Goal: Information Seeking & Learning: Learn about a topic

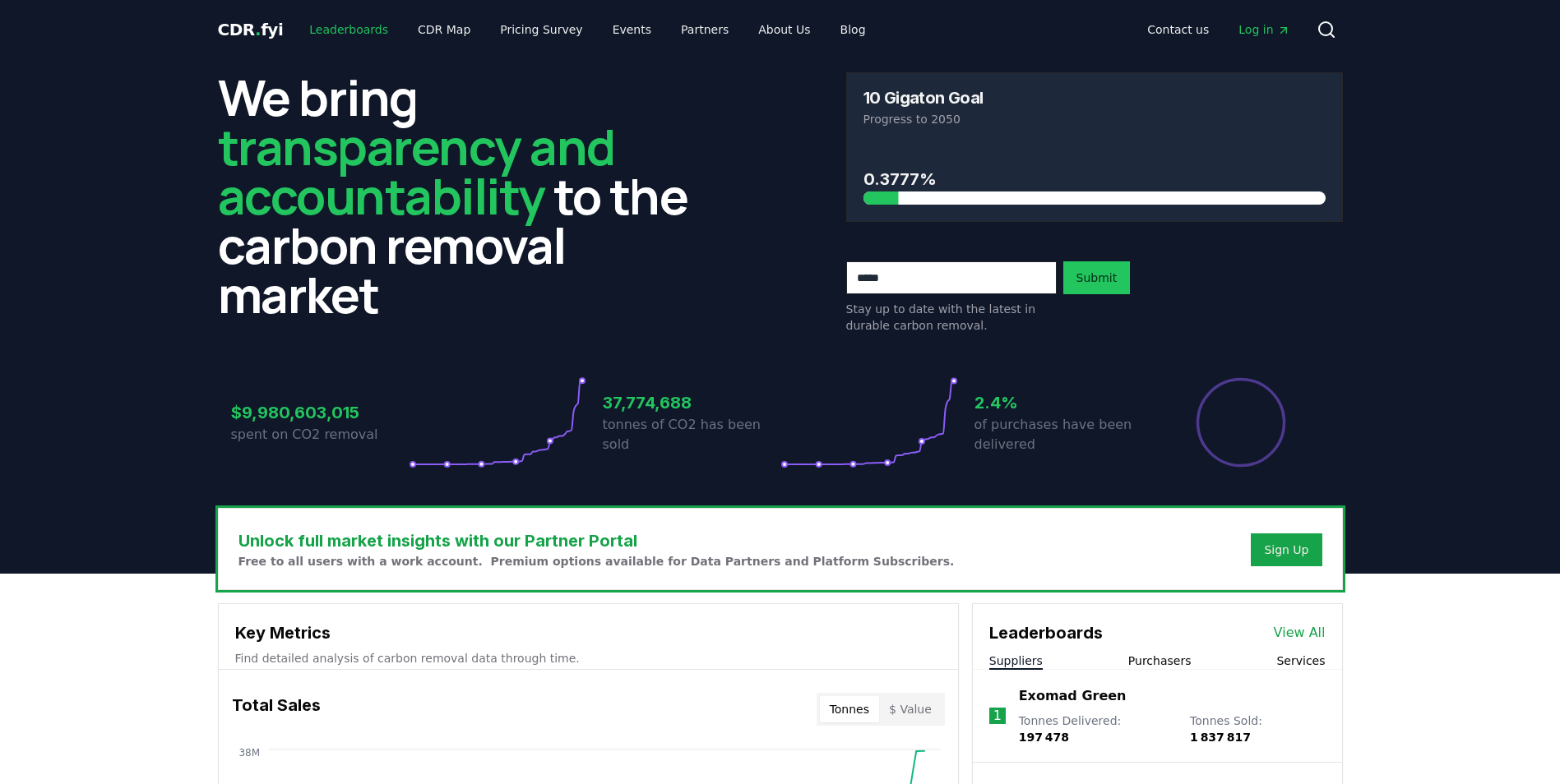
click at [359, 34] on link "Leaderboards" at bounding box center [349, 29] width 105 height 30
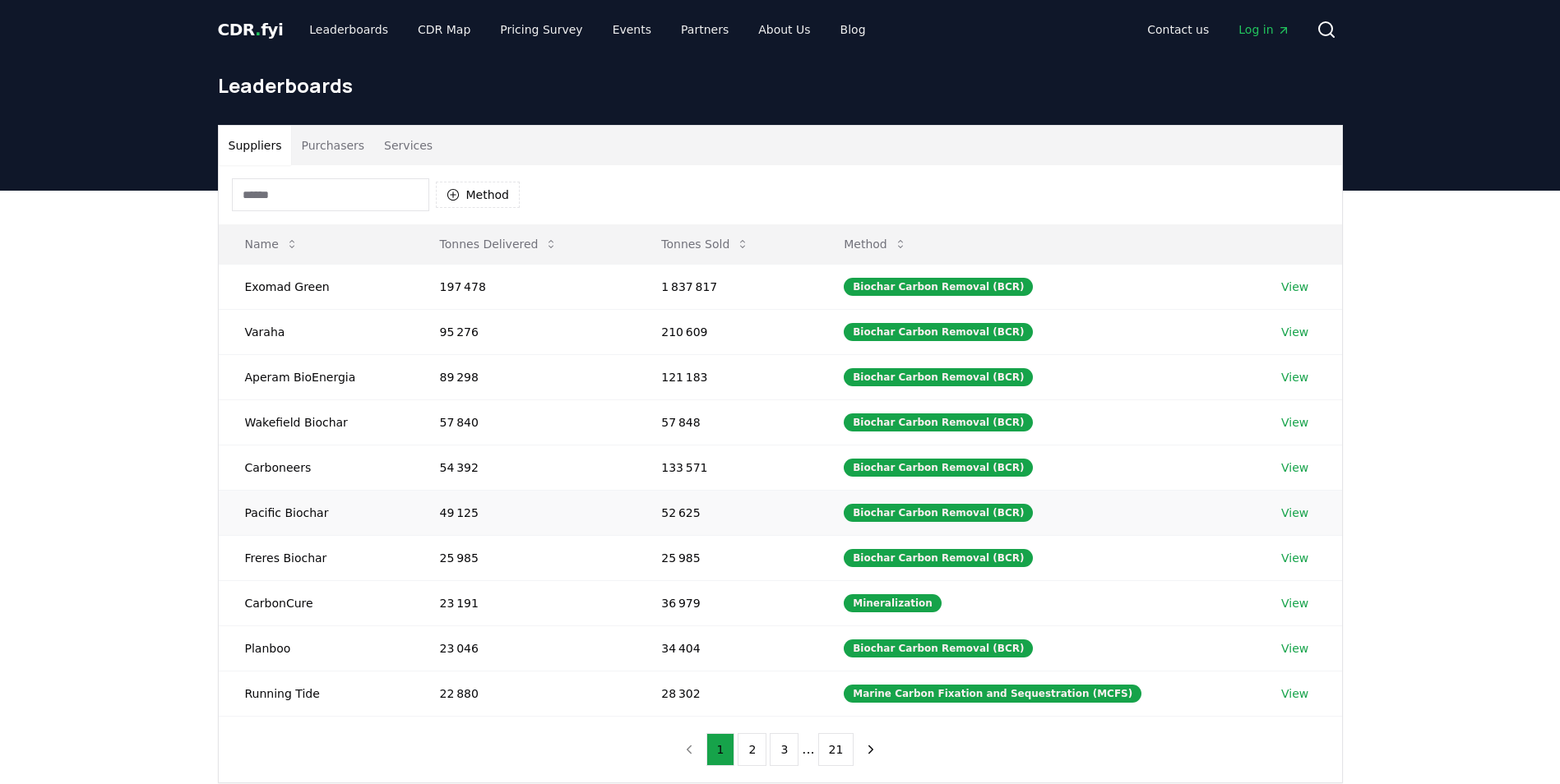
click at [1284, 516] on link "View" at bounding box center [1295, 512] width 27 height 16
click at [454, 196] on icon "button" at bounding box center [453, 195] width 14 height 14
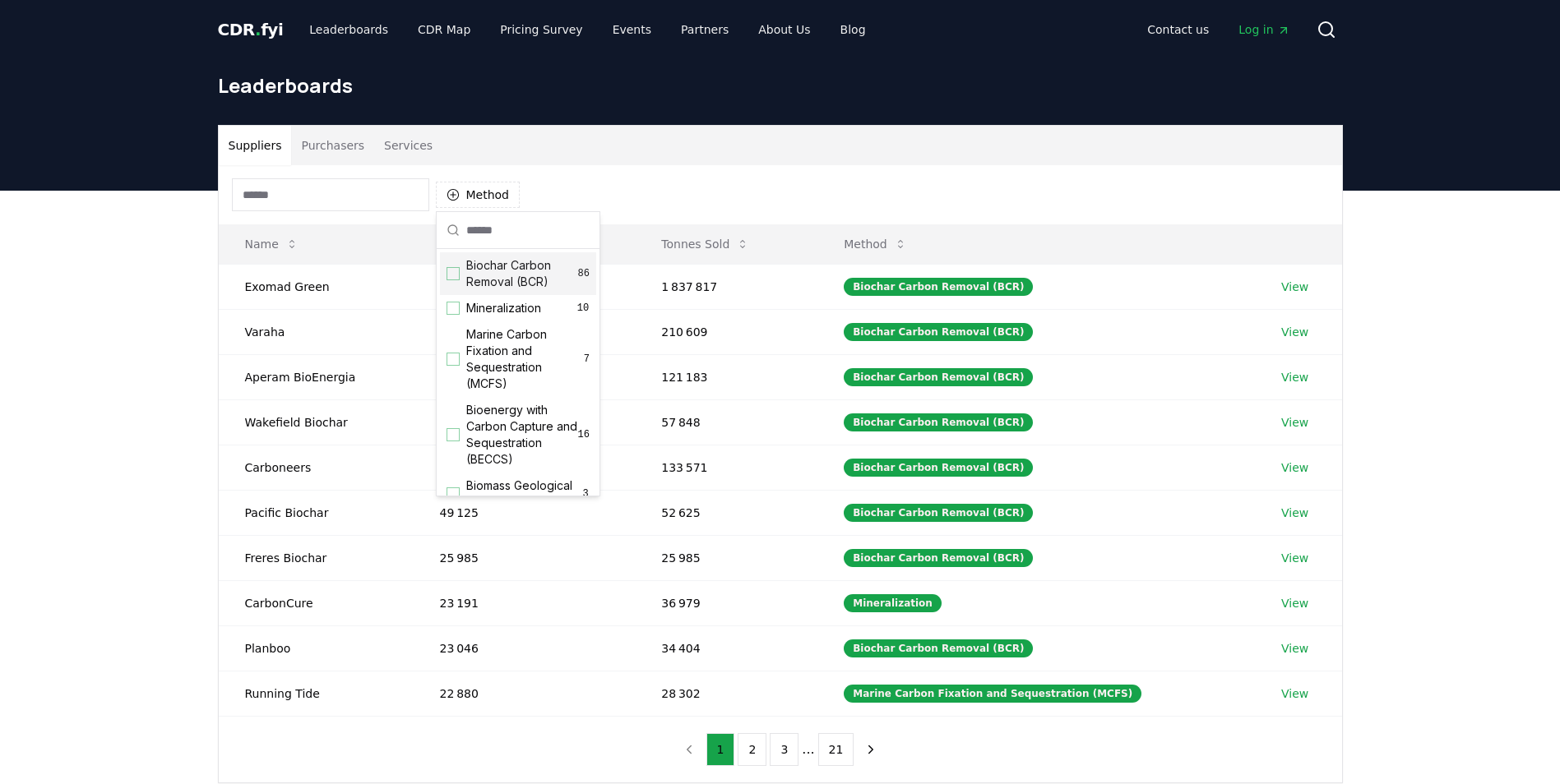
click at [476, 278] on span "Biochar Carbon Removal (BCR)" at bounding box center [523, 273] width 112 height 33
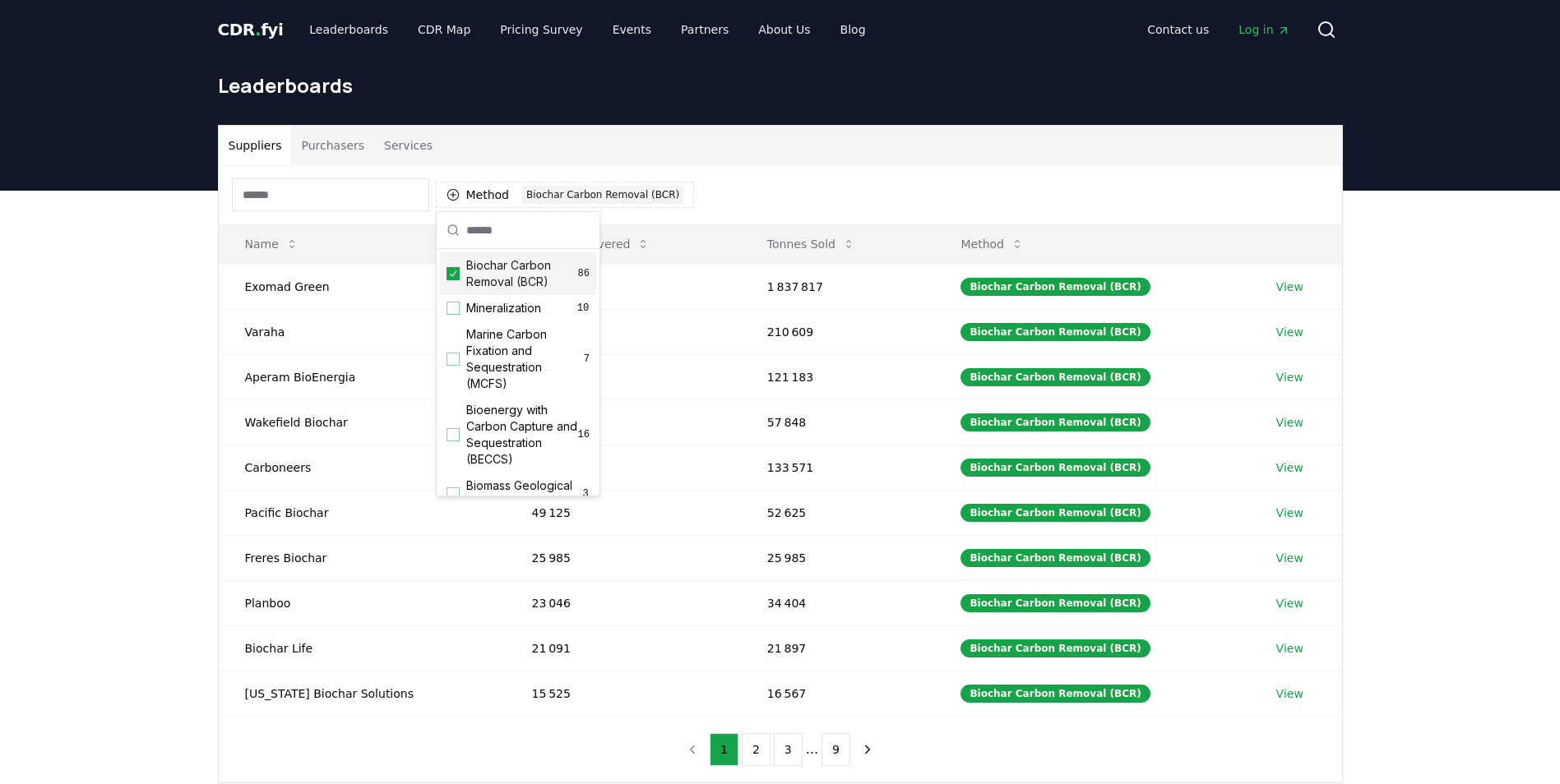
click at [327, 195] on input at bounding box center [330, 195] width 197 height 33
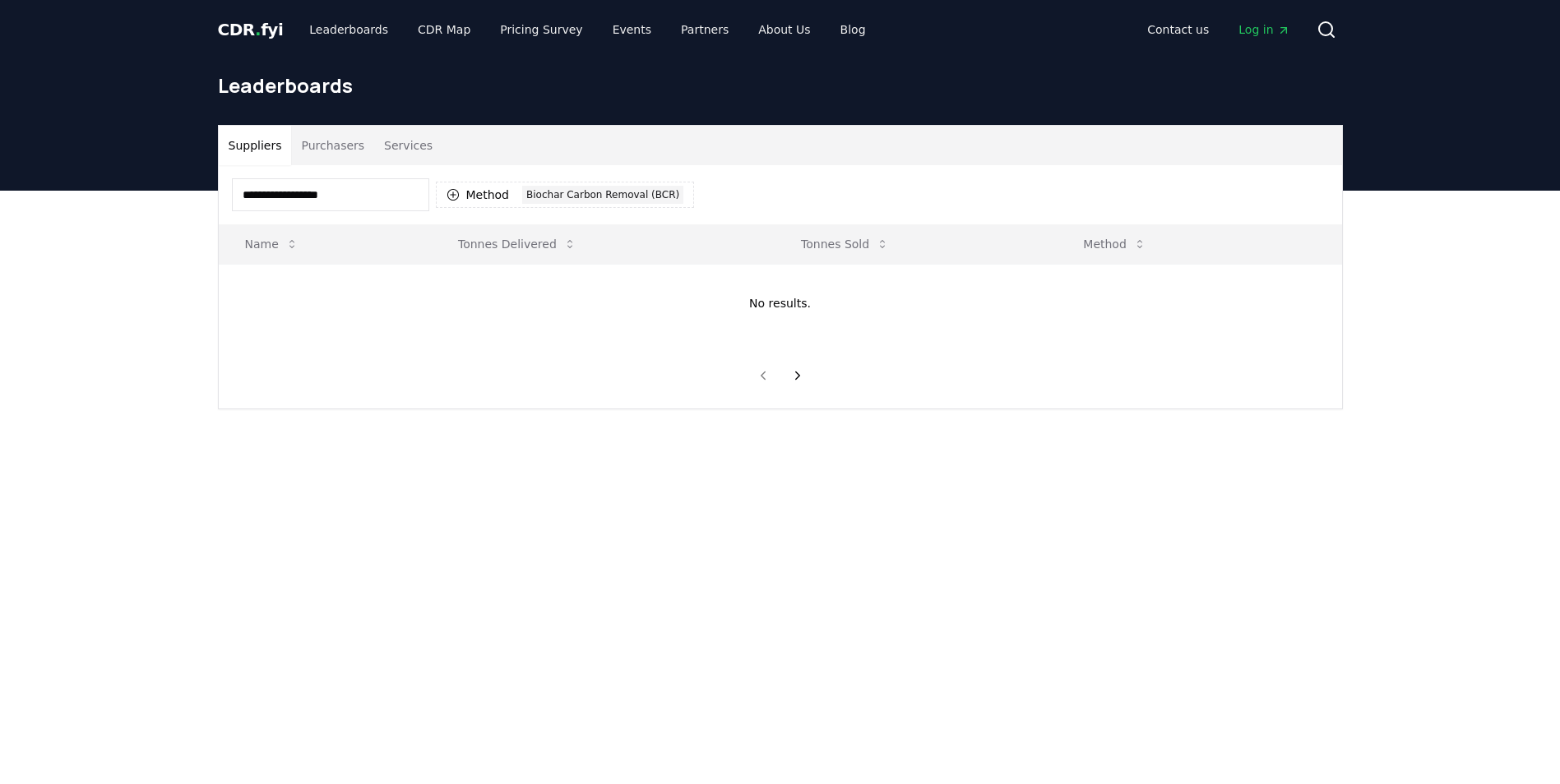
type input "**********"
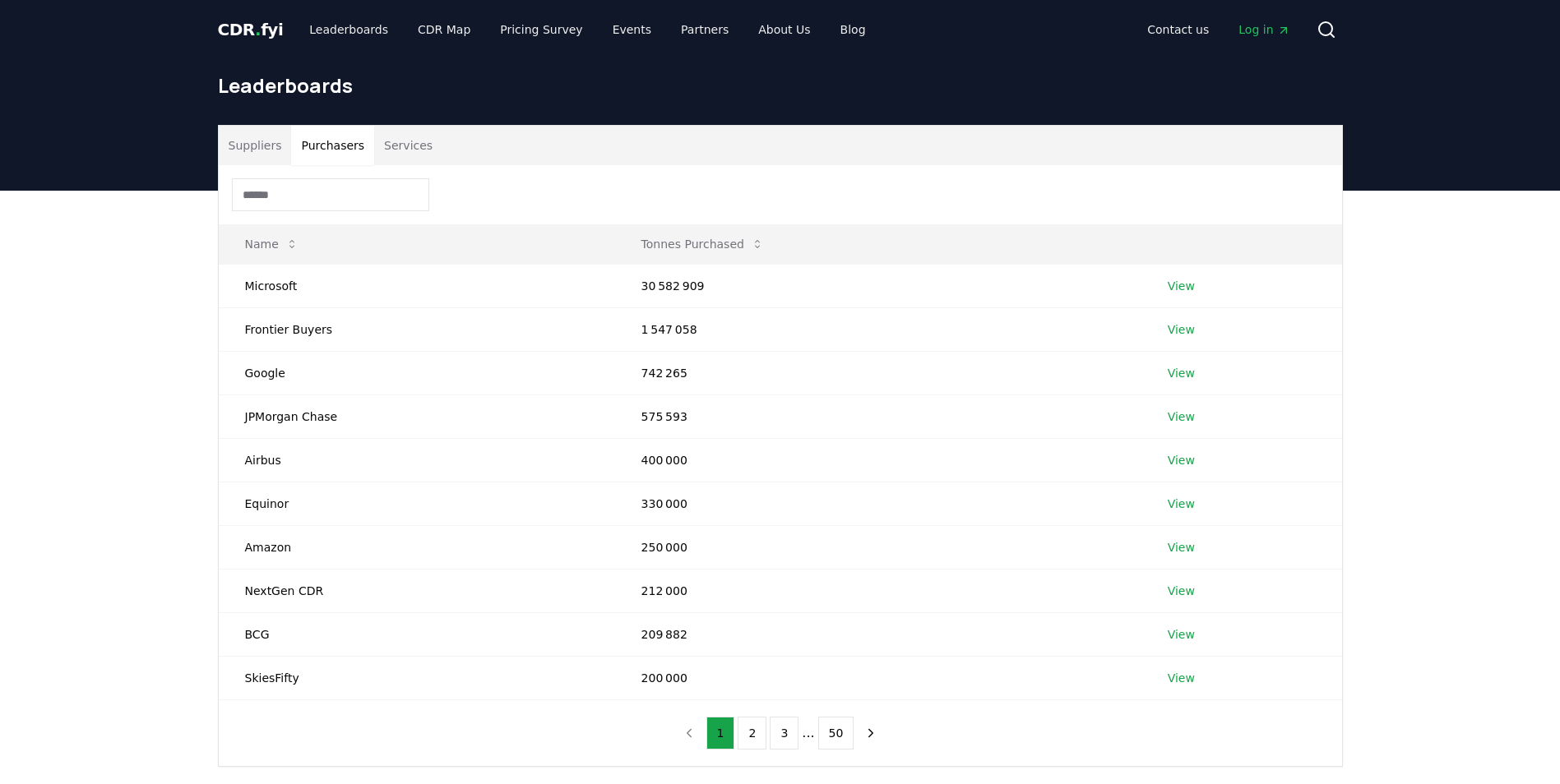
click at [338, 152] on button "Purchasers" at bounding box center [333, 146] width 83 height 40
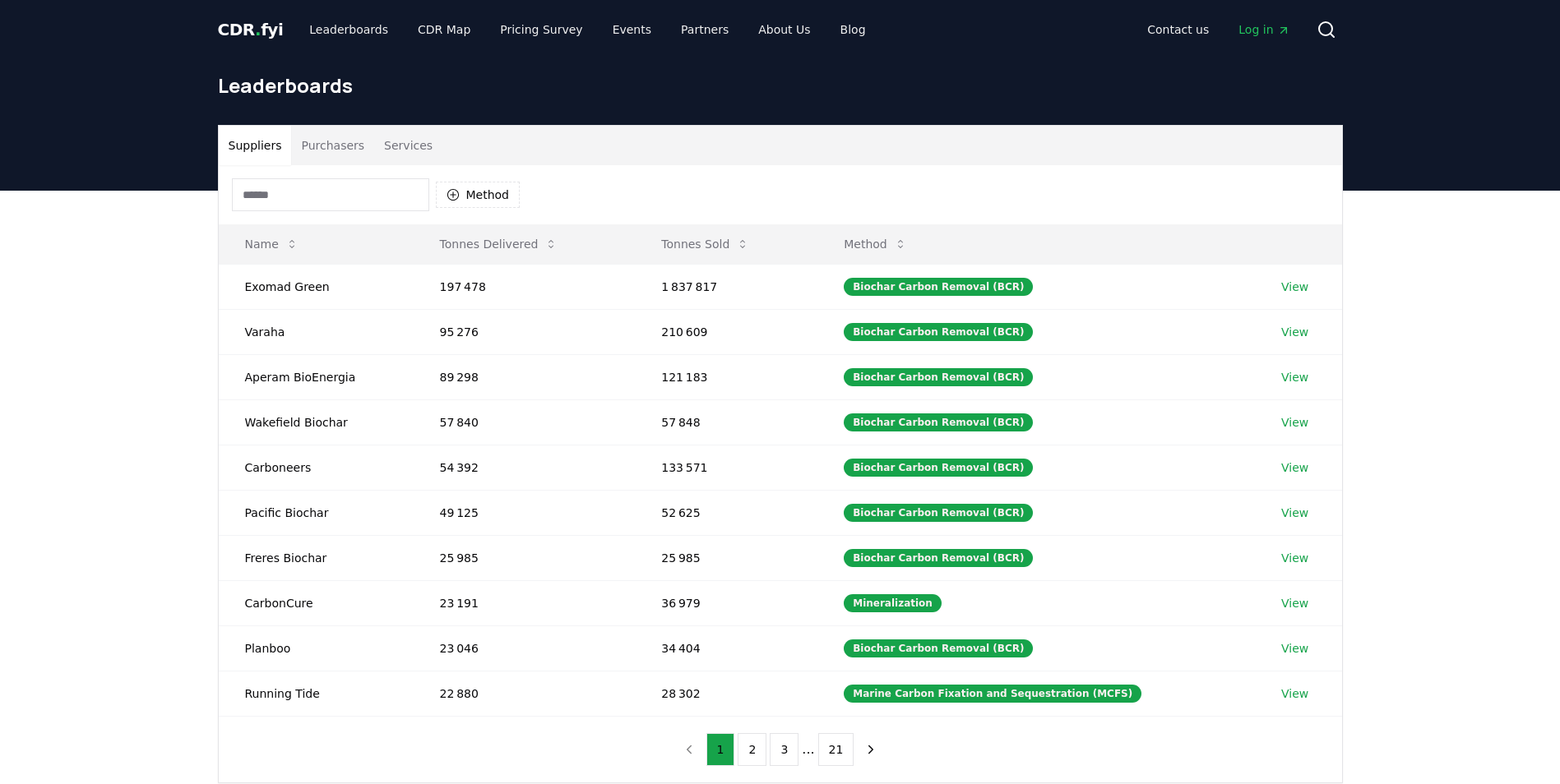
click at [268, 152] on button "Suppliers" at bounding box center [255, 146] width 73 height 40
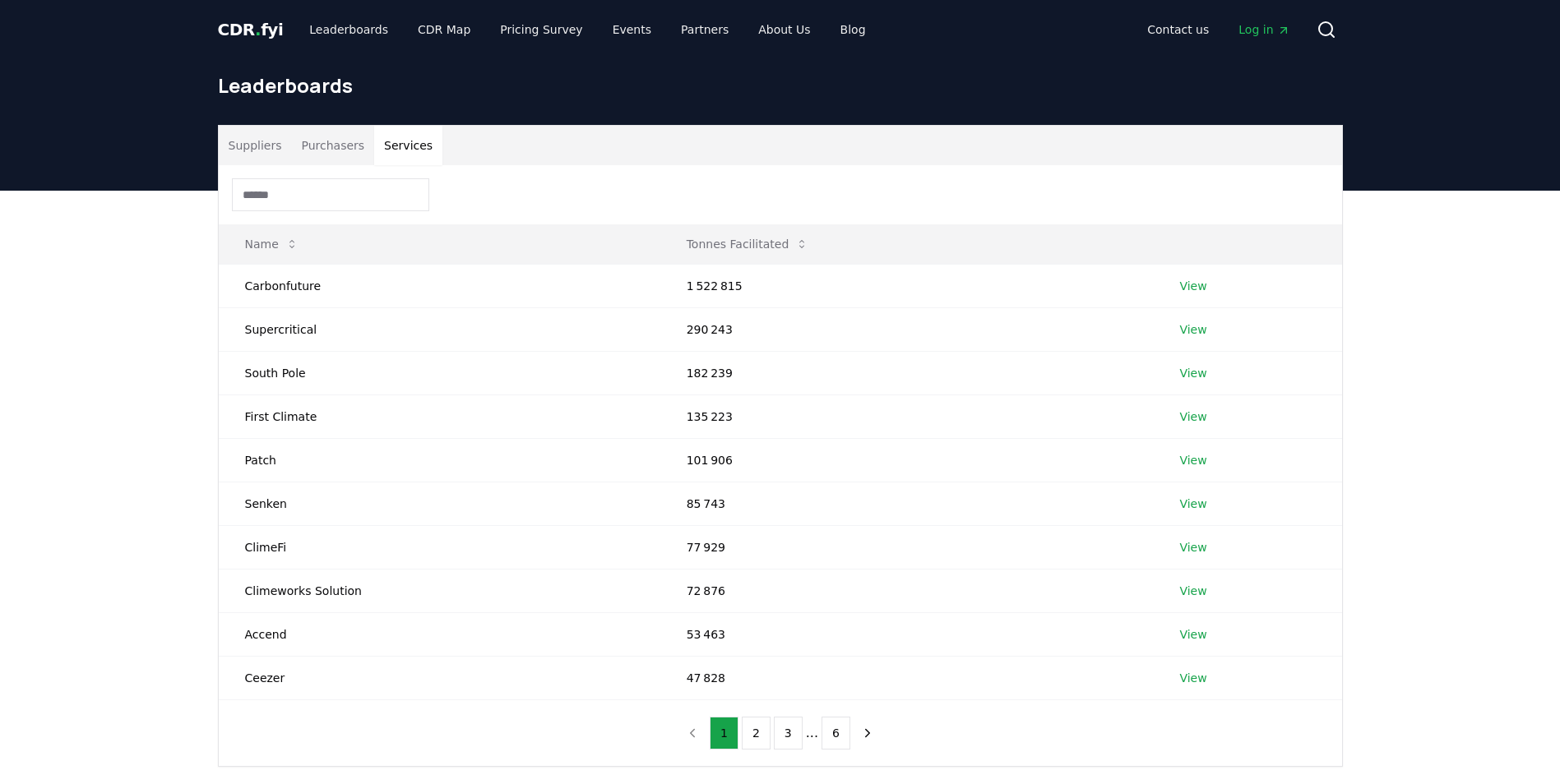
click at [396, 146] on button "Services" at bounding box center [408, 146] width 69 height 40
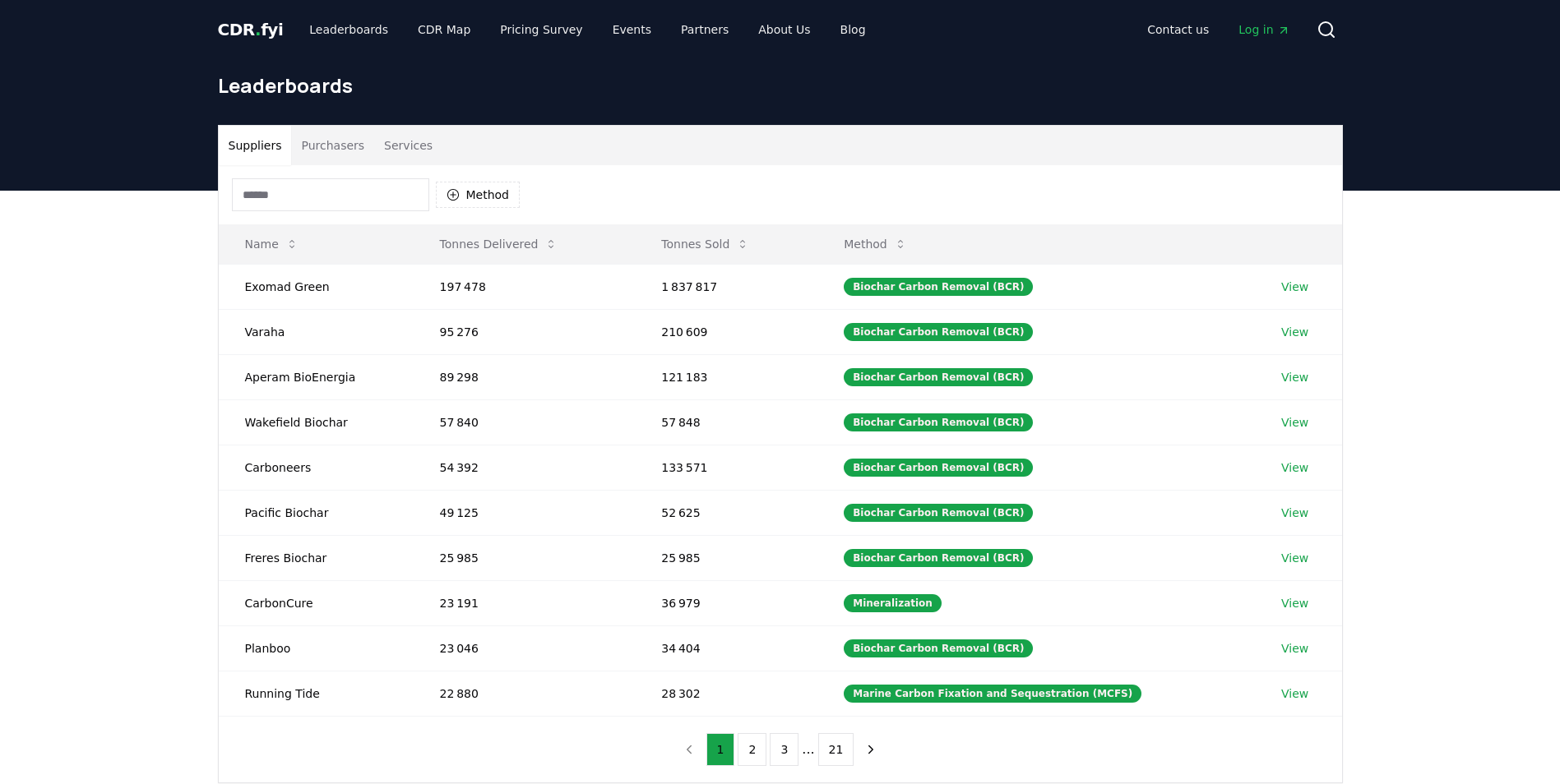
click at [263, 146] on button "Suppliers" at bounding box center [255, 146] width 73 height 40
click at [758, 753] on button "2" at bounding box center [752, 749] width 29 height 33
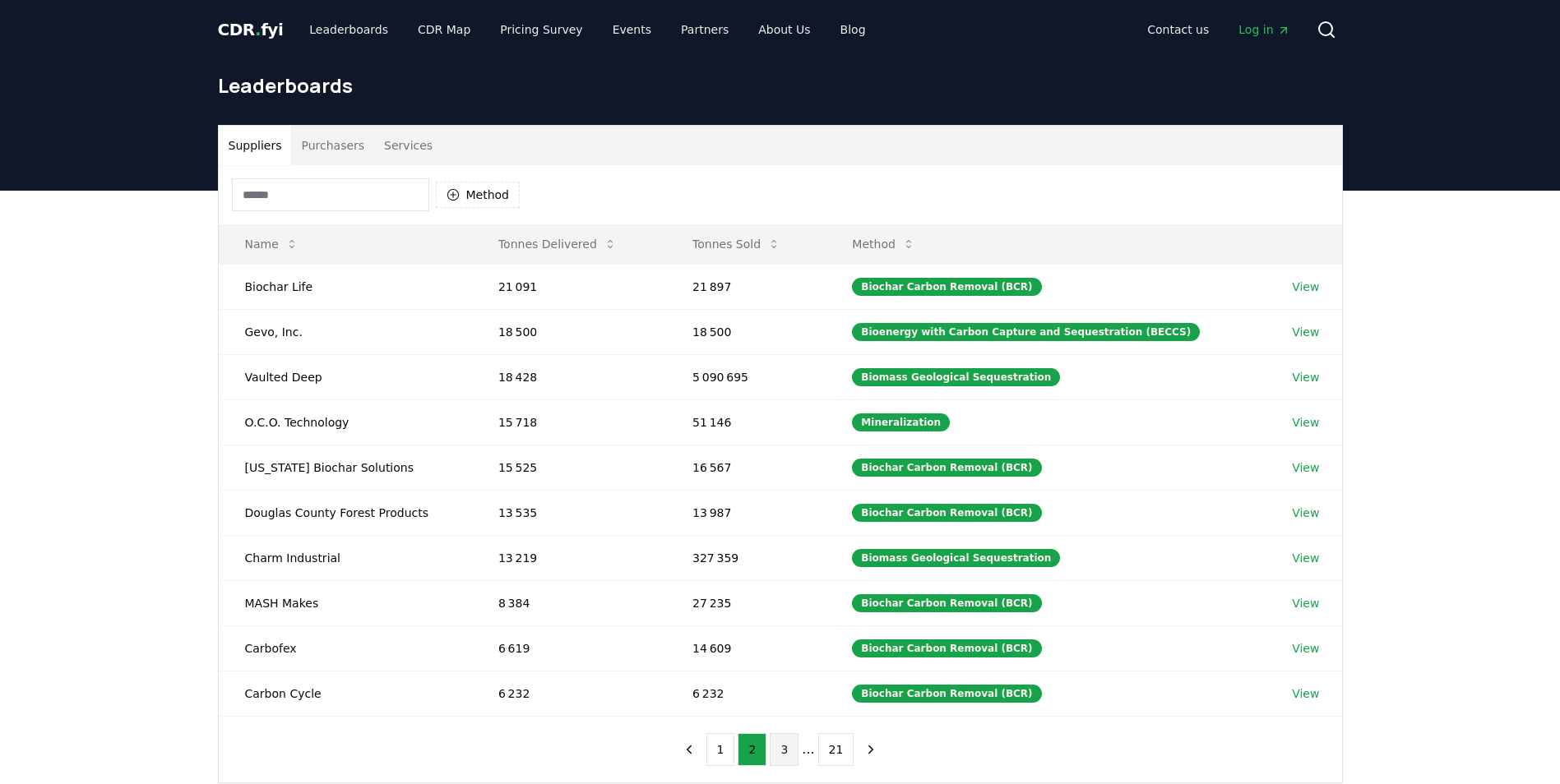
click at [782, 749] on button "3" at bounding box center [784, 749] width 29 height 33
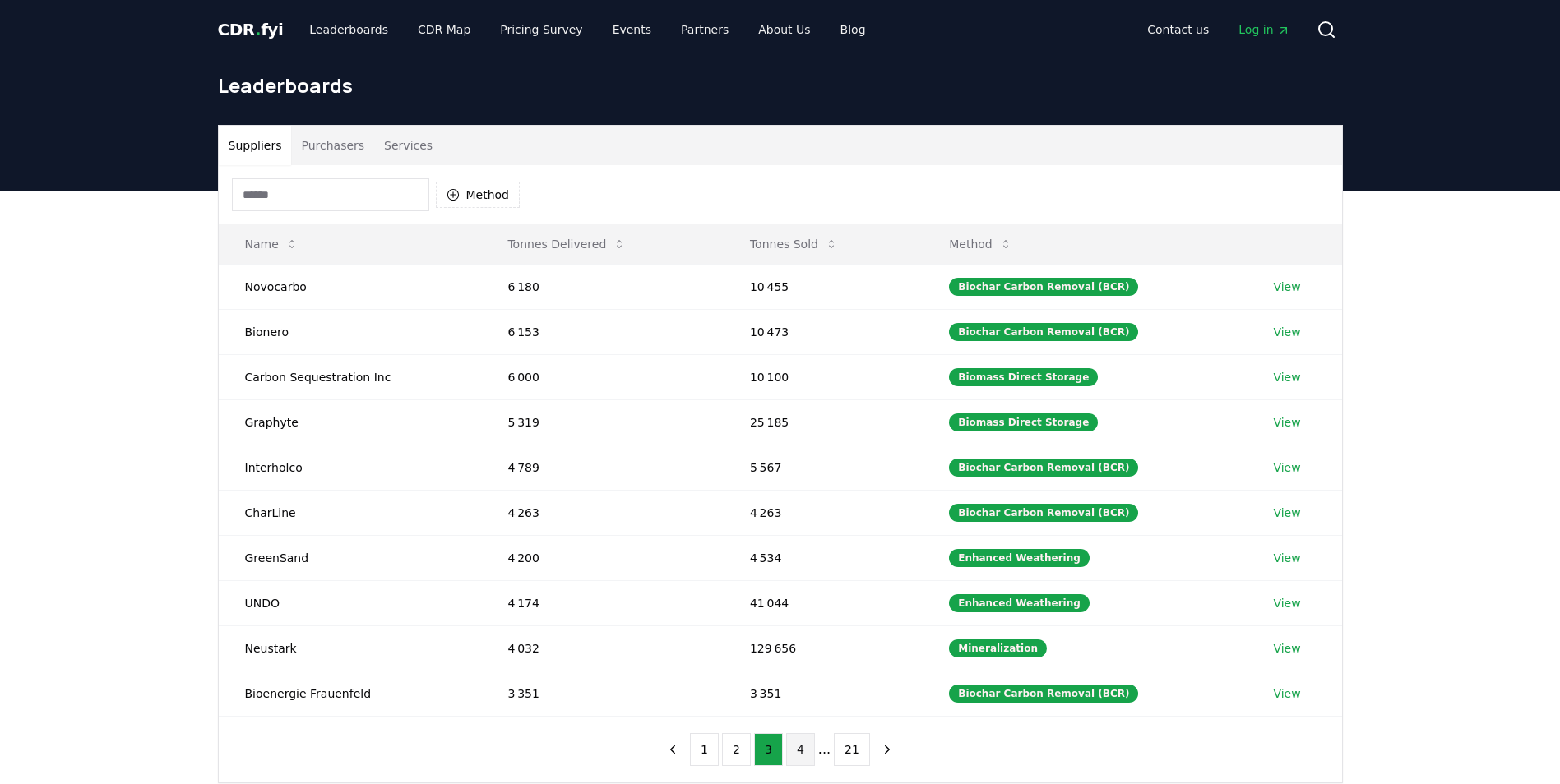
click at [801, 756] on button "4" at bounding box center [800, 749] width 29 height 33
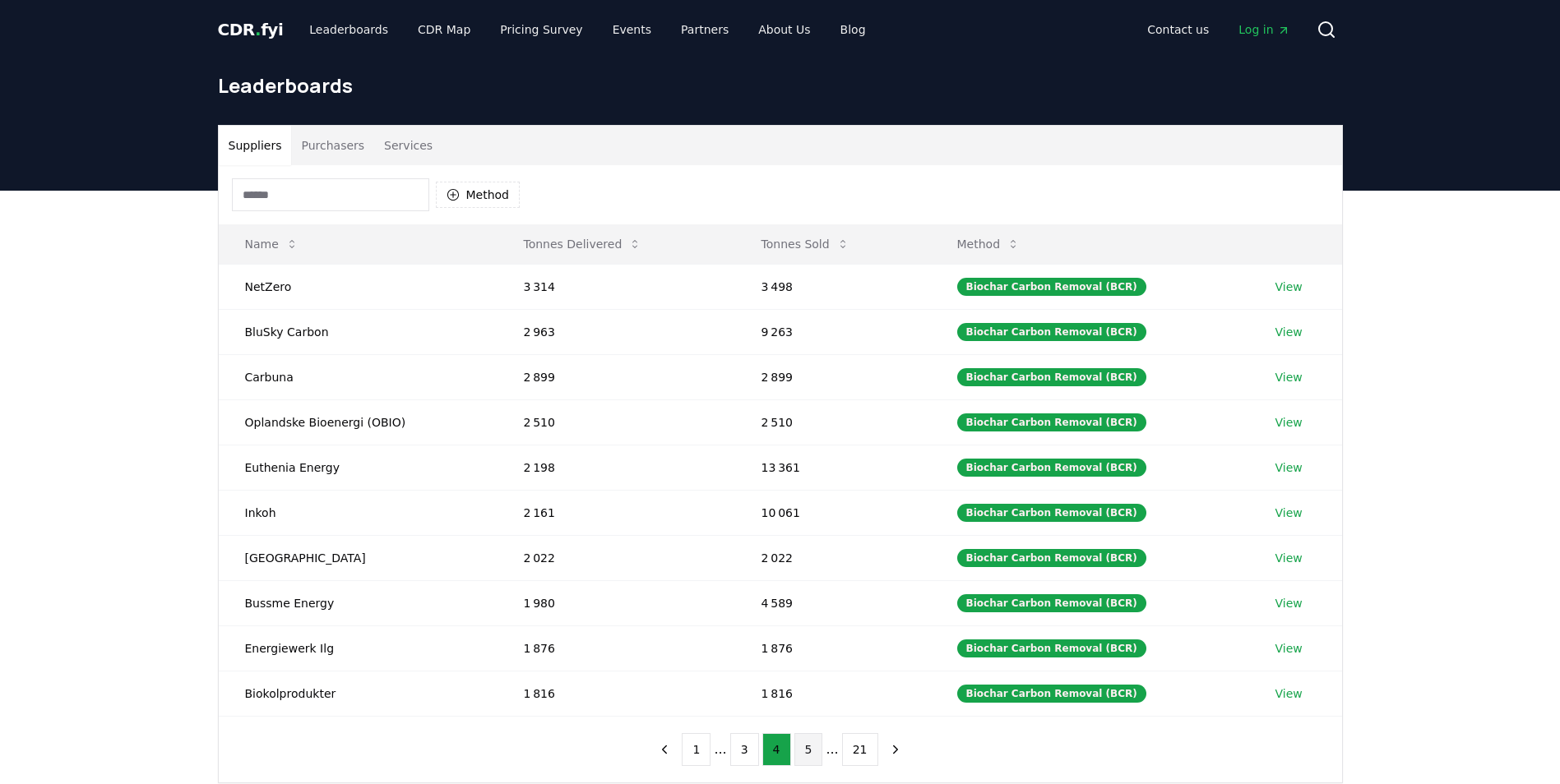
click at [806, 750] on button "5" at bounding box center [809, 749] width 29 height 33
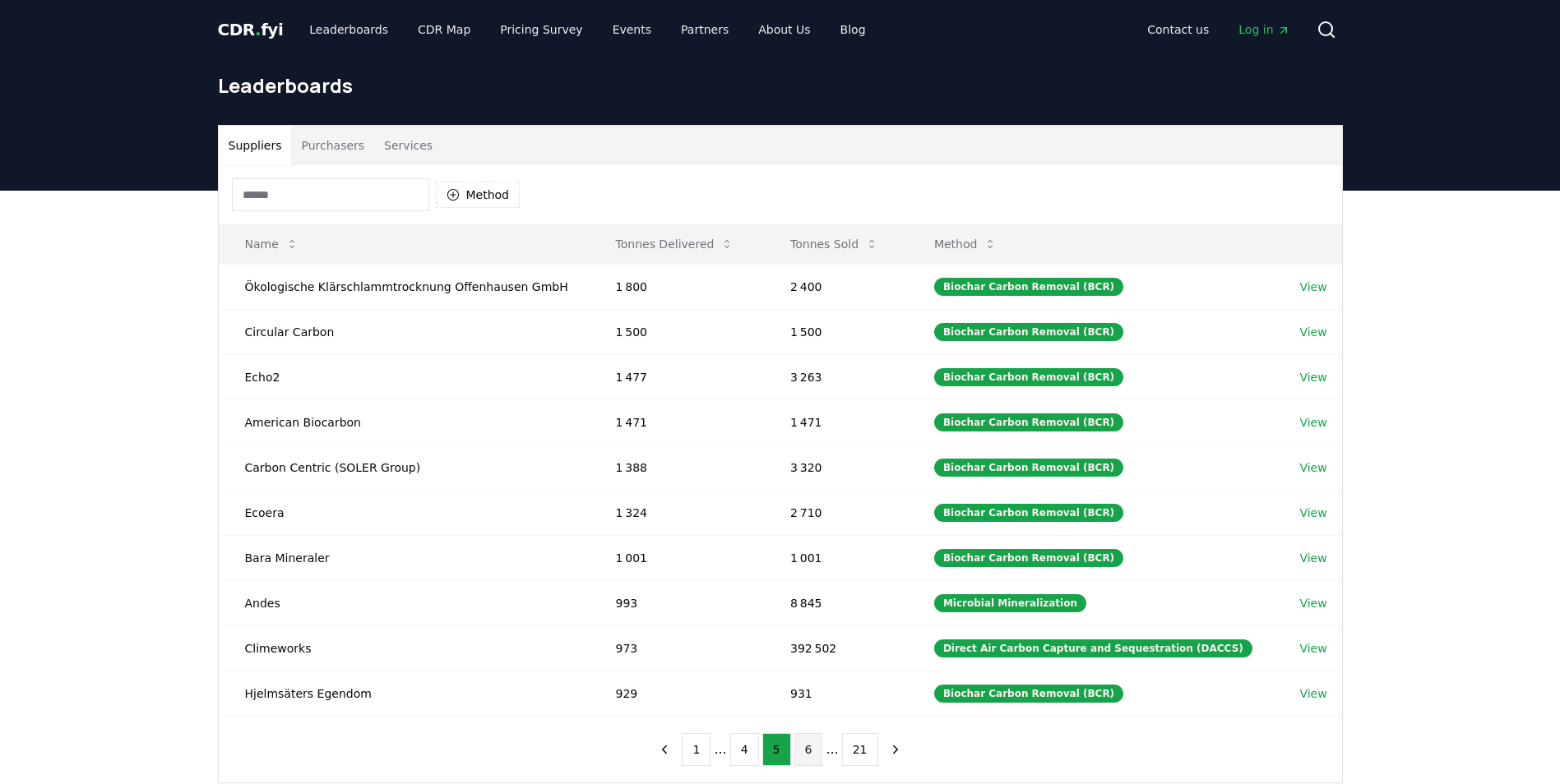
click at [805, 750] on button "6" at bounding box center [809, 749] width 29 height 33
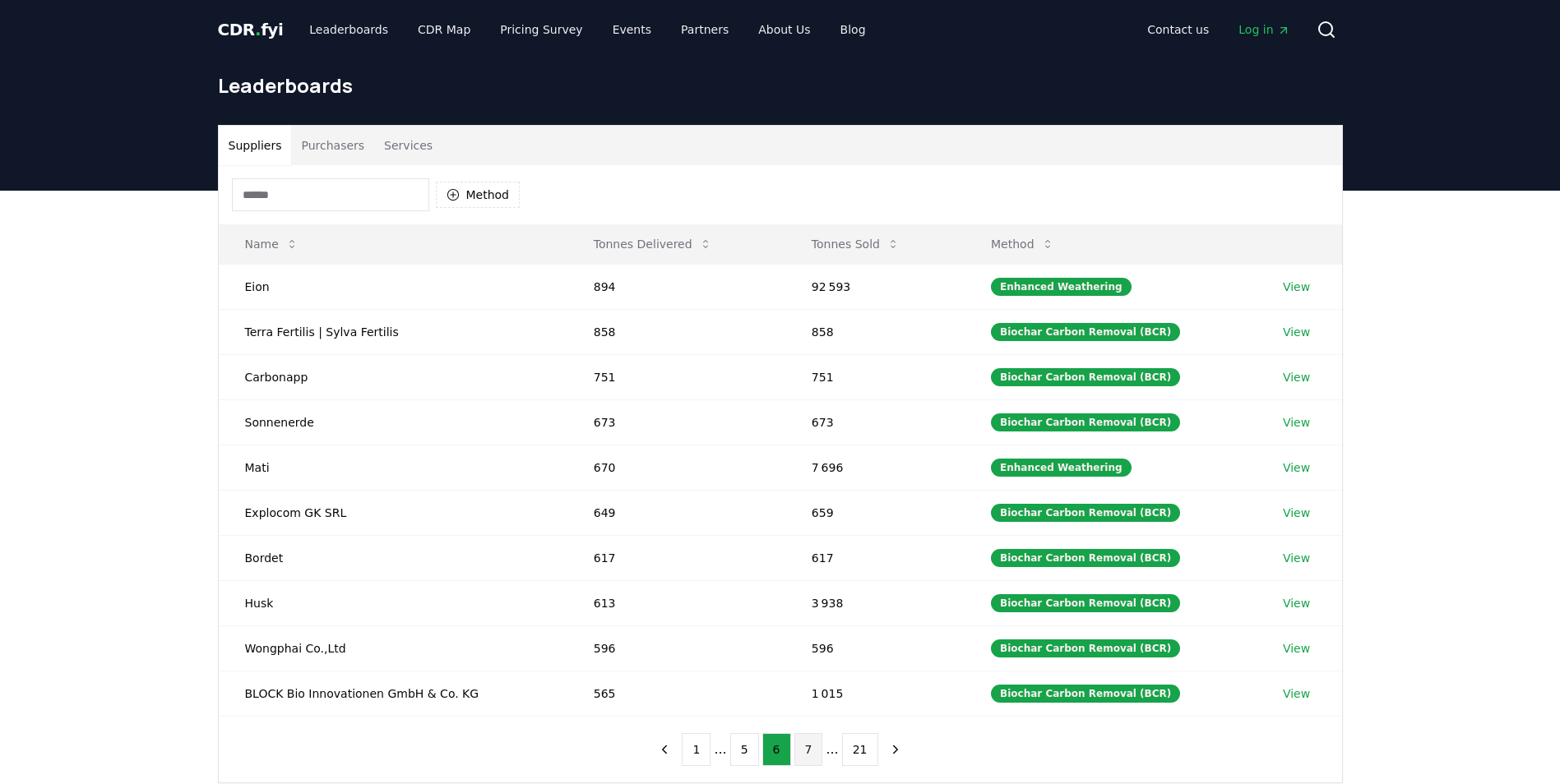
click at [806, 752] on button "7" at bounding box center [809, 749] width 29 height 33
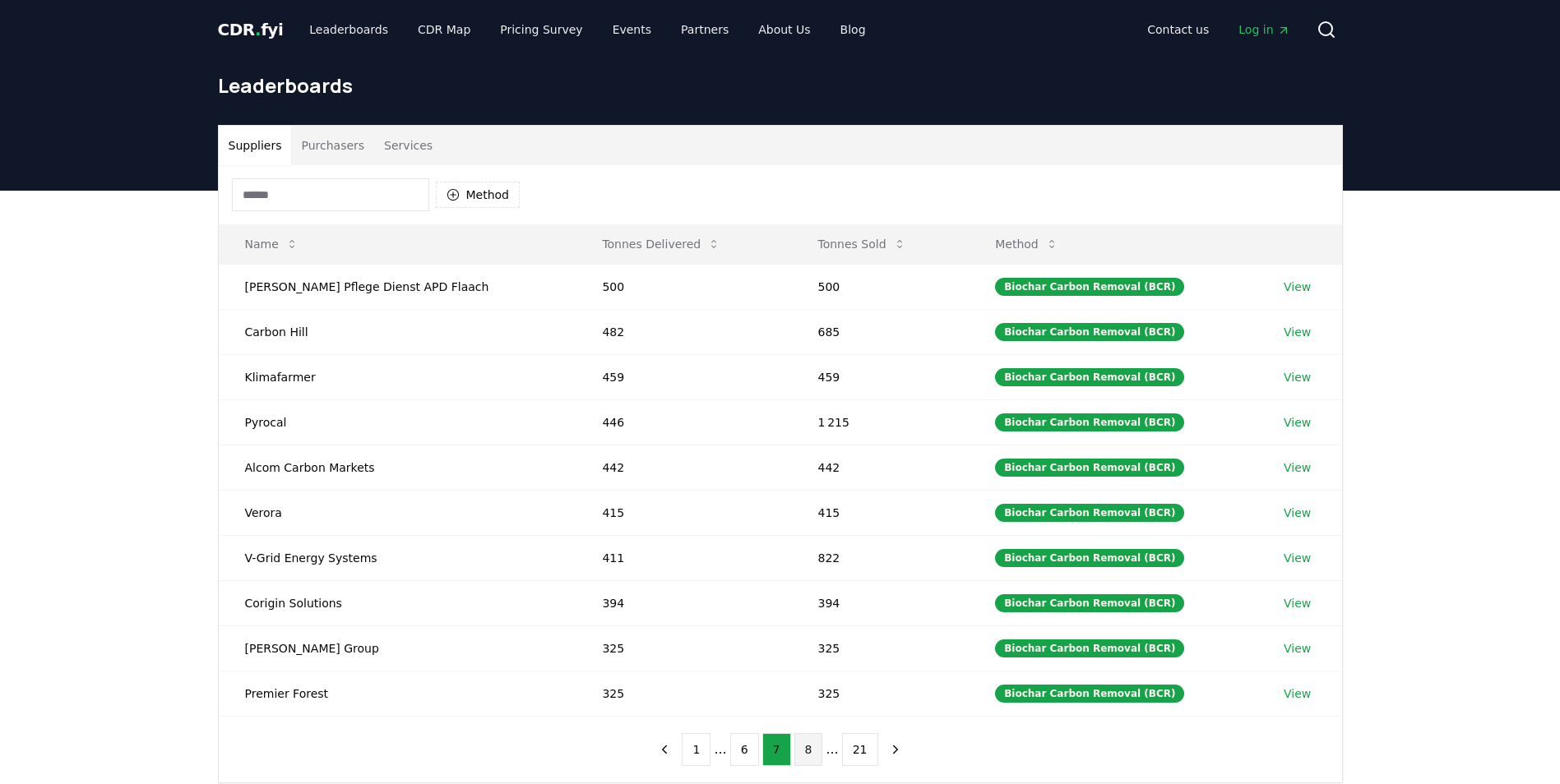
click at [806, 750] on button "8" at bounding box center [809, 749] width 29 height 33
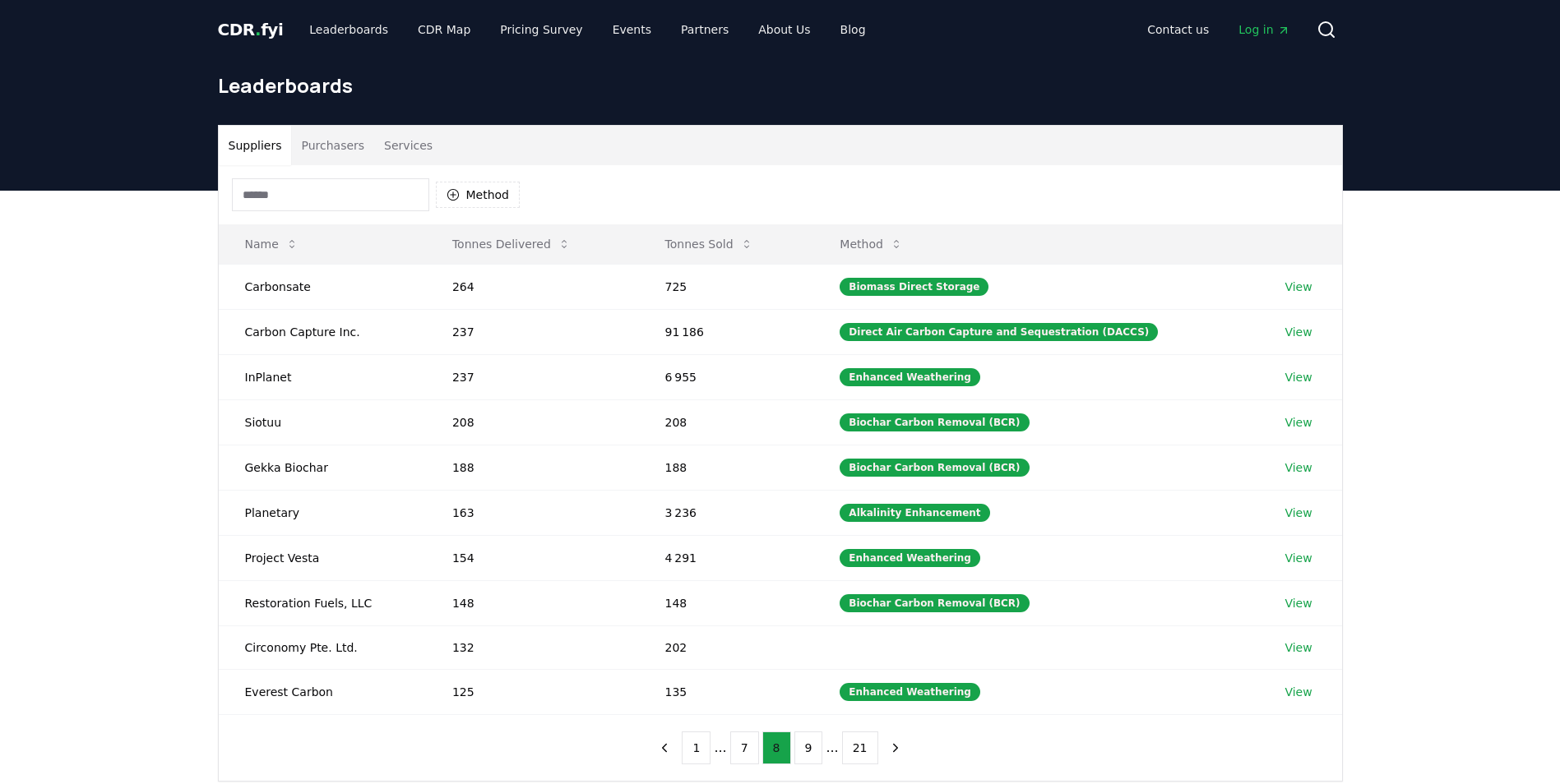
click at [806, 750] on button "9" at bounding box center [809, 748] width 29 height 33
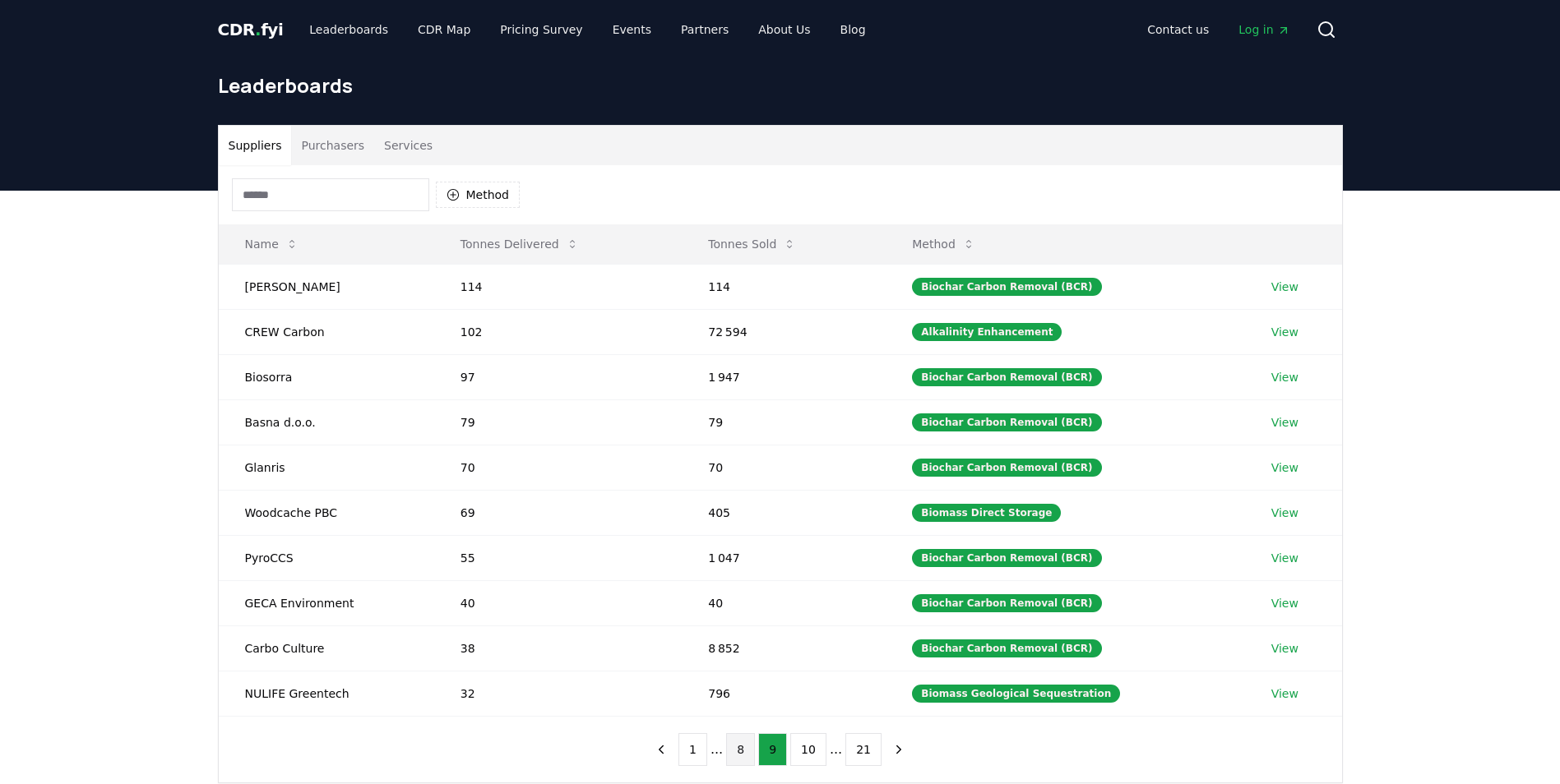
click at [806, 750] on button "10" at bounding box center [808, 749] width 36 height 33
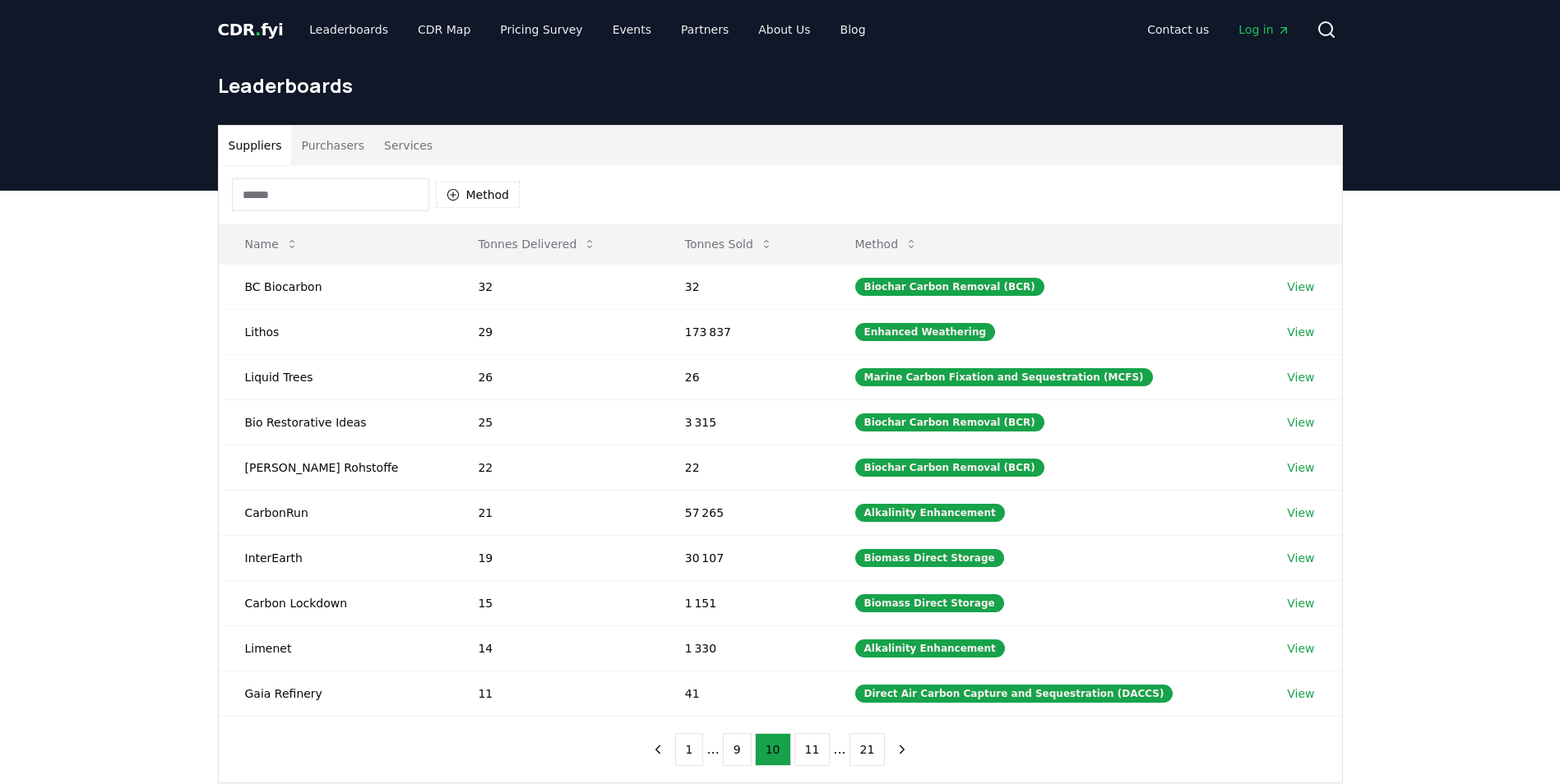
click at [806, 750] on button "11" at bounding box center [812, 749] width 36 height 33
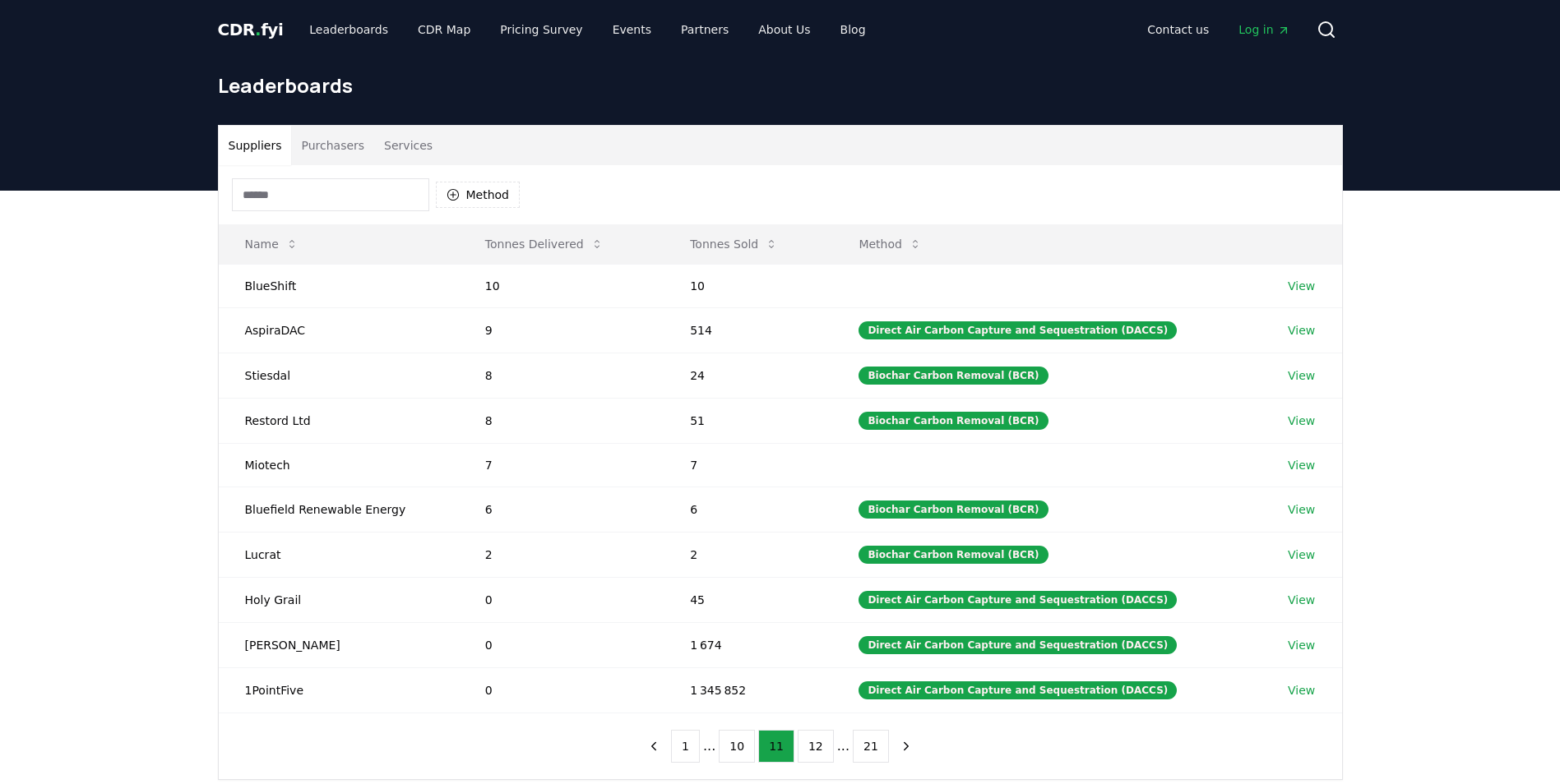
click at [806, 750] on button "12" at bounding box center [816, 746] width 36 height 33
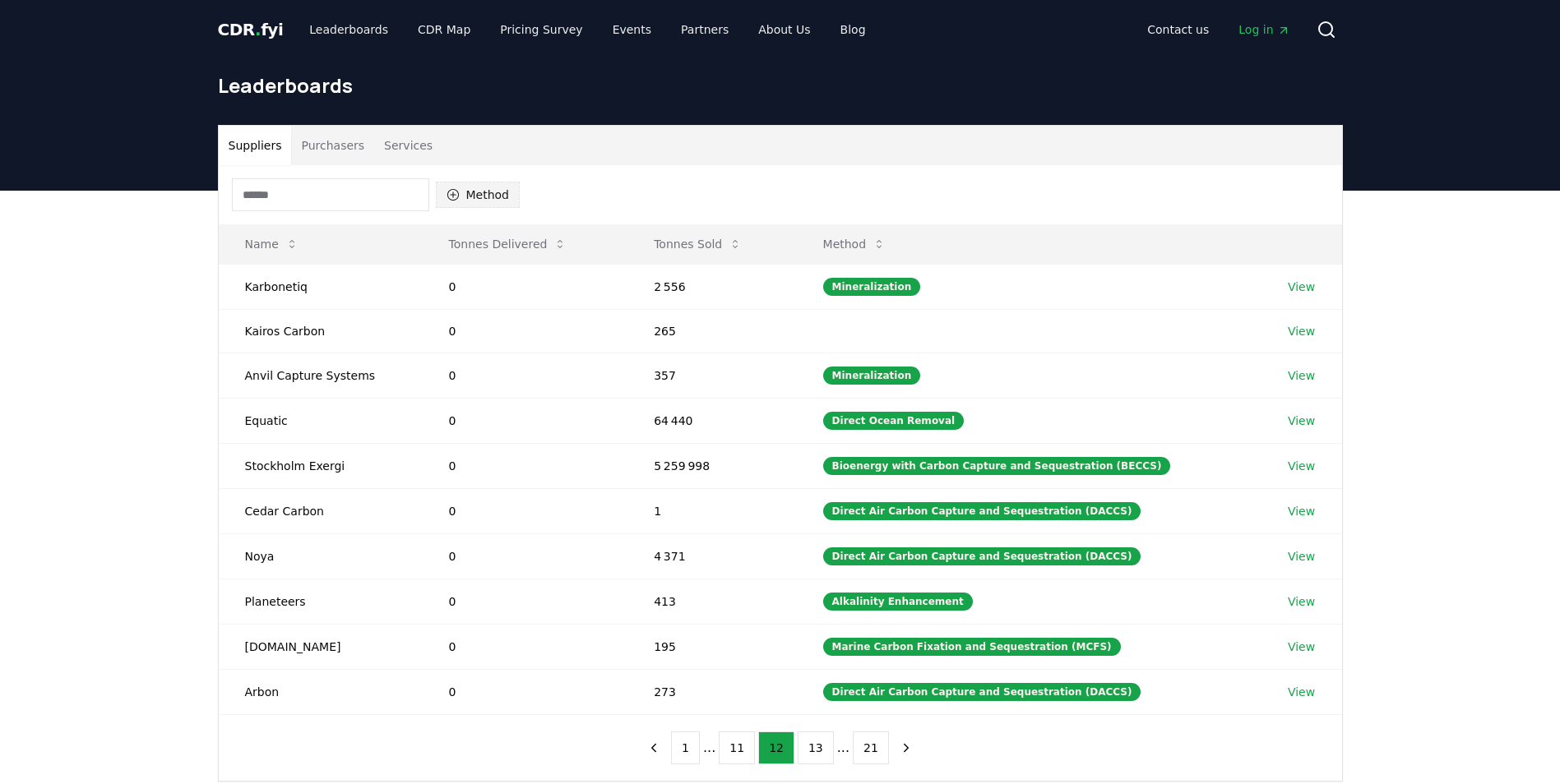
click at [470, 197] on button "Method" at bounding box center [479, 195] width 85 height 26
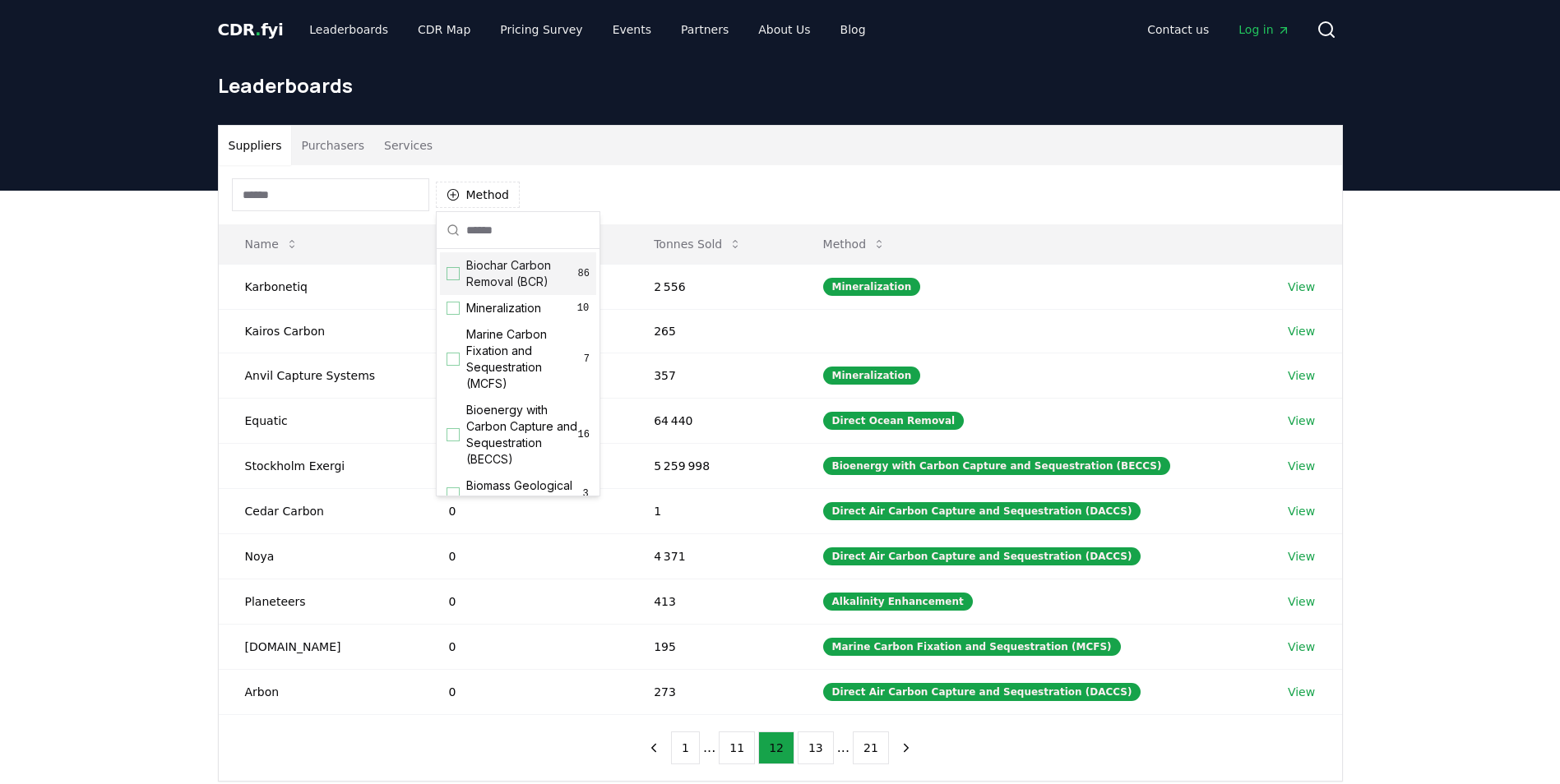
click at [479, 274] on span "Biochar Carbon Removal (BCR)" at bounding box center [523, 273] width 112 height 33
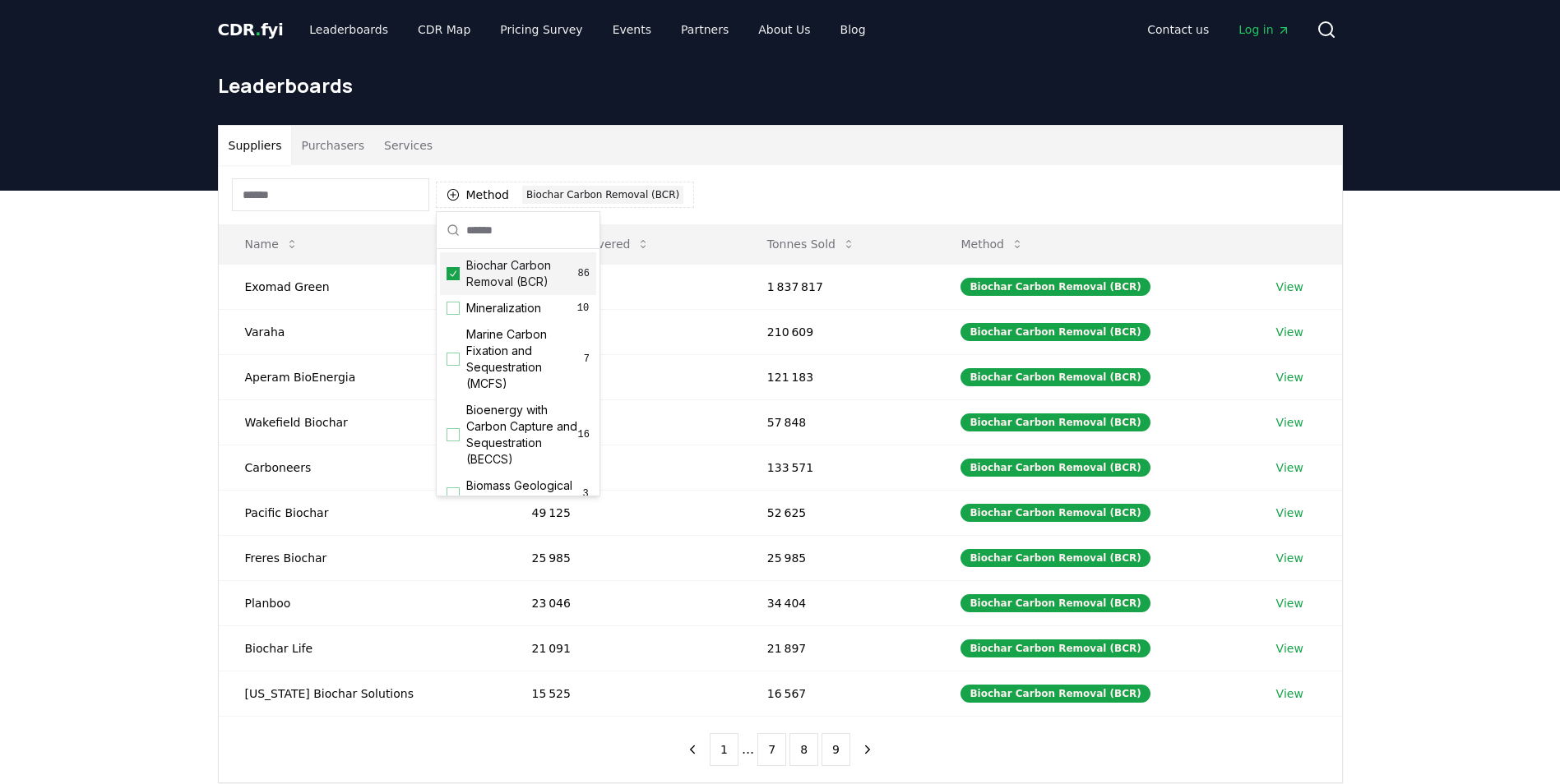
click at [479, 274] on span "Biochar Carbon Removal (BCR)" at bounding box center [523, 273] width 112 height 33
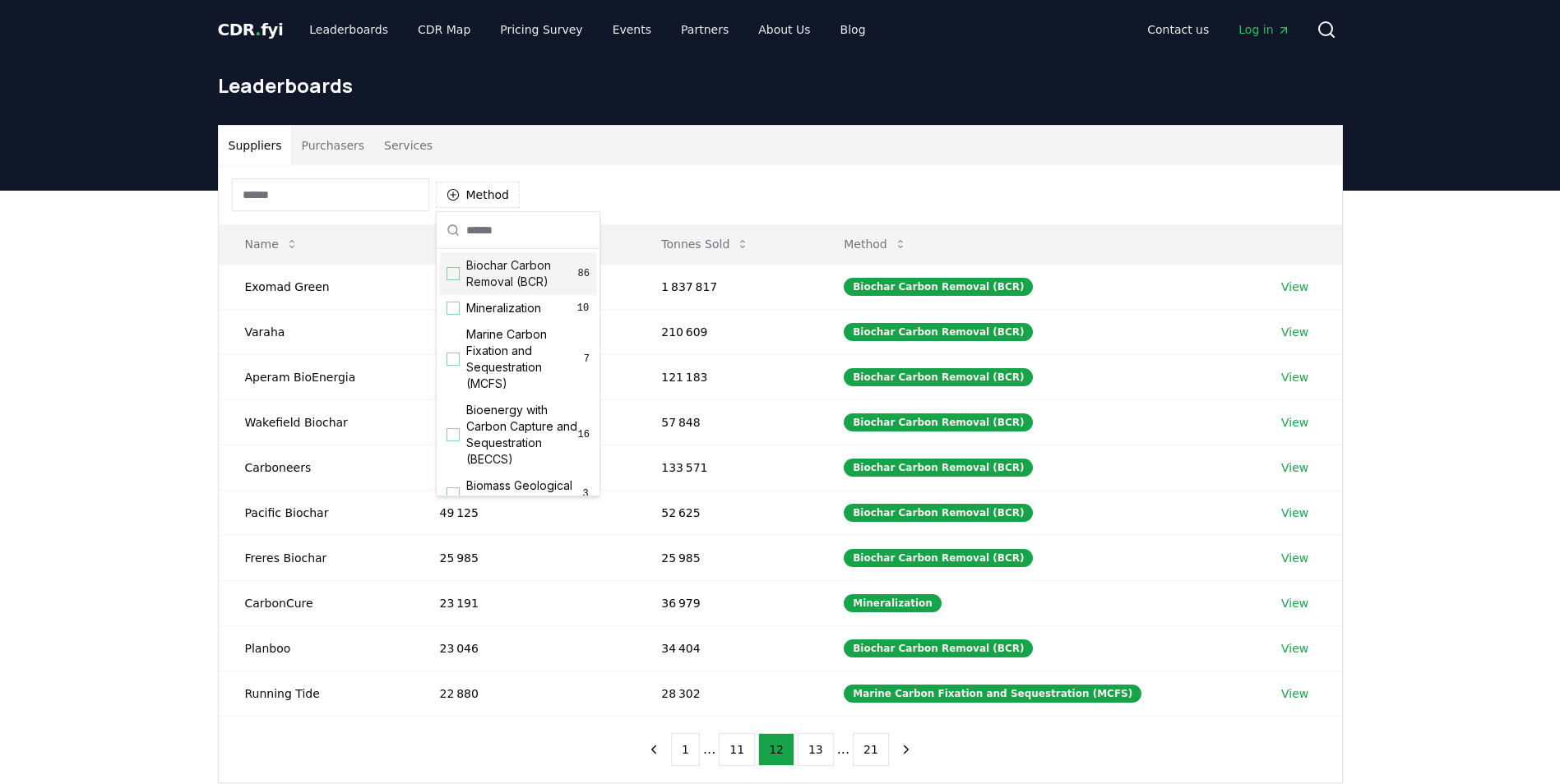
click at [479, 274] on span "Biochar Carbon Removal (BCR)" at bounding box center [523, 273] width 112 height 33
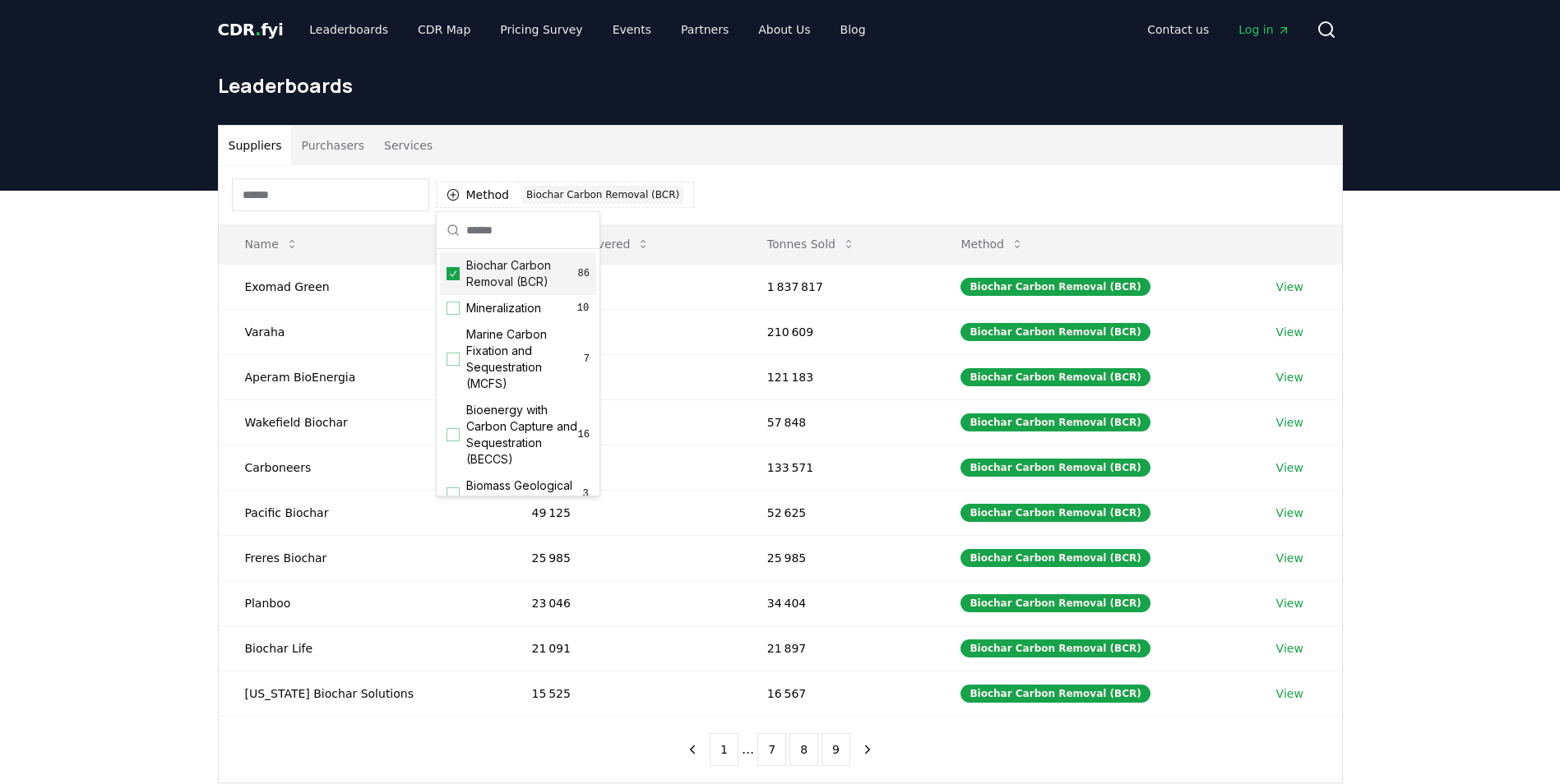
click at [170, 343] on div "Suppliers Purchasers Services Method 1 Biochar Carbon Removal (BCR) Name Tonnes…" at bounding box center [780, 520] width 1560 height 659
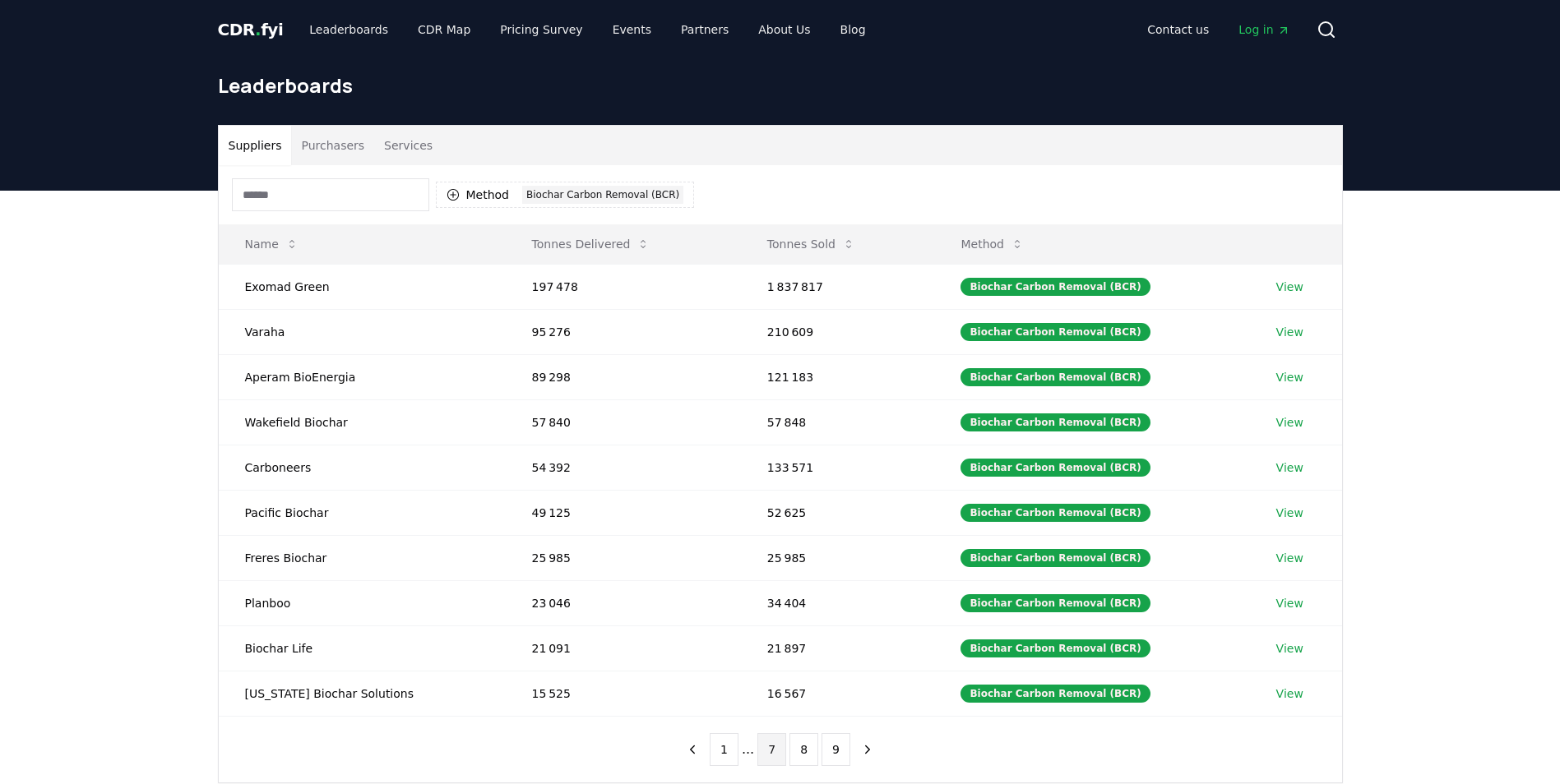
click at [773, 754] on button "7" at bounding box center [772, 749] width 29 height 33
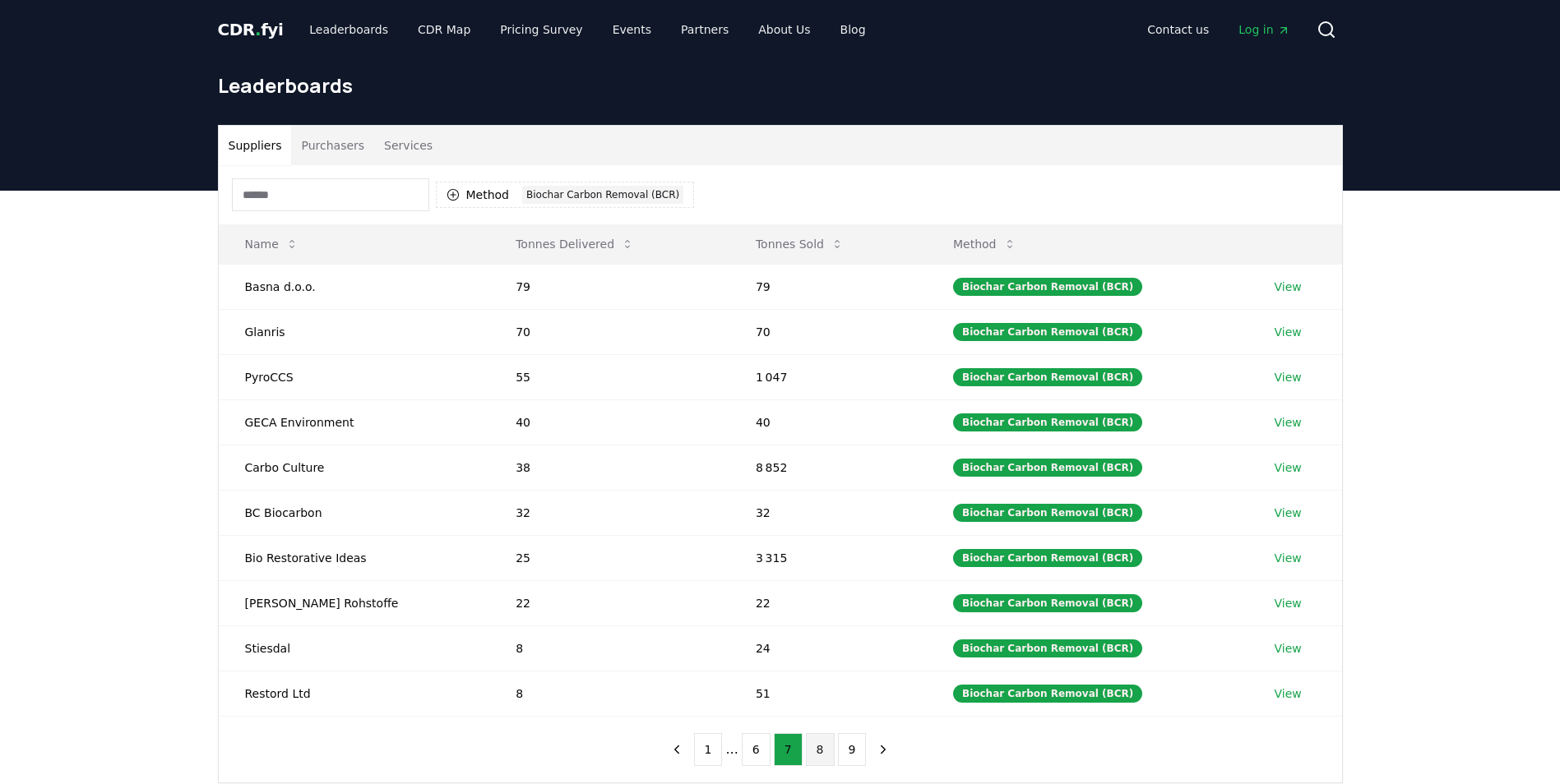
click at [820, 754] on button "8" at bounding box center [821, 749] width 29 height 33
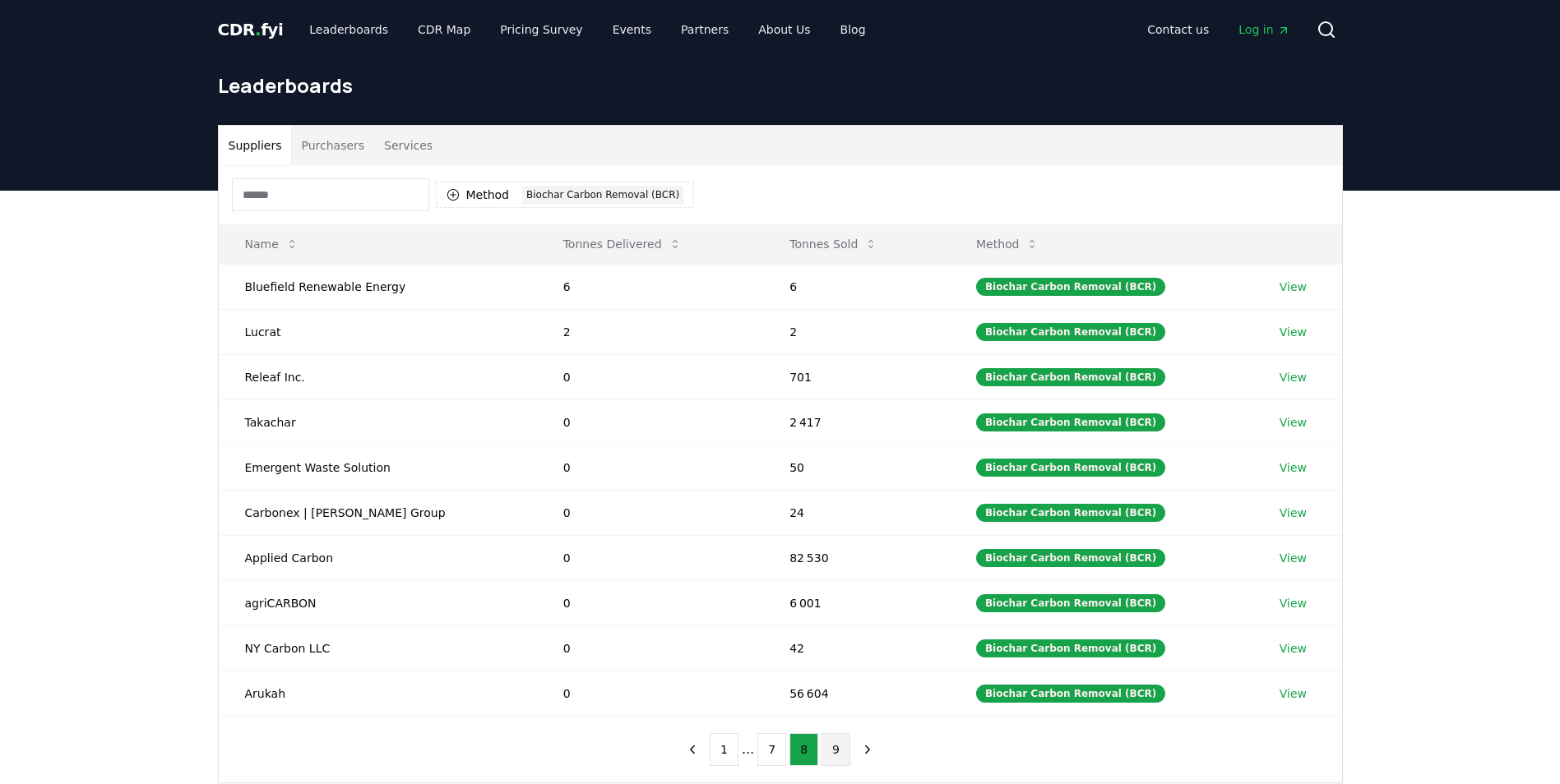
click at [835, 753] on button "9" at bounding box center [836, 749] width 29 height 33
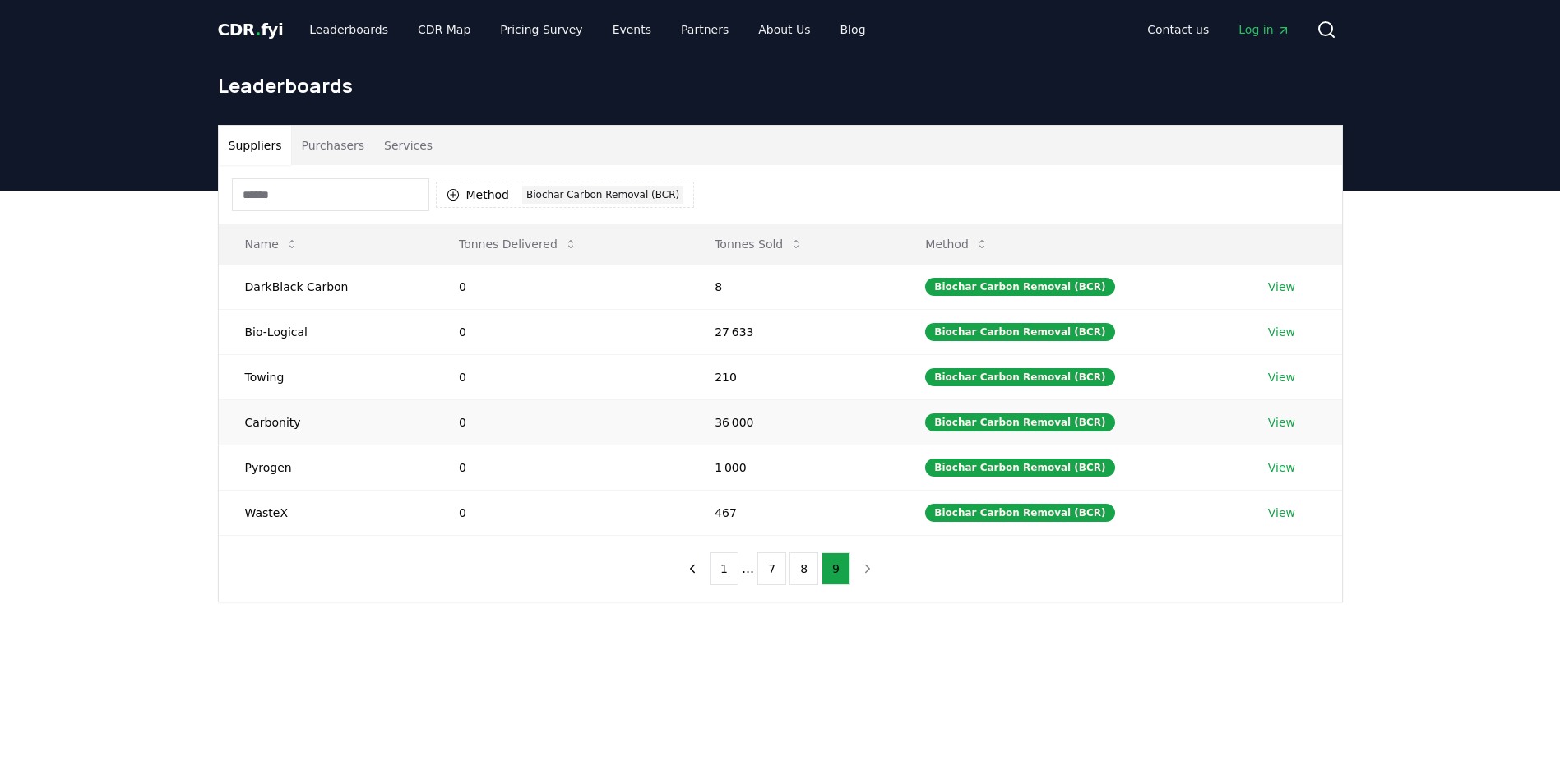
click at [1281, 421] on link "View" at bounding box center [1281, 422] width 27 height 16
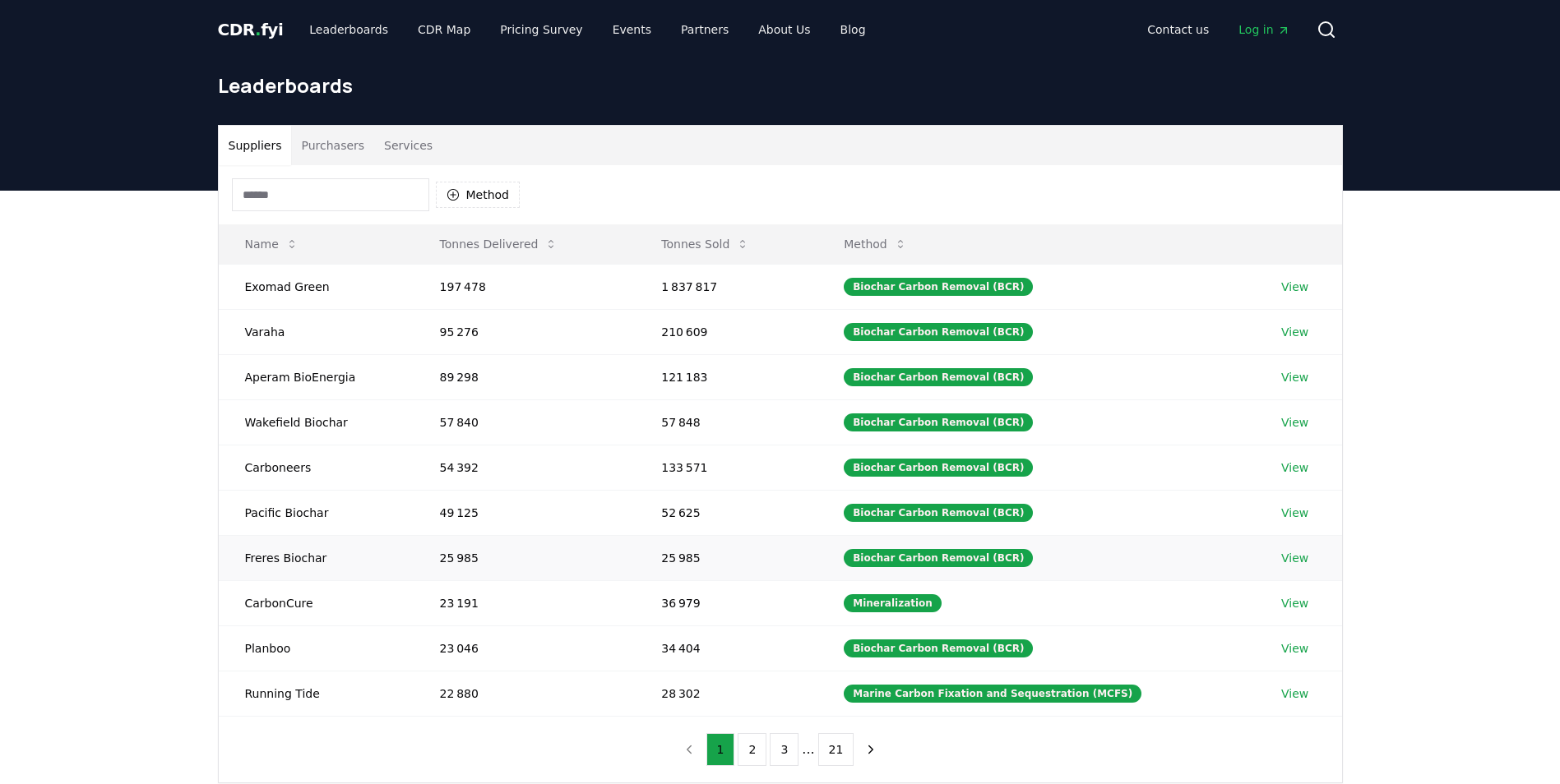
click at [1292, 559] on link "View" at bounding box center [1295, 558] width 27 height 16
click at [498, 194] on button "Method" at bounding box center [479, 195] width 85 height 26
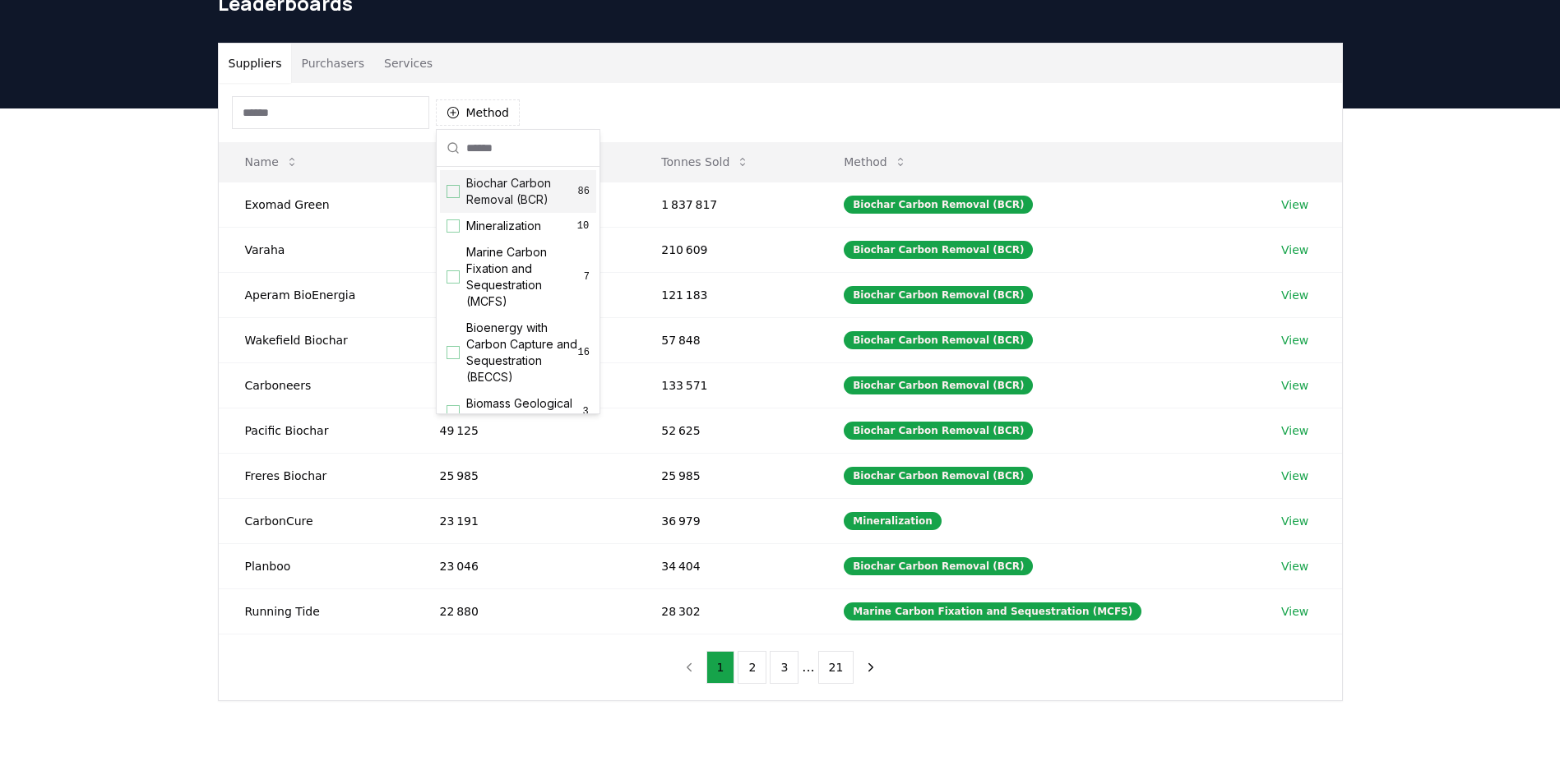
click at [474, 190] on span "Biochar Carbon Removal (BCR)" at bounding box center [523, 191] width 112 height 33
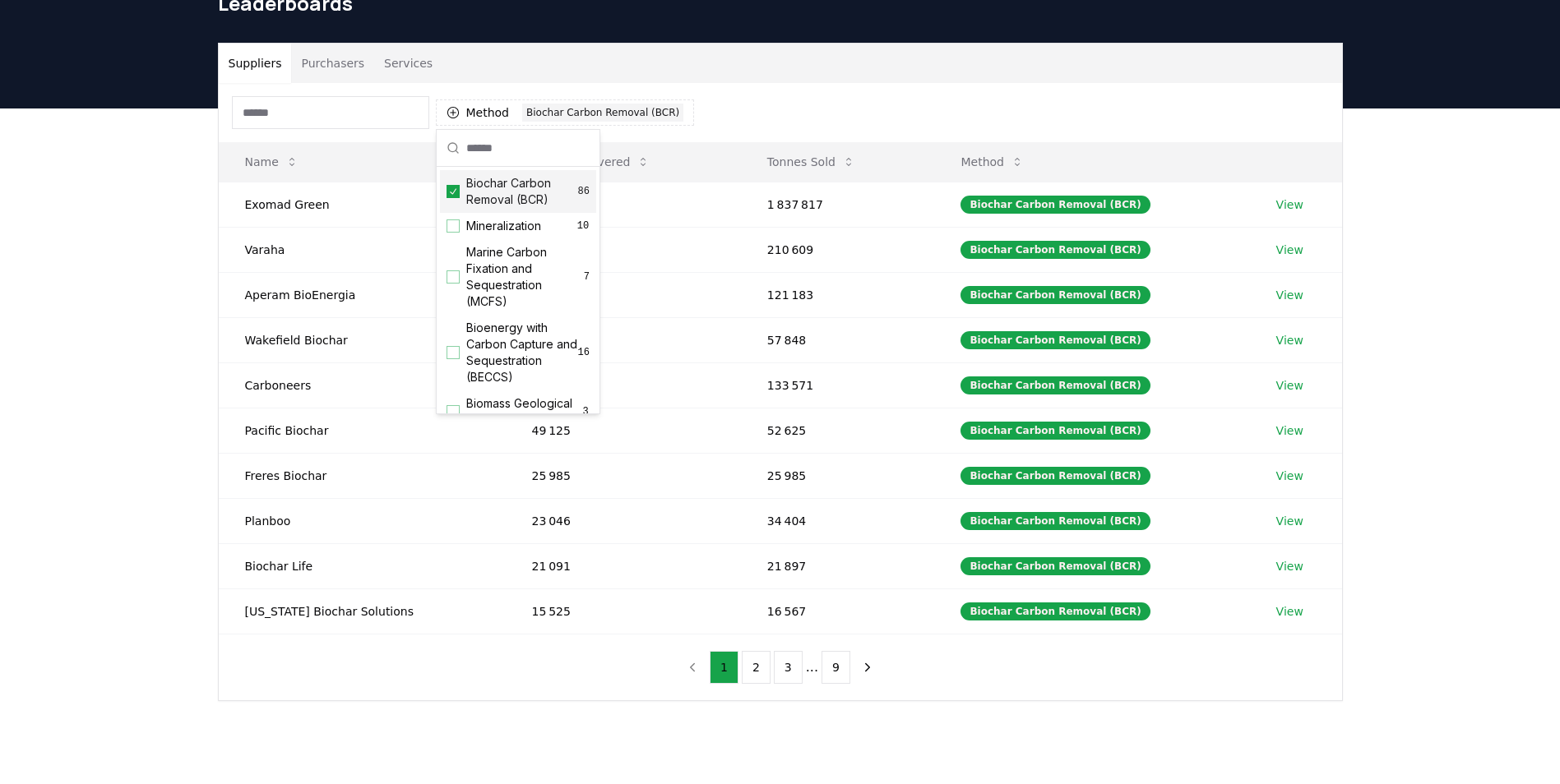
click at [761, 105] on div "Method 1 Biochar Carbon Removal (BCR)" at bounding box center [780, 113] width 1123 height 59
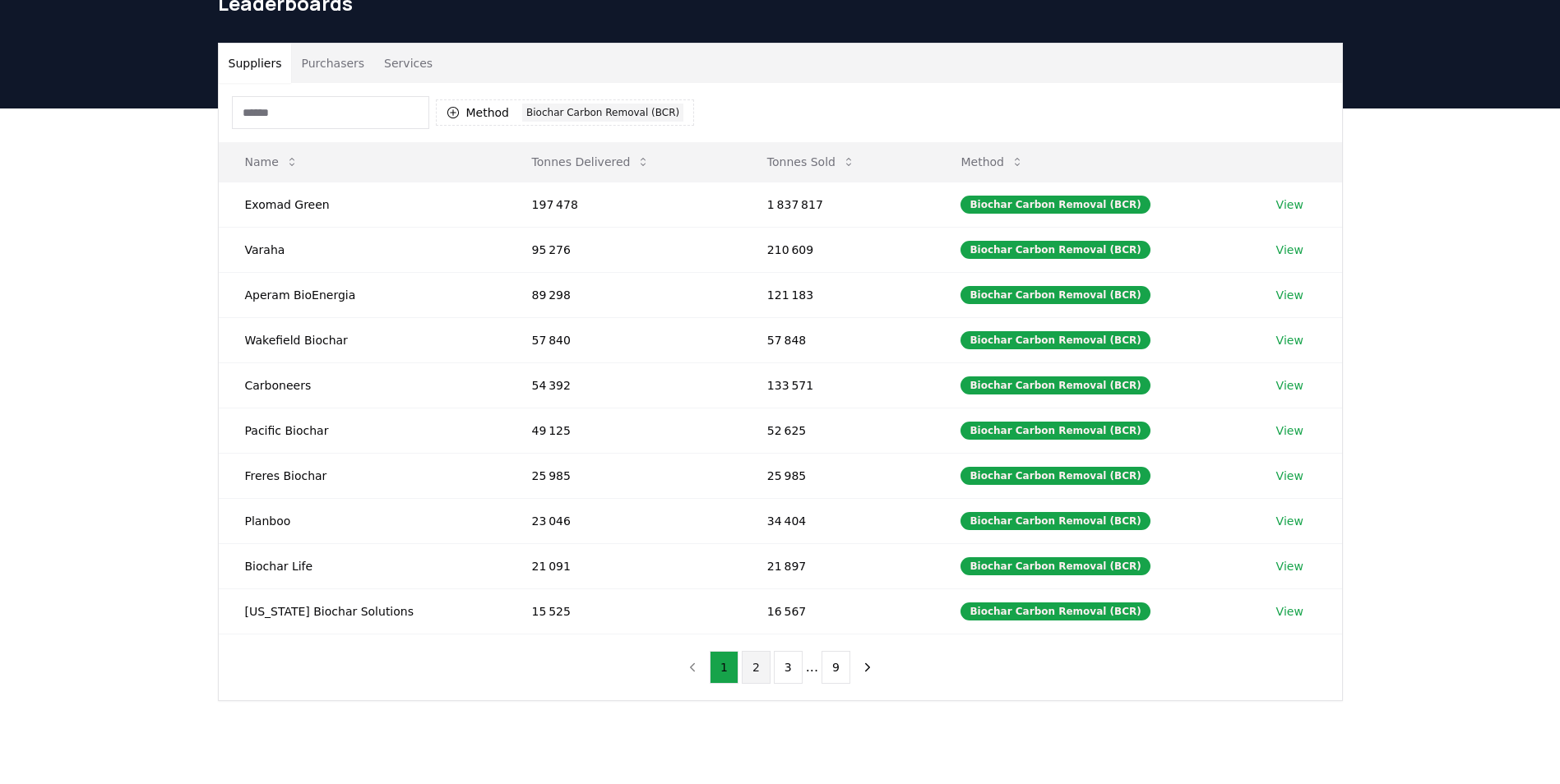
click at [756, 671] on button "2" at bounding box center [756, 667] width 29 height 33
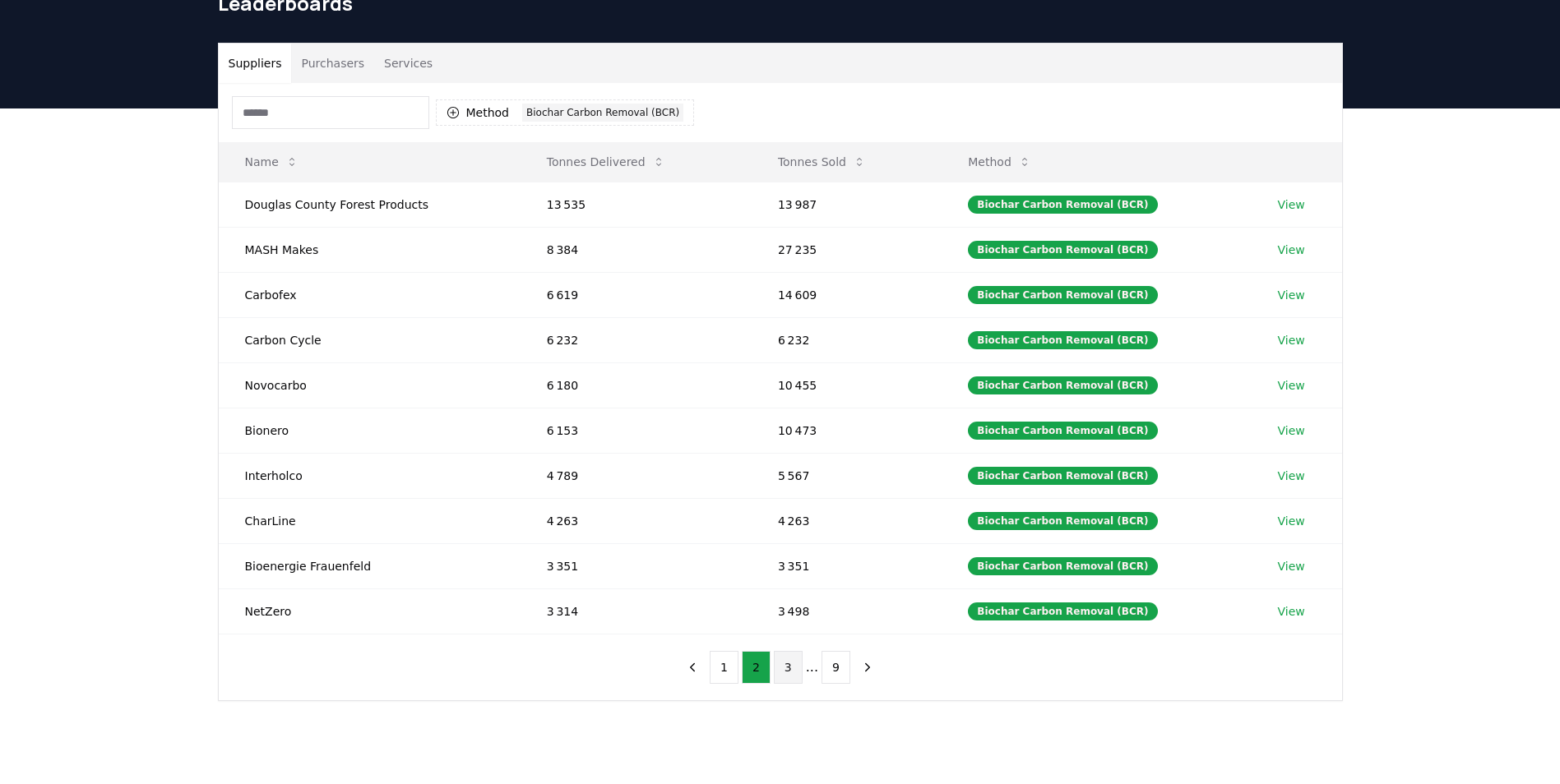
click at [785, 671] on button "3" at bounding box center [788, 667] width 29 height 33
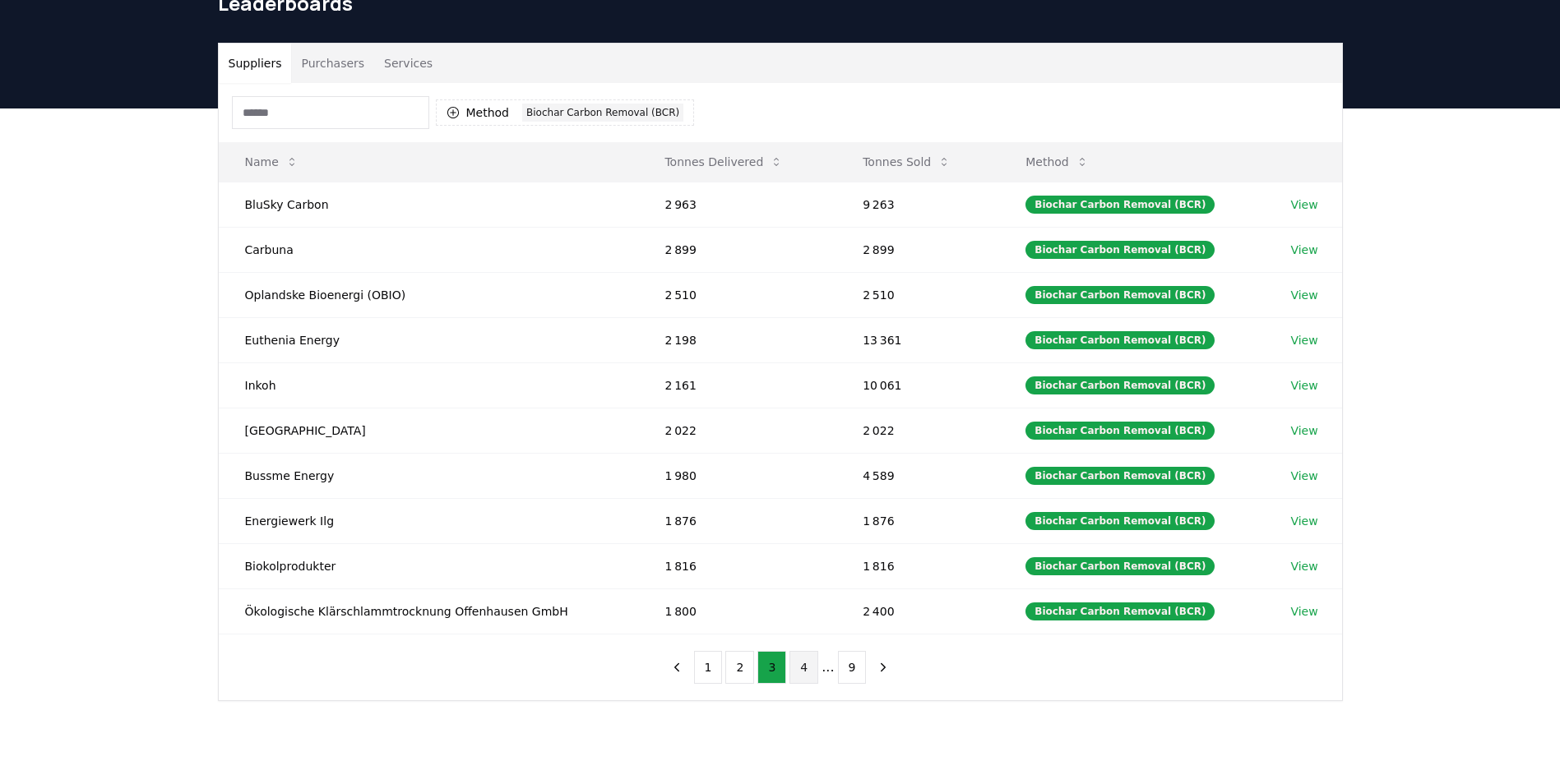
click at [804, 671] on button "4" at bounding box center [804, 667] width 29 height 33
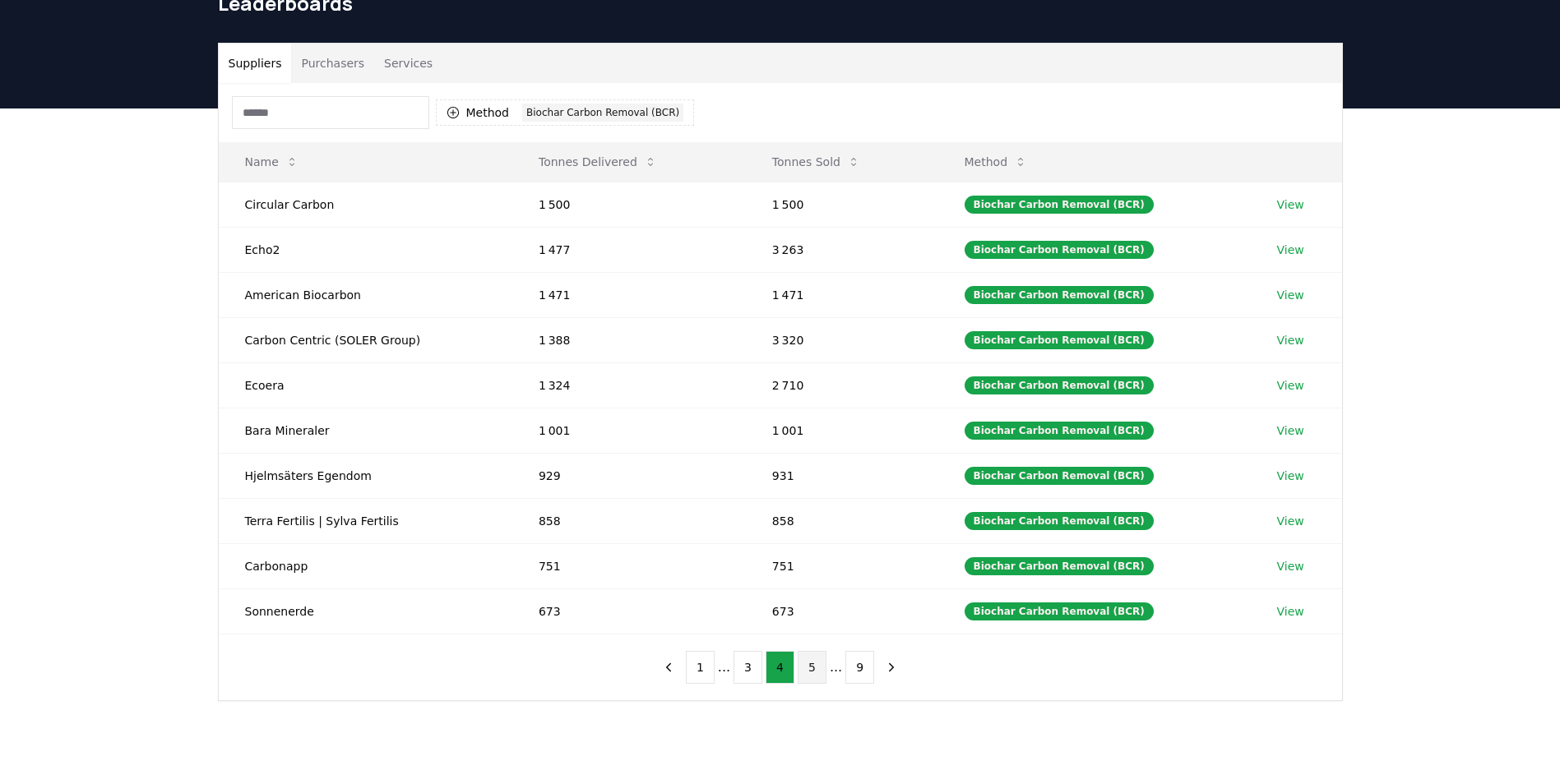
click at [806, 669] on button "5" at bounding box center [812, 667] width 29 height 33
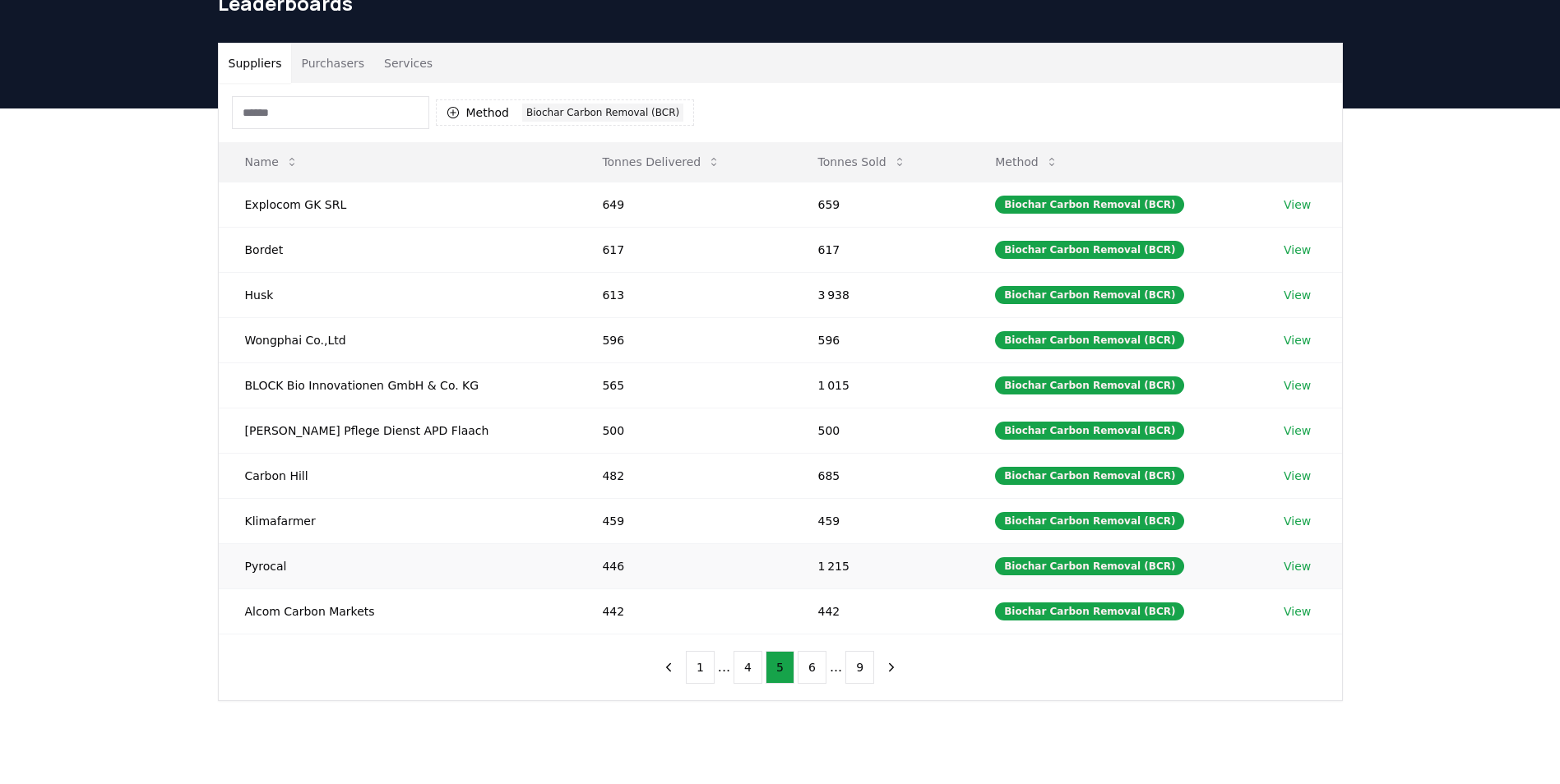
click at [1286, 564] on link "View" at bounding box center [1297, 566] width 27 height 16
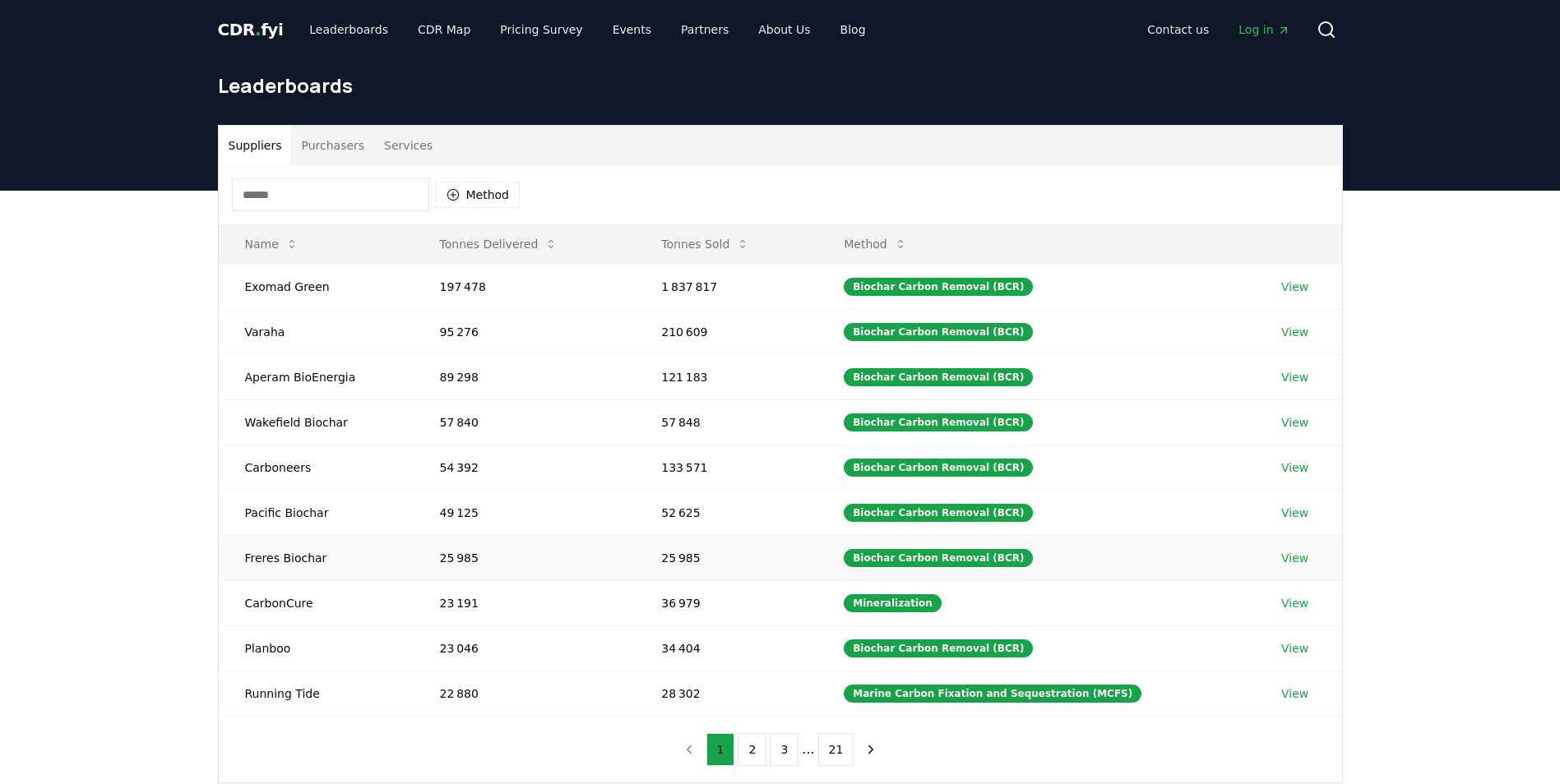
scroll to position [82, 0]
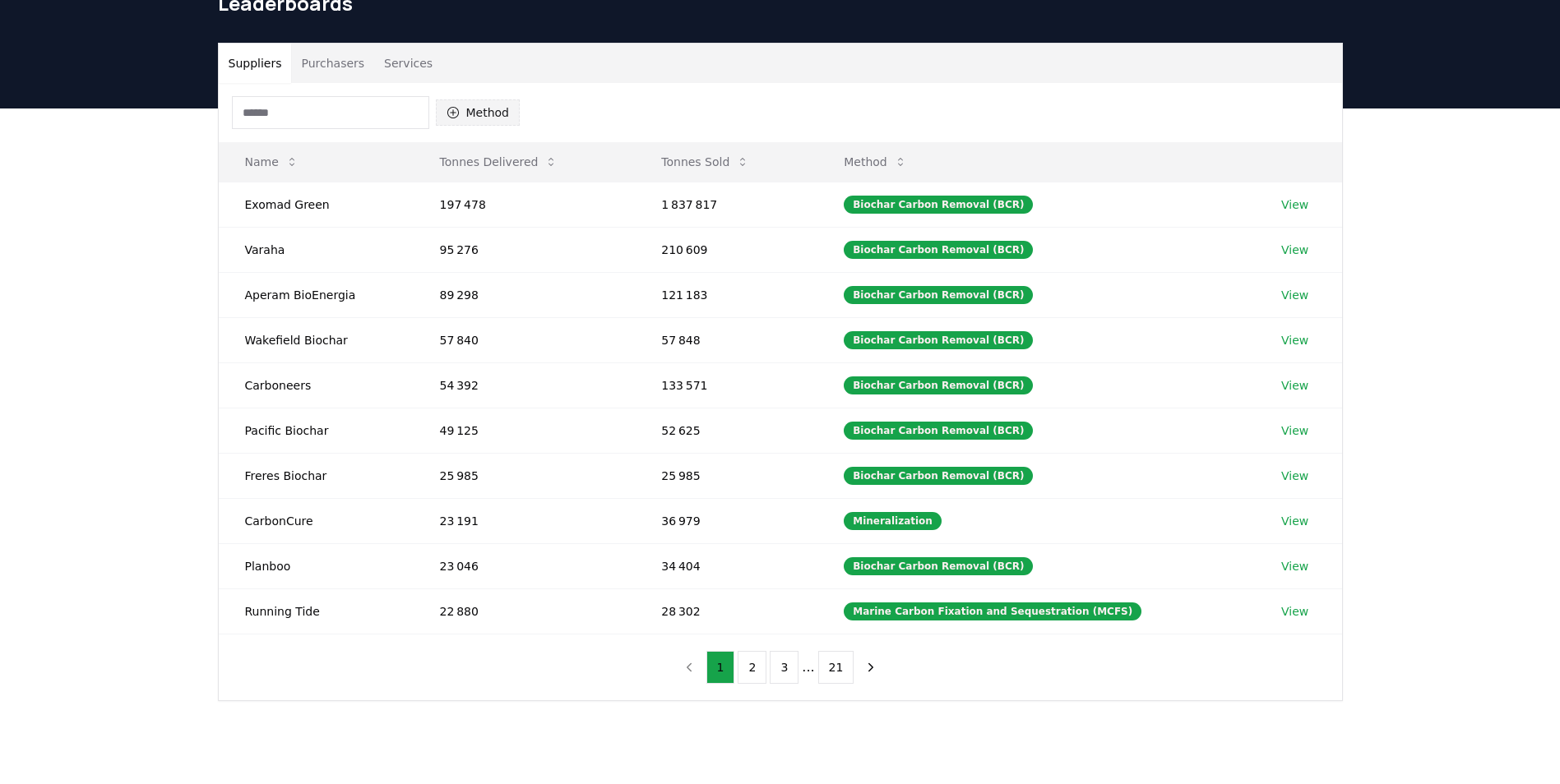
click at [489, 107] on button "Method" at bounding box center [479, 112] width 85 height 26
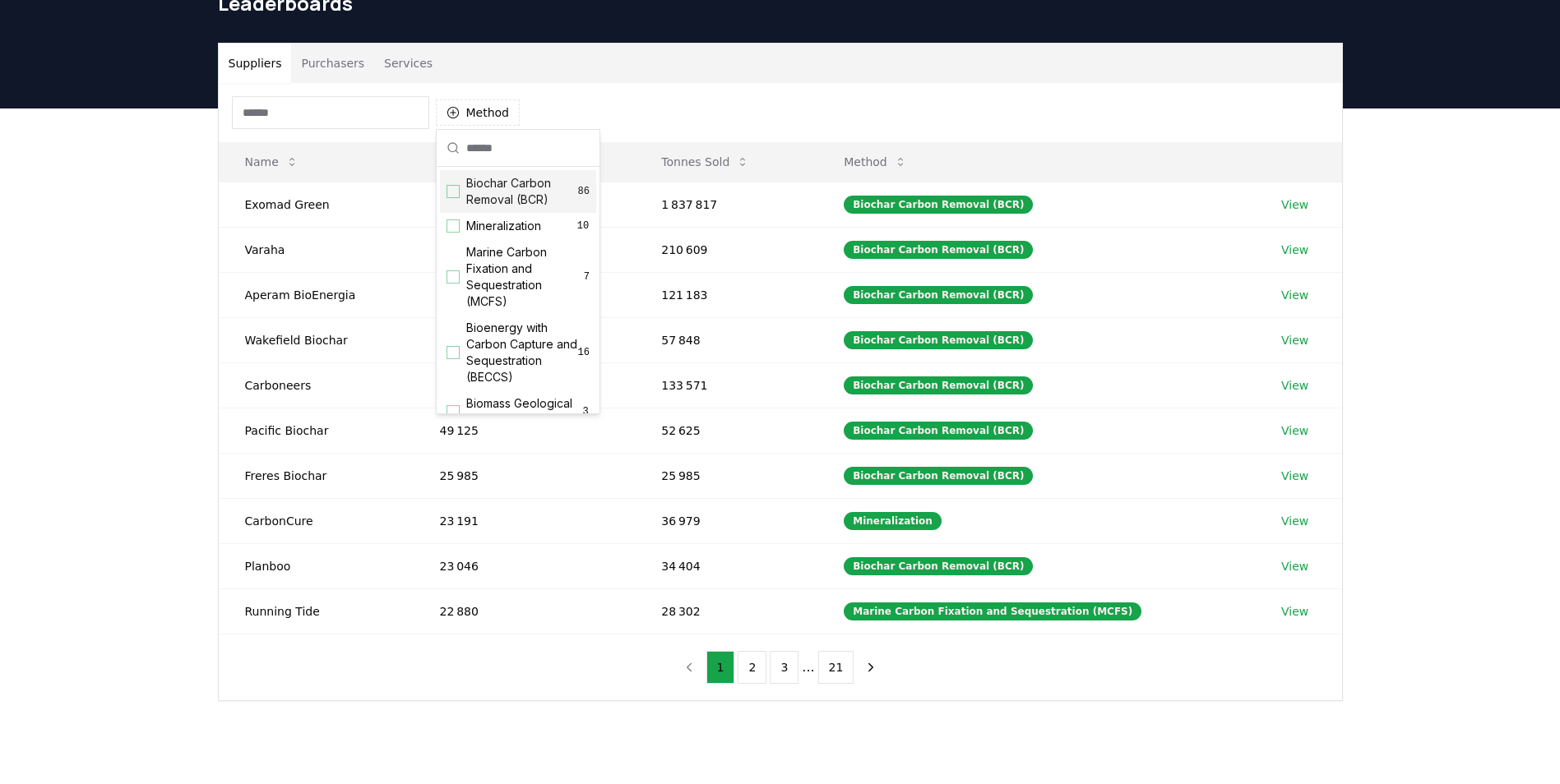
click at [493, 191] on span "Biochar Carbon Removal (BCR)" at bounding box center [523, 191] width 112 height 33
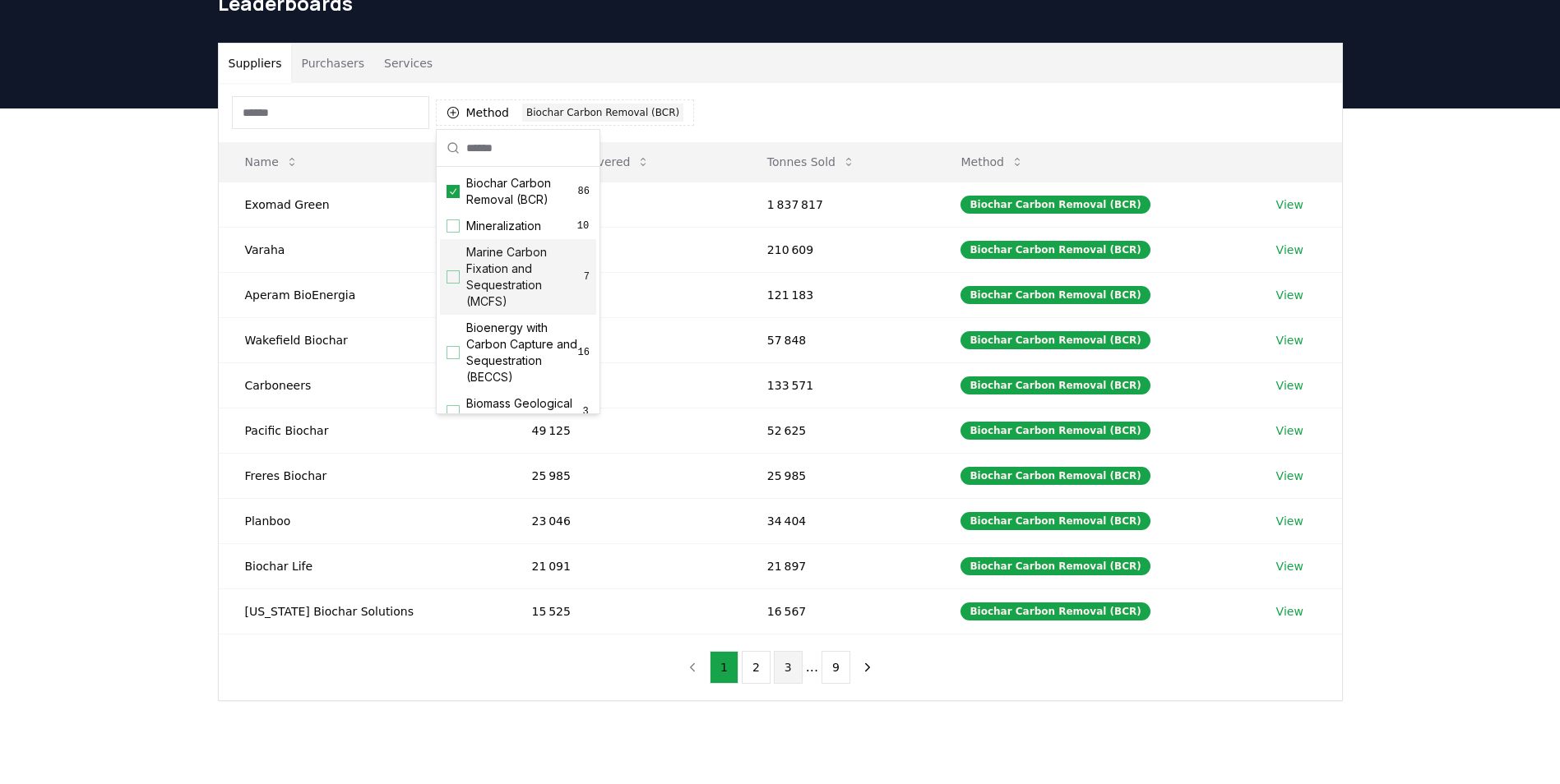
click at [795, 670] on button "3" at bounding box center [788, 667] width 29 height 33
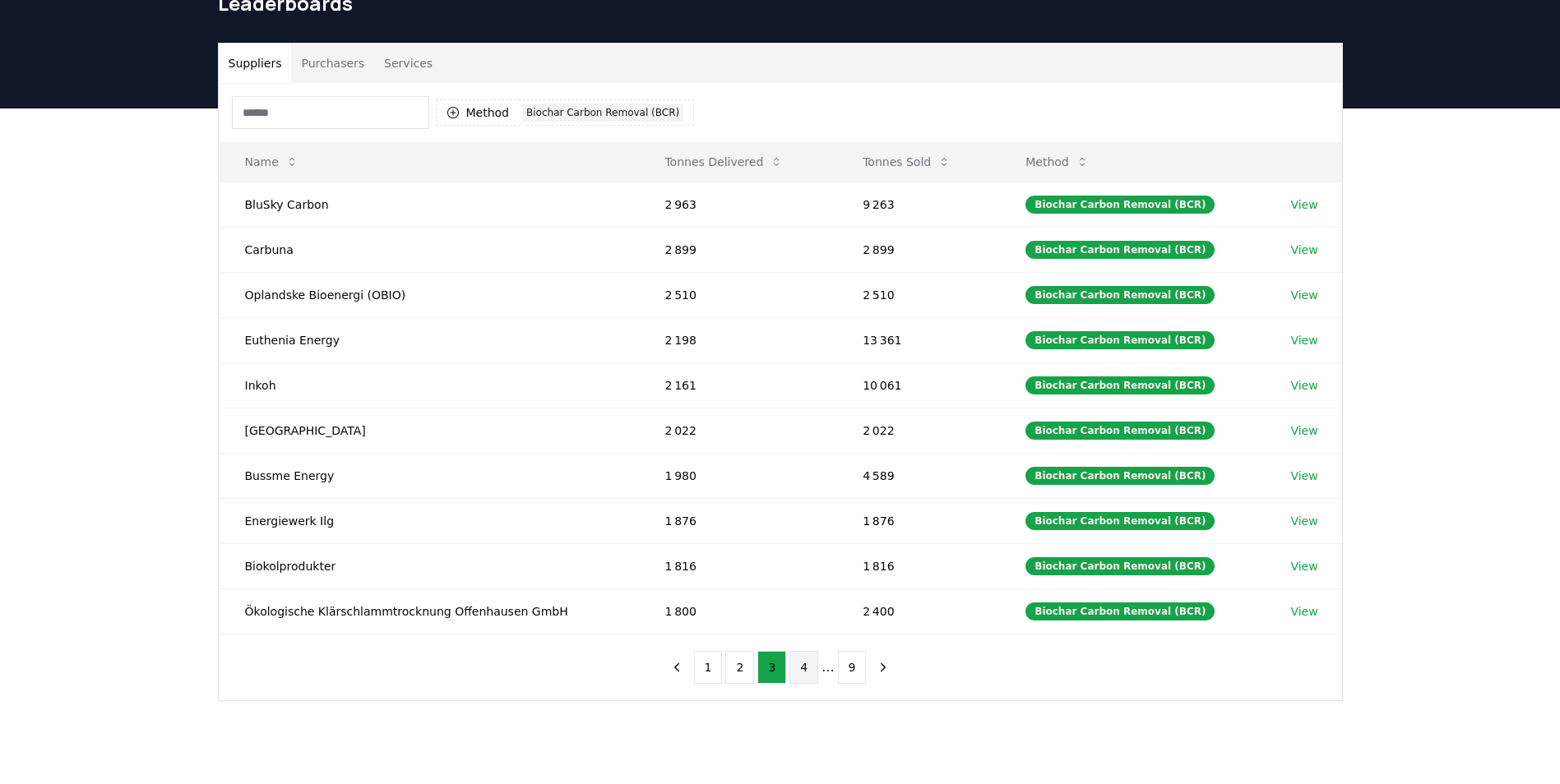
click at [805, 665] on button "4" at bounding box center [804, 667] width 29 height 33
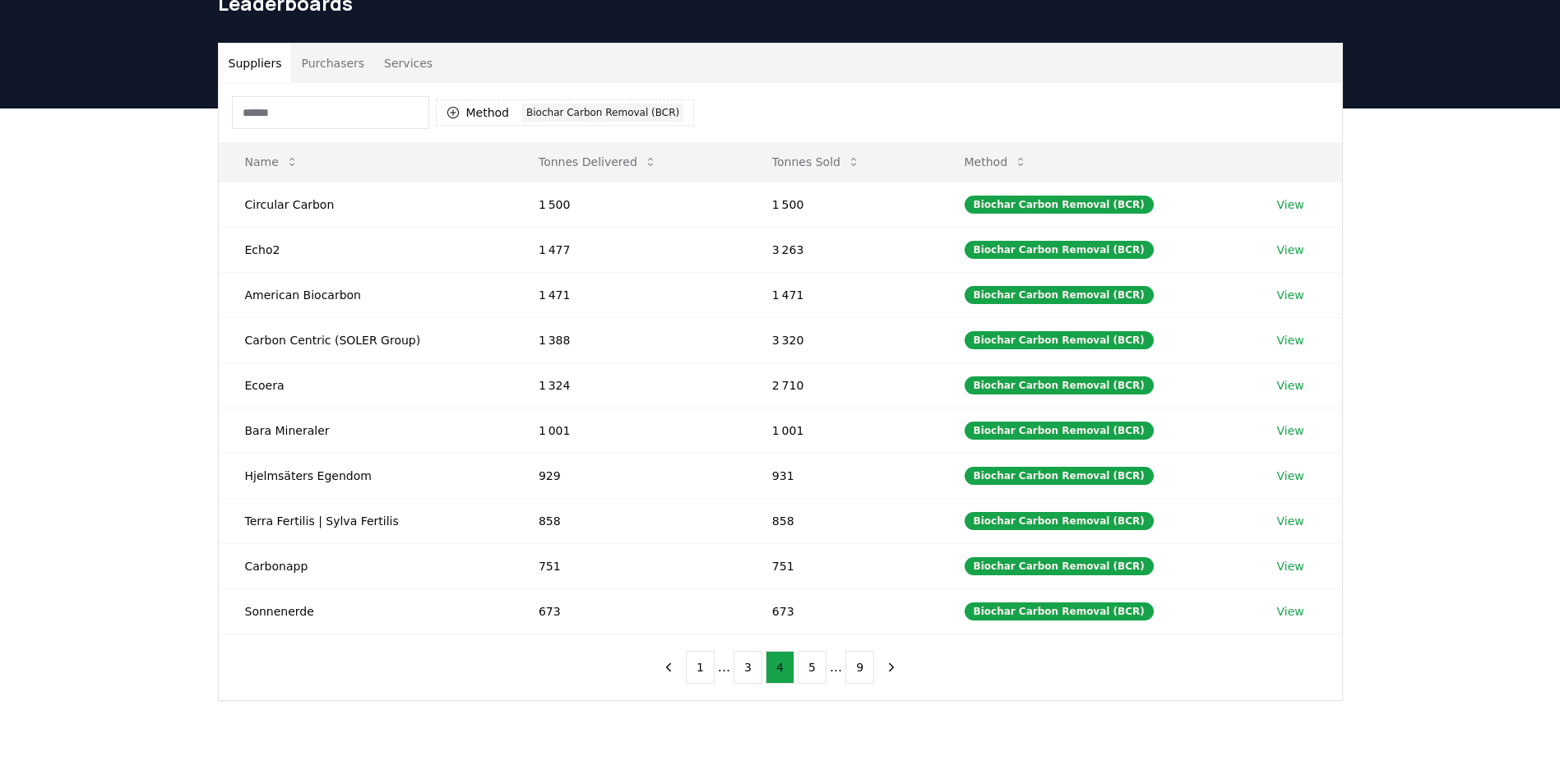
click at [805, 665] on button "5" at bounding box center [812, 667] width 29 height 33
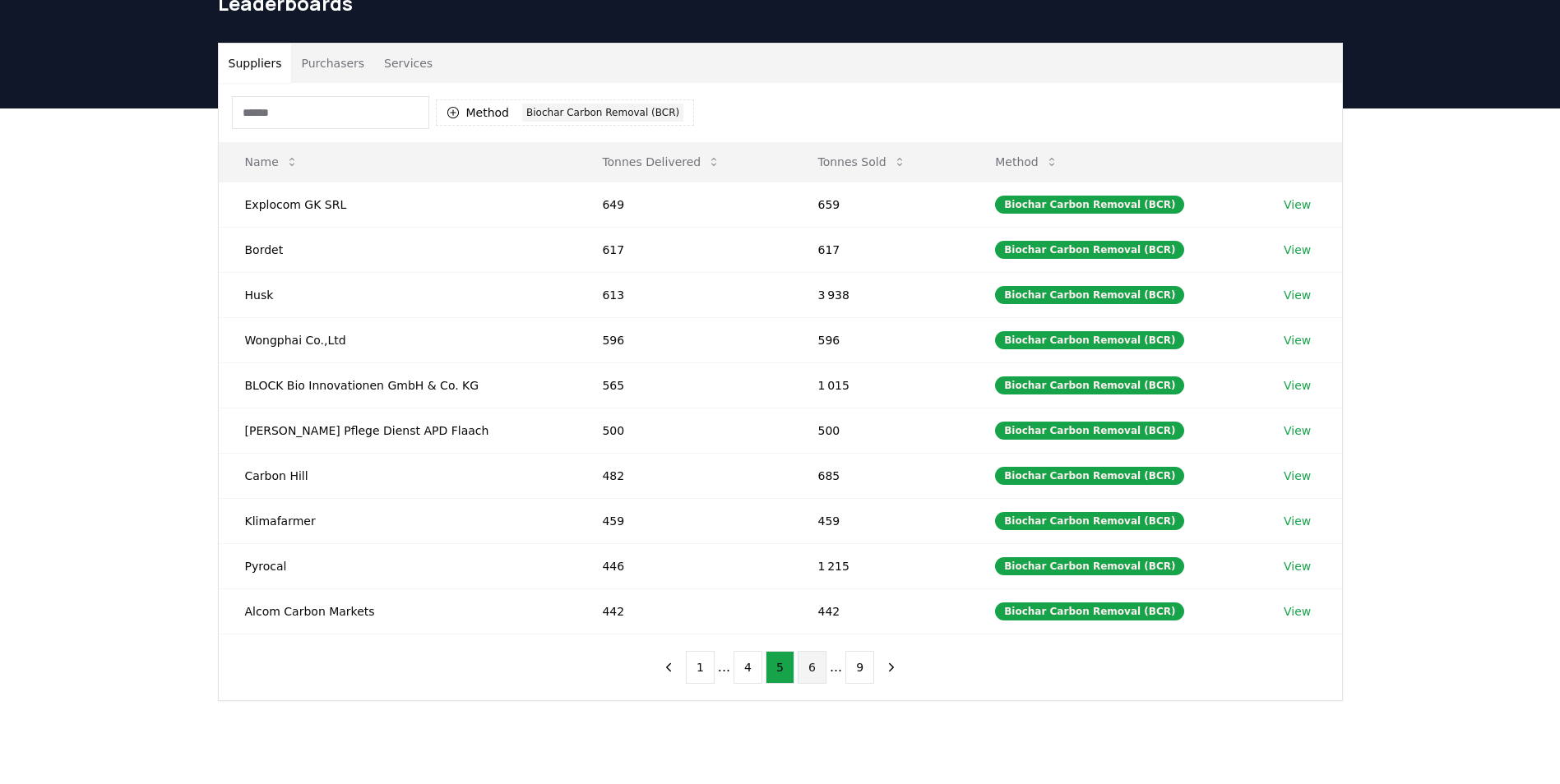
click at [819, 667] on button "6" at bounding box center [812, 667] width 29 height 33
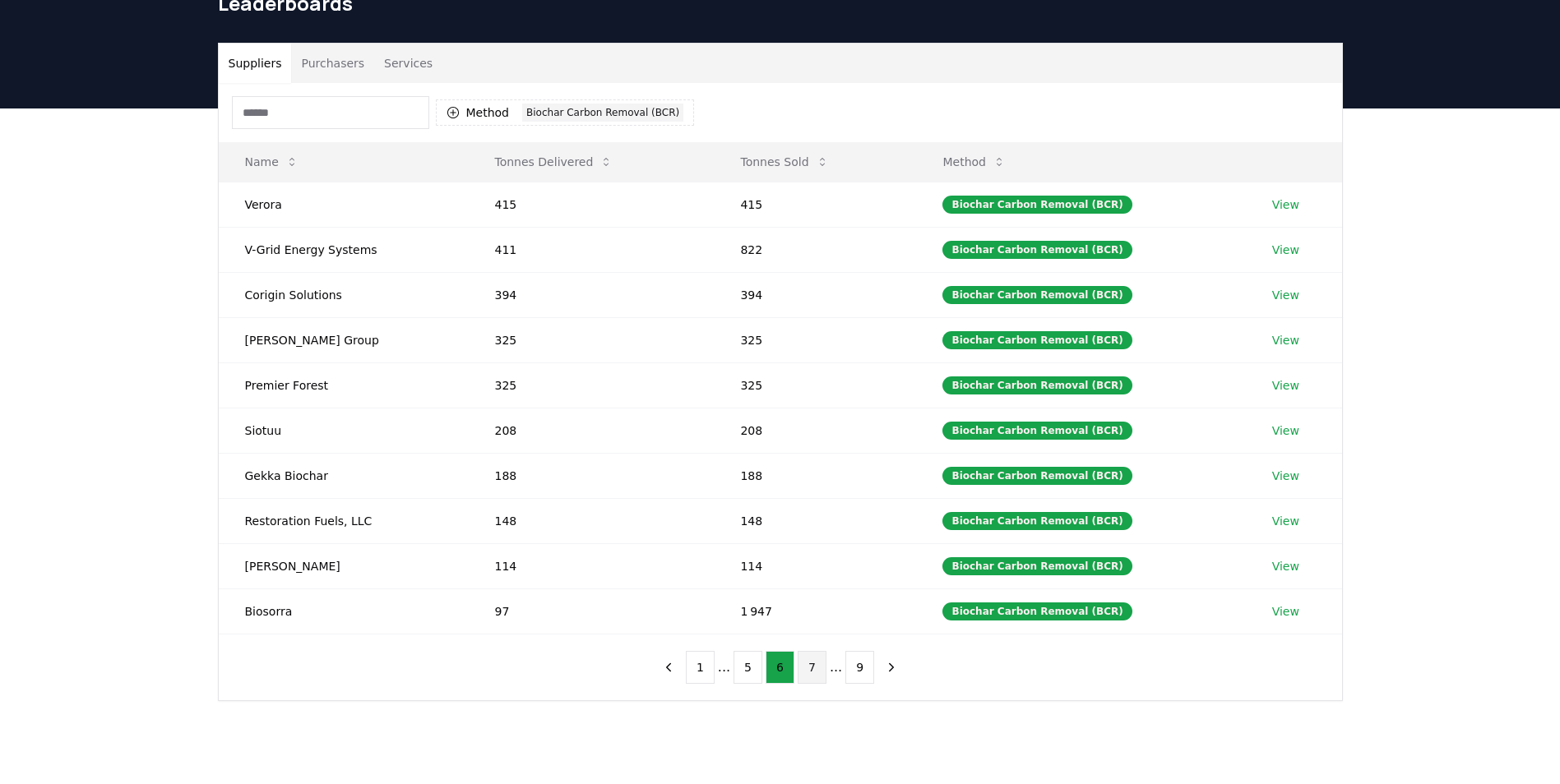
click at [809, 665] on button "7" at bounding box center [812, 667] width 29 height 33
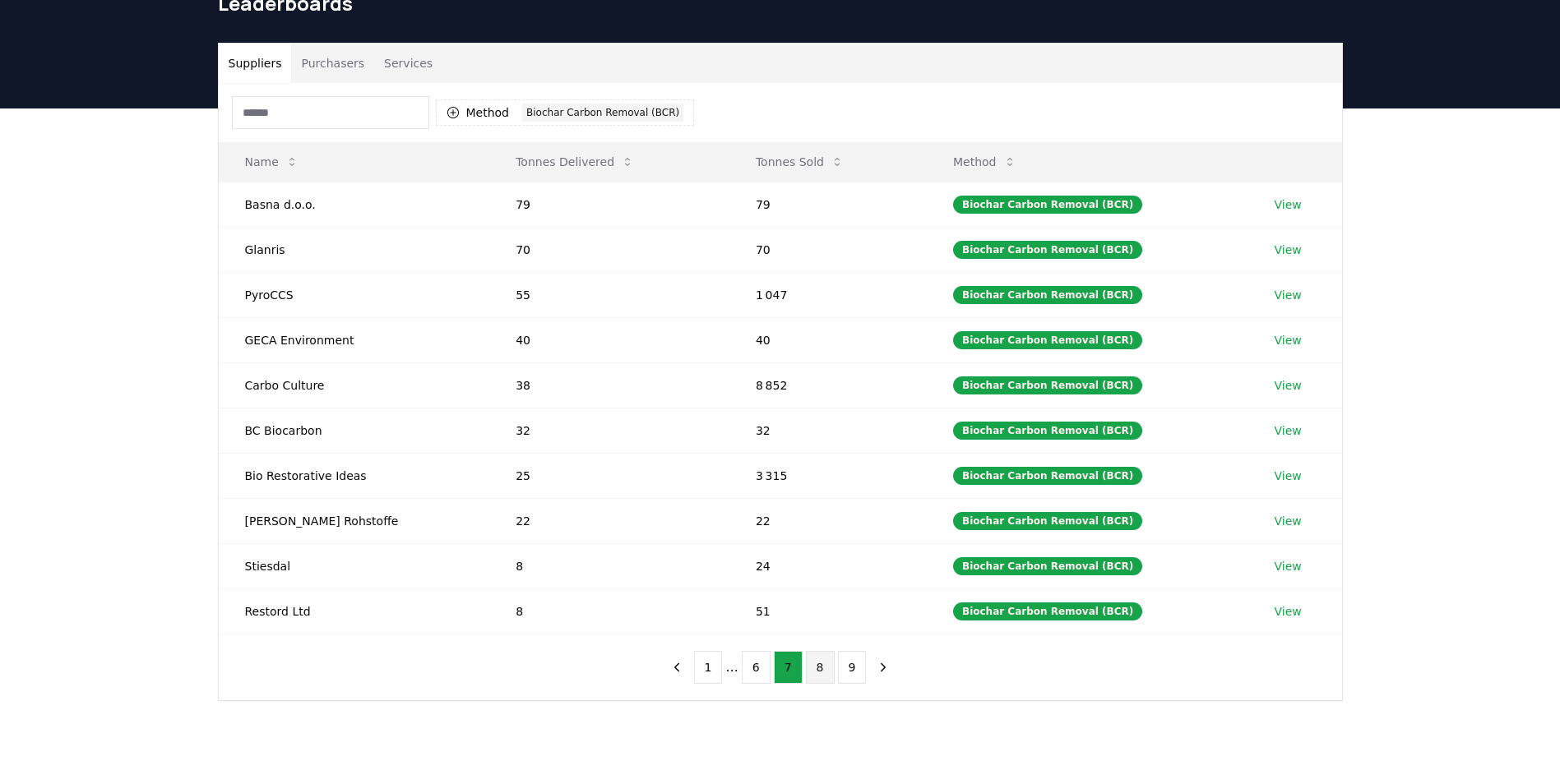
click at [807, 665] on button "8" at bounding box center [821, 667] width 29 height 33
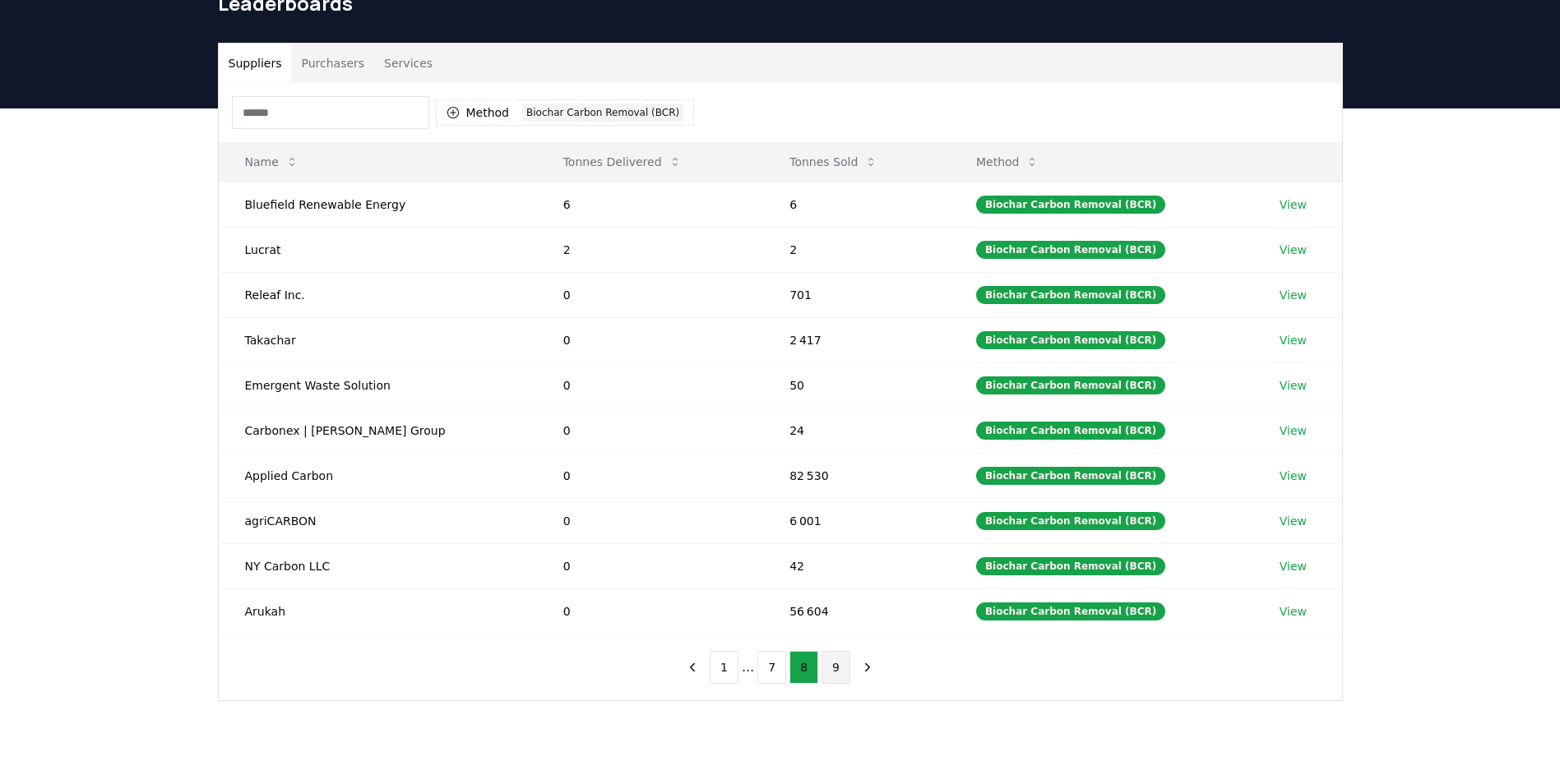
click at [831, 671] on button "9" at bounding box center [836, 667] width 29 height 33
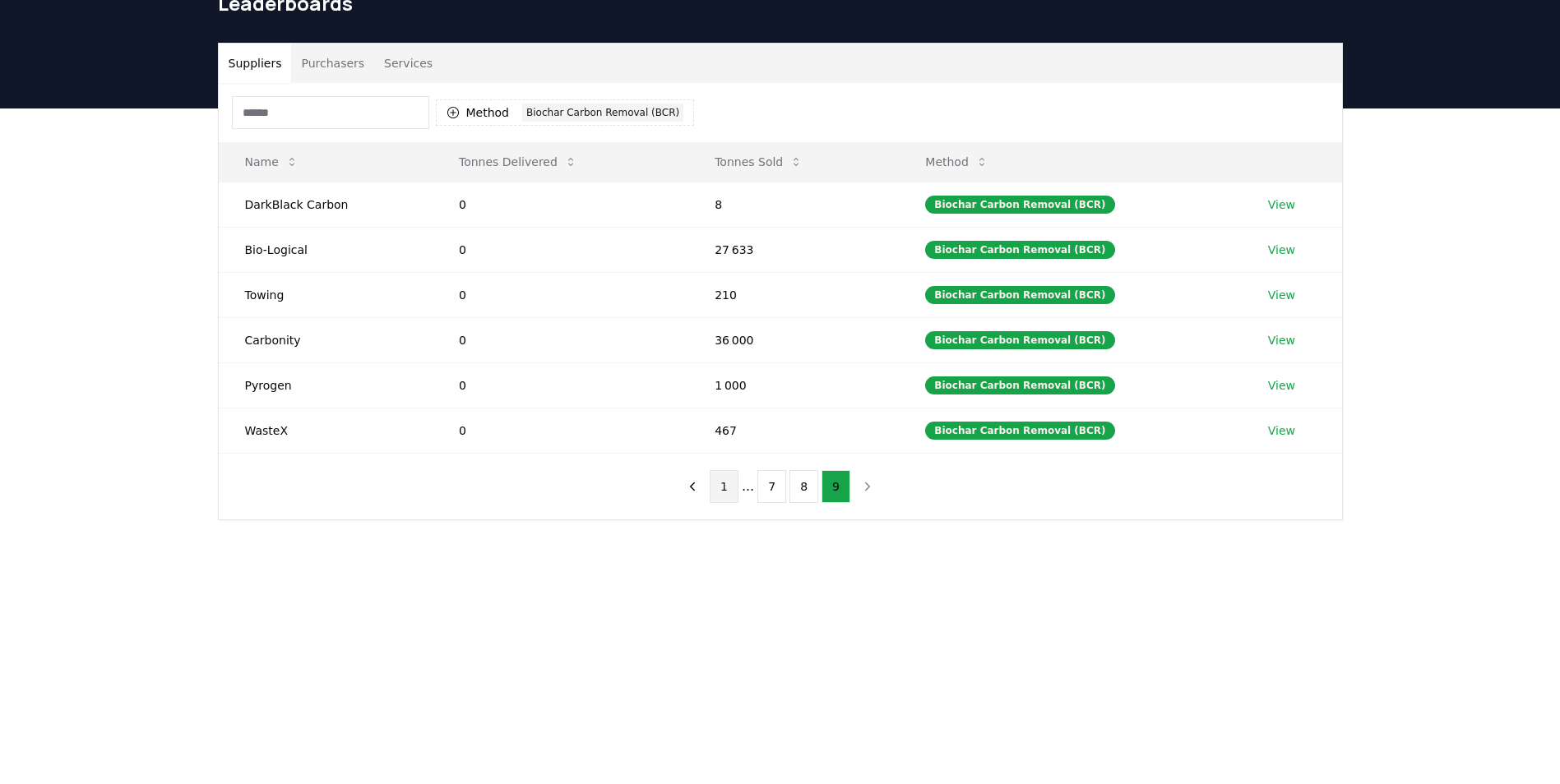
click at [723, 489] on button "1" at bounding box center [724, 486] width 29 height 33
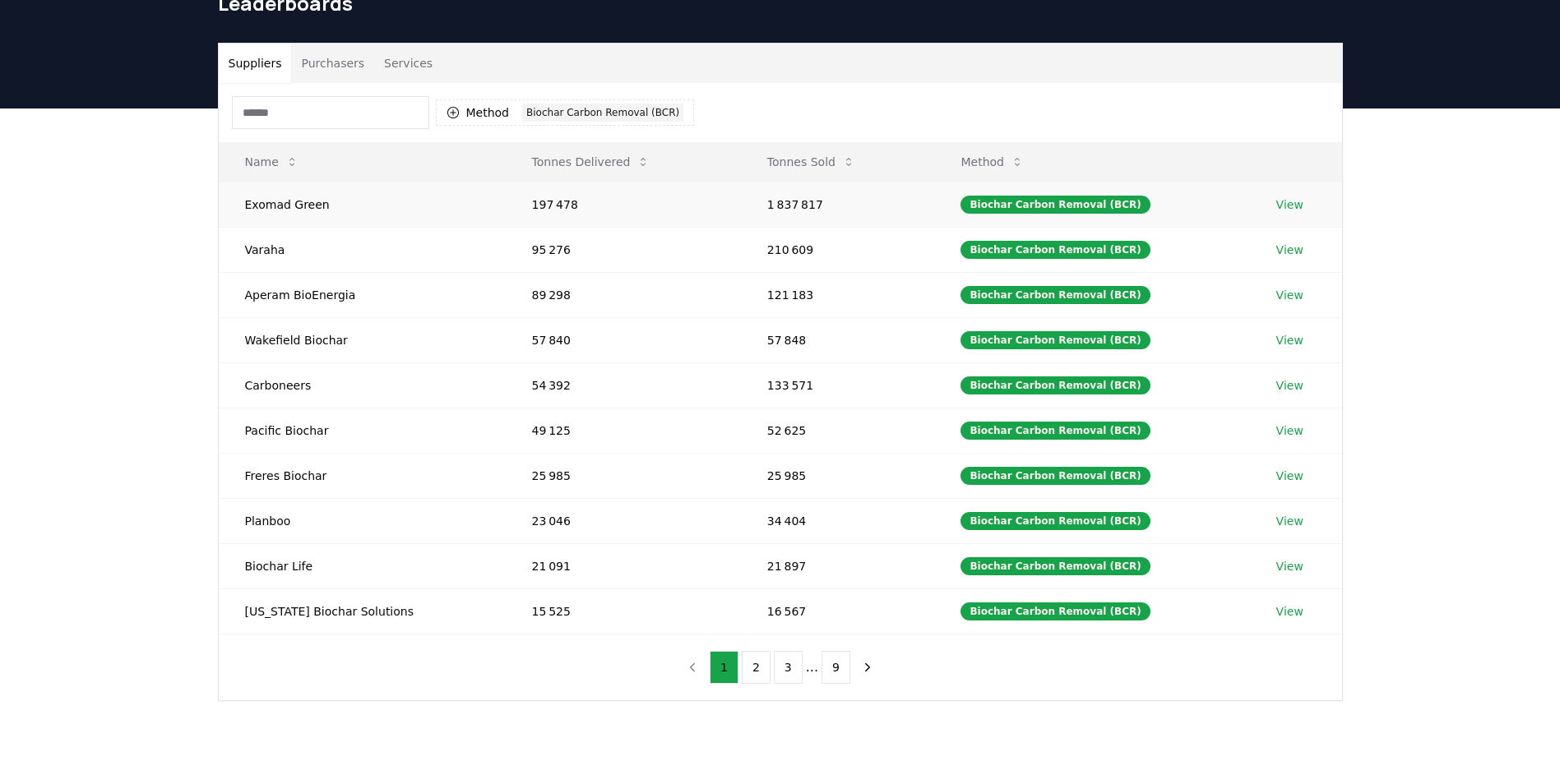
click at [1276, 208] on link "View" at bounding box center [1290, 204] width 27 height 16
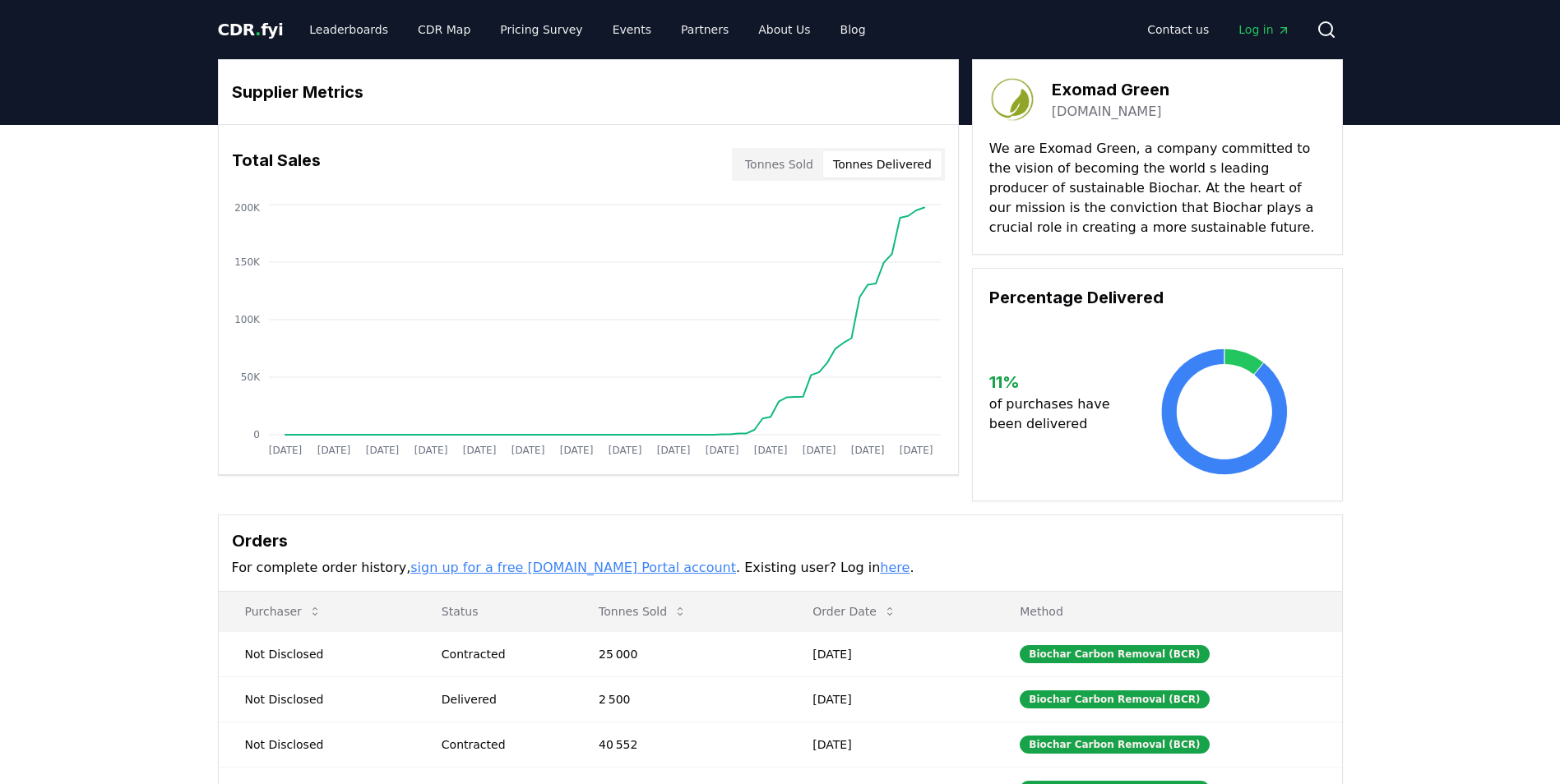
click at [885, 164] on button "Tonnes Delivered" at bounding box center [882, 164] width 119 height 26
click at [789, 163] on button "Tonnes Sold" at bounding box center [779, 164] width 88 height 26
click at [230, 21] on span "CDR . fyi" at bounding box center [251, 29] width 66 height 19
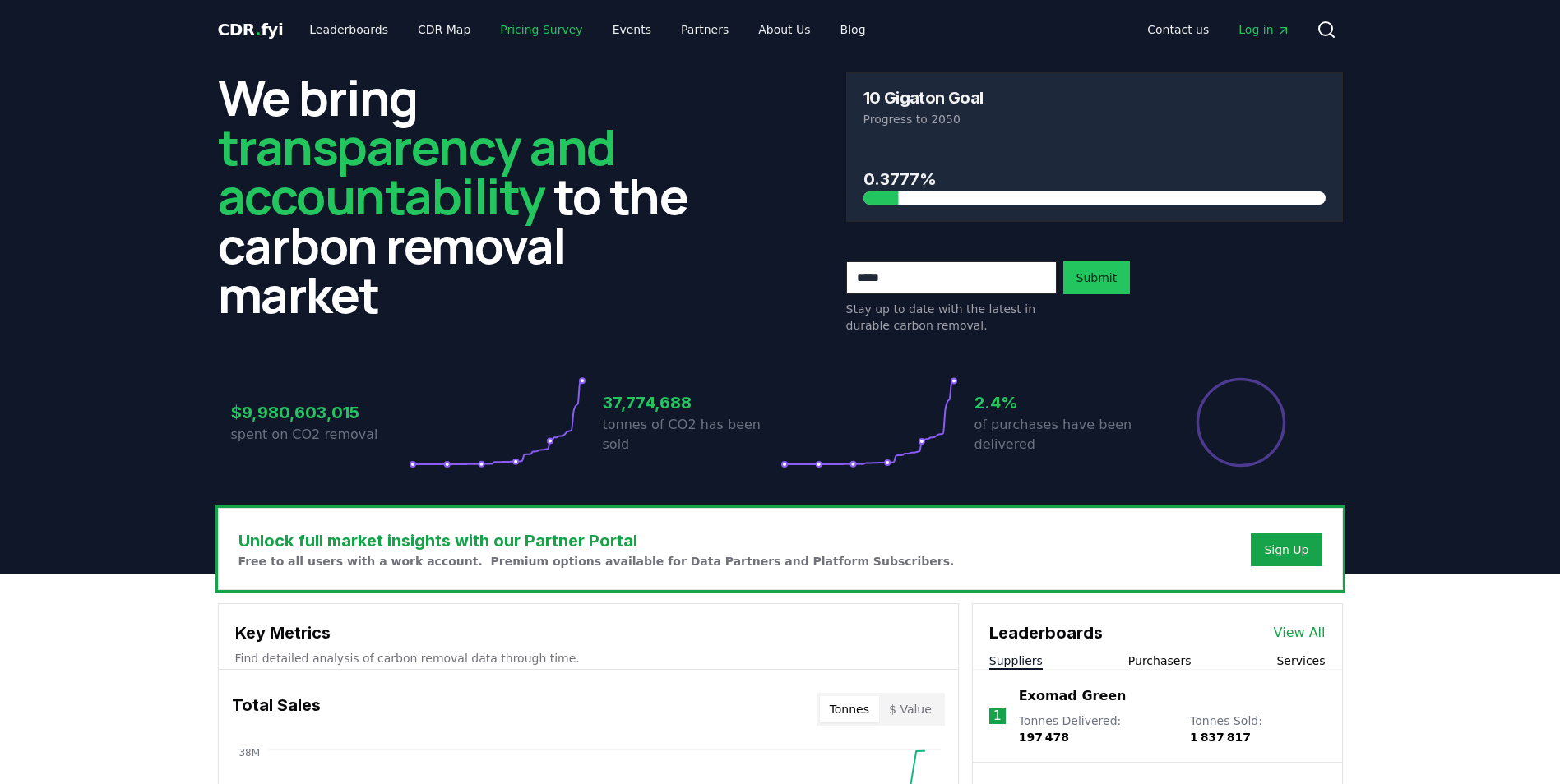
click at [523, 30] on link "Pricing Survey" at bounding box center [541, 29] width 108 height 30
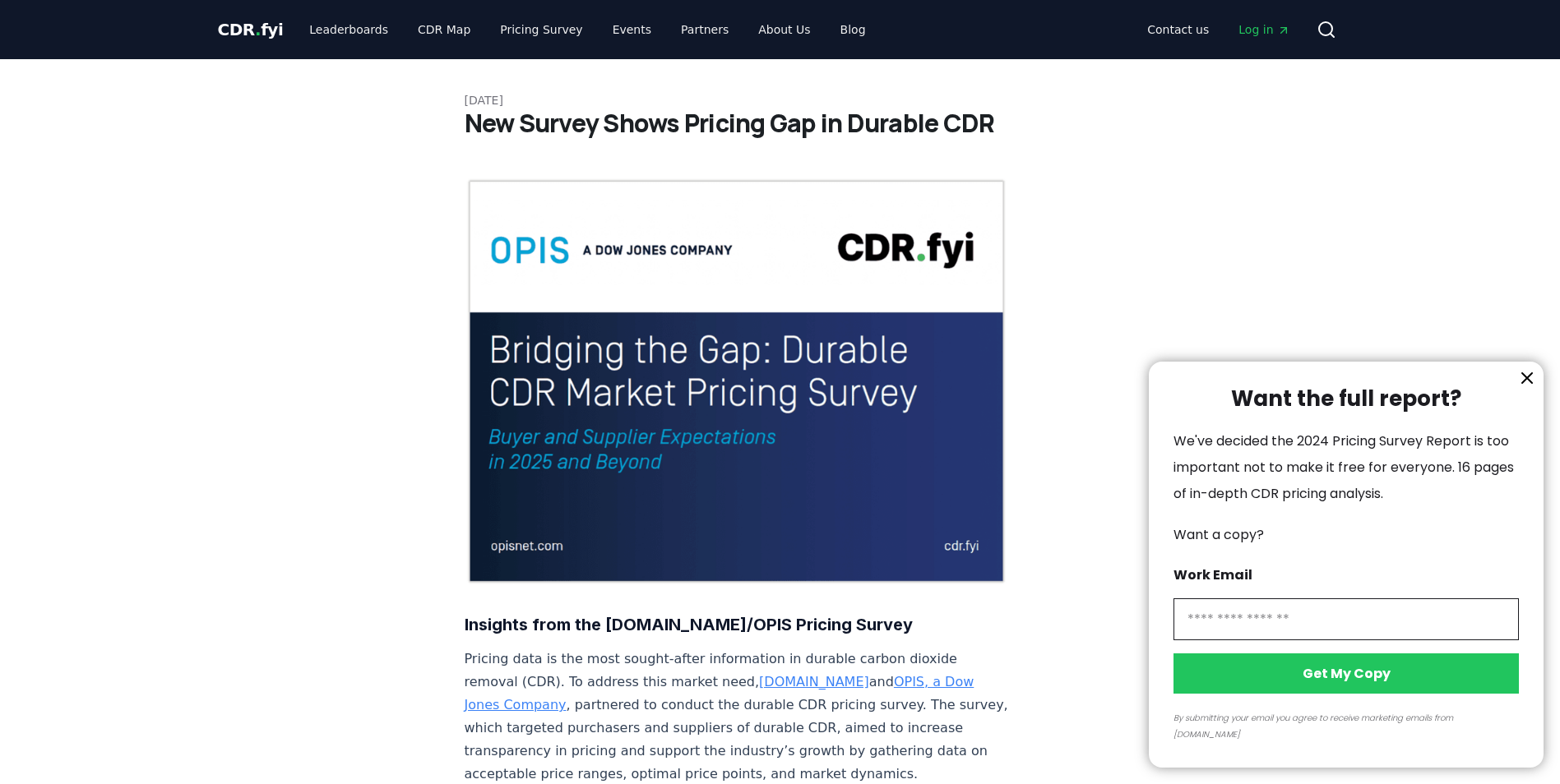
click at [330, 30] on div at bounding box center [780, 392] width 1560 height 784
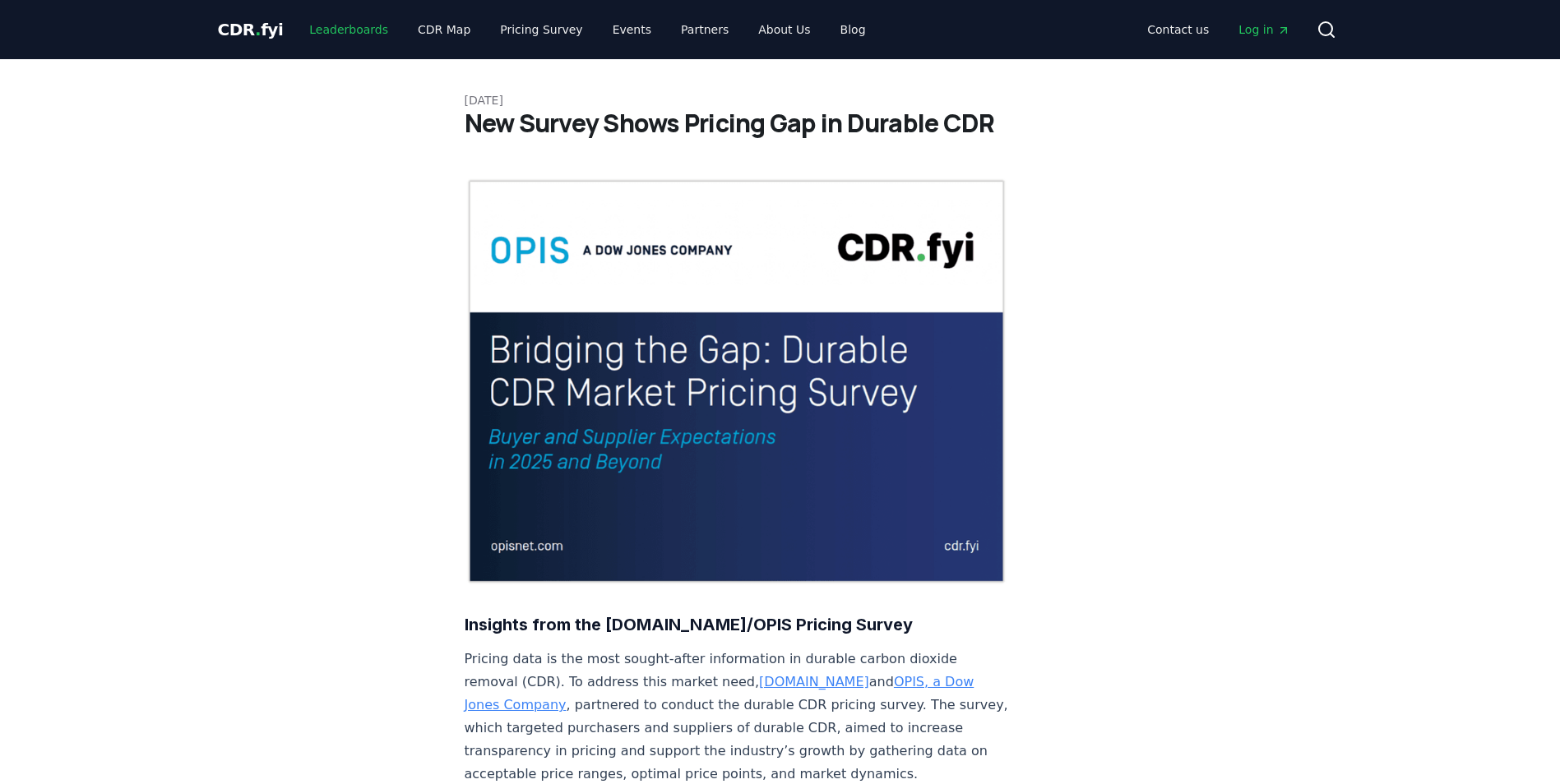
click at [330, 30] on link "Leaderboards" at bounding box center [349, 29] width 105 height 30
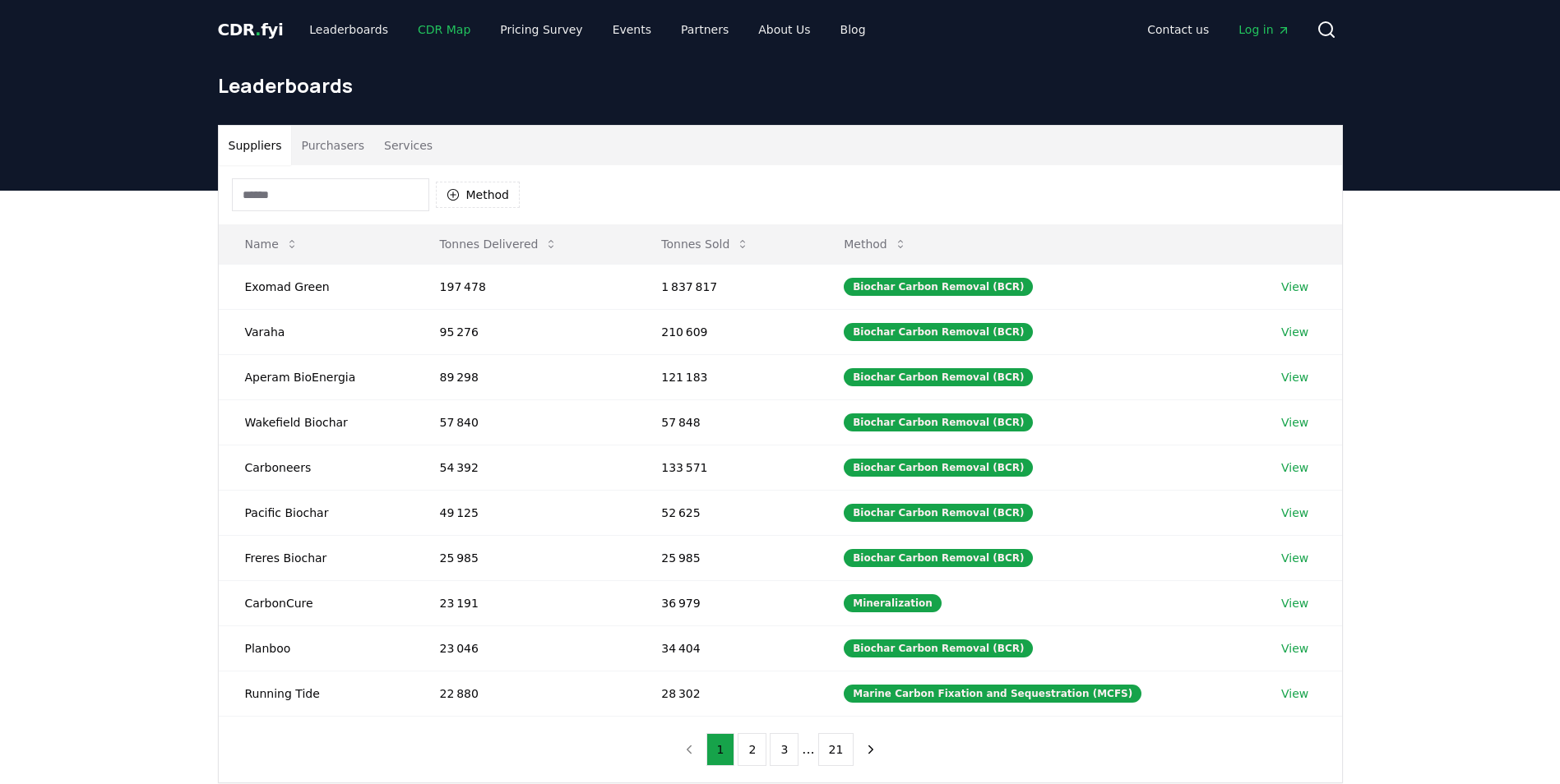
click at [423, 24] on link "CDR Map" at bounding box center [444, 29] width 79 height 30
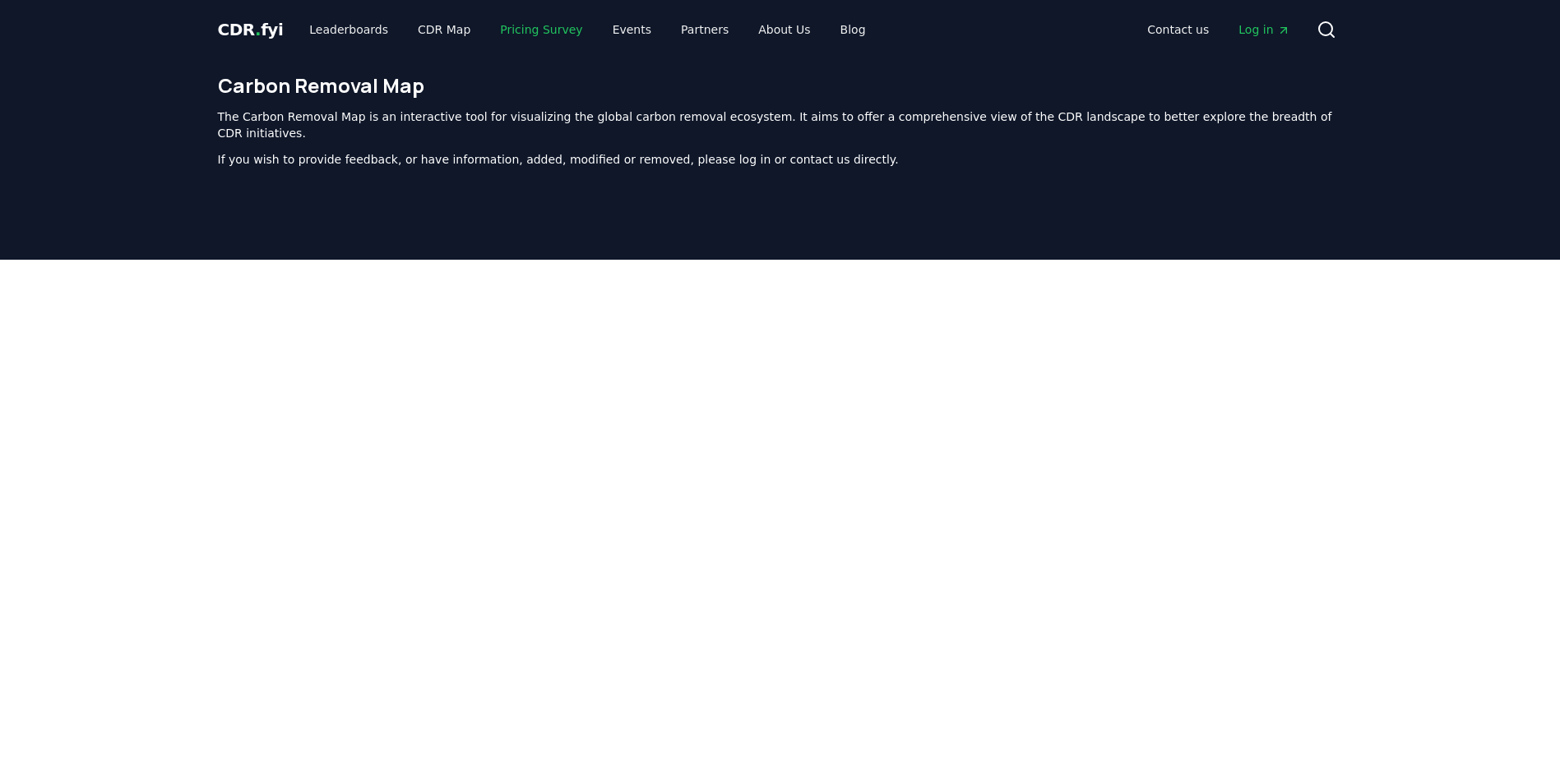
click at [511, 35] on link "Pricing Survey" at bounding box center [541, 29] width 108 height 30
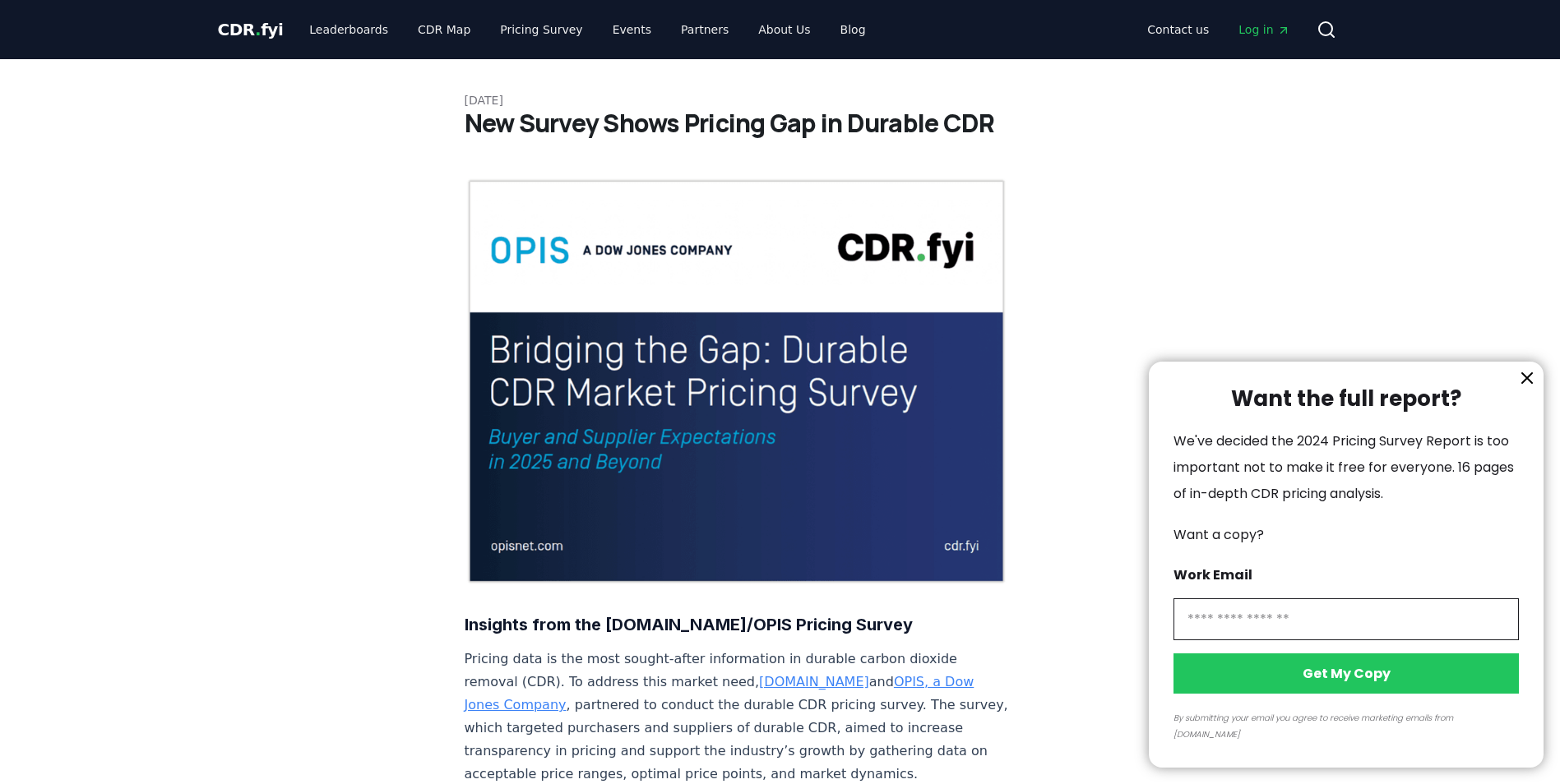
click at [235, 31] on div at bounding box center [780, 392] width 1560 height 784
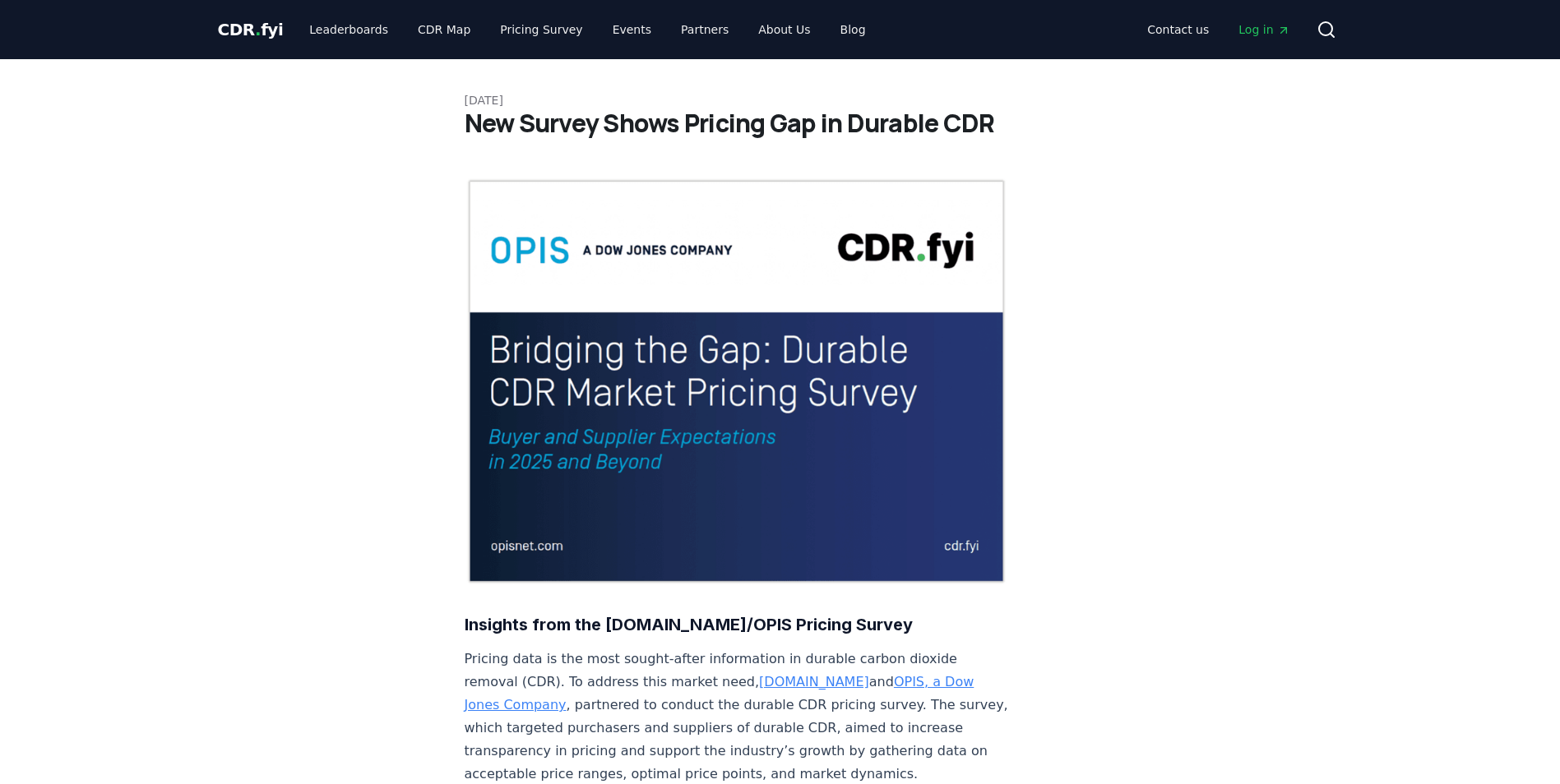
click at [249, 24] on span "CDR . fyi" at bounding box center [251, 29] width 66 height 19
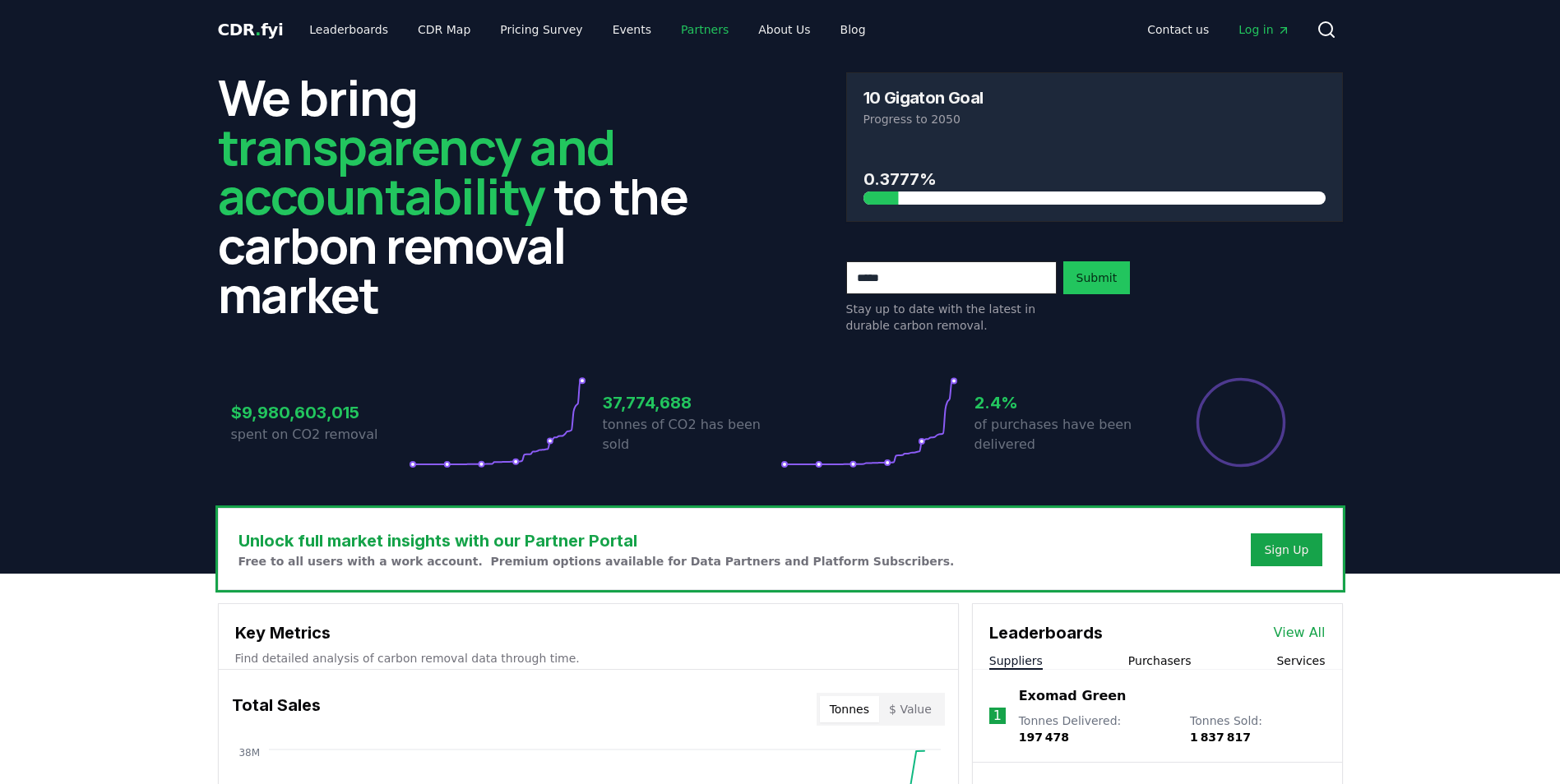
click at [683, 28] on link "Partners" at bounding box center [704, 29] width 74 height 30
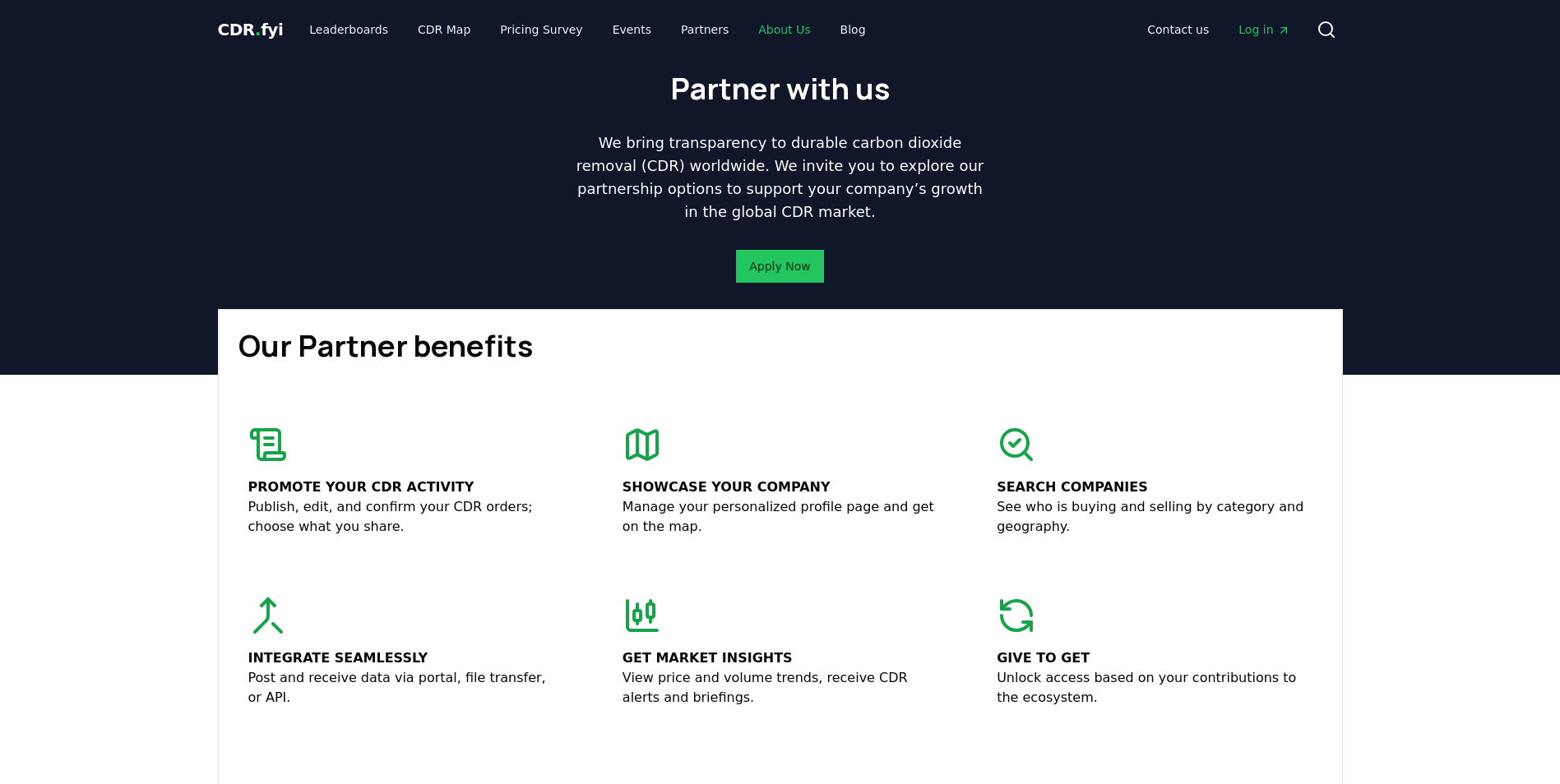
click at [749, 30] on link "About Us" at bounding box center [784, 29] width 78 height 30
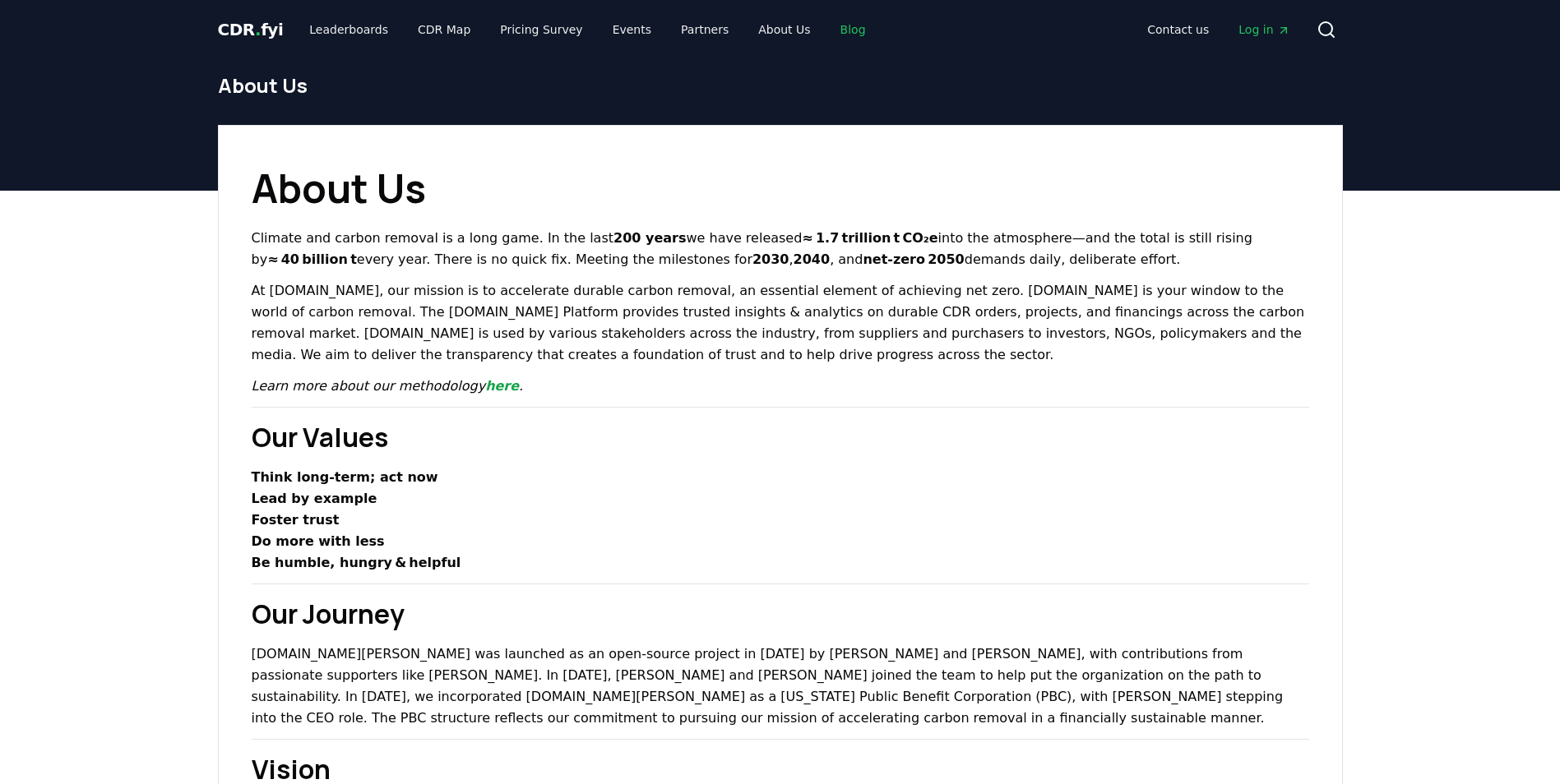
click at [827, 31] on link "Blog" at bounding box center [853, 29] width 52 height 30
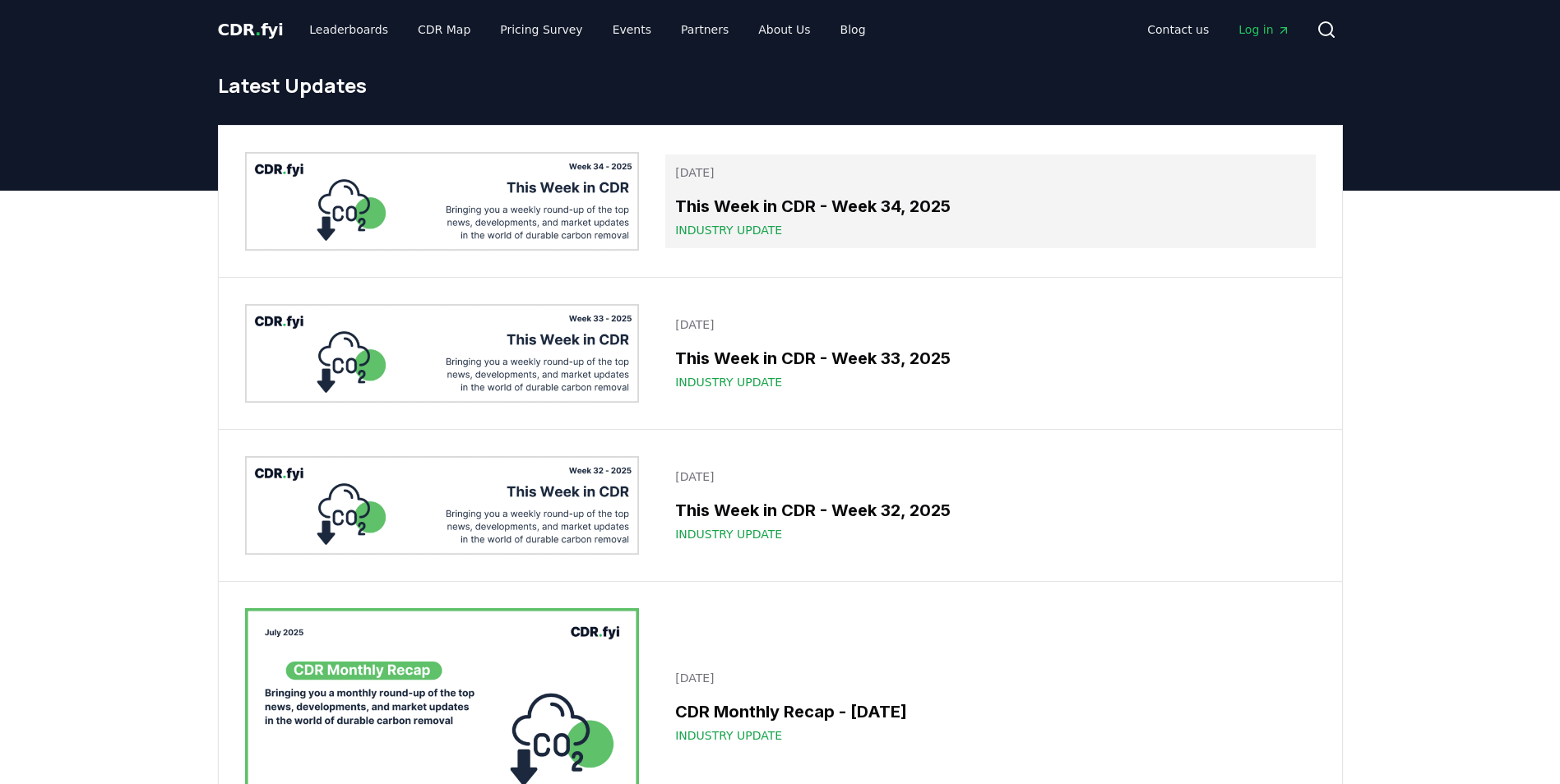
click at [900, 212] on h3 "This Week in CDR - Week 34, 2025" at bounding box center [990, 206] width 630 height 25
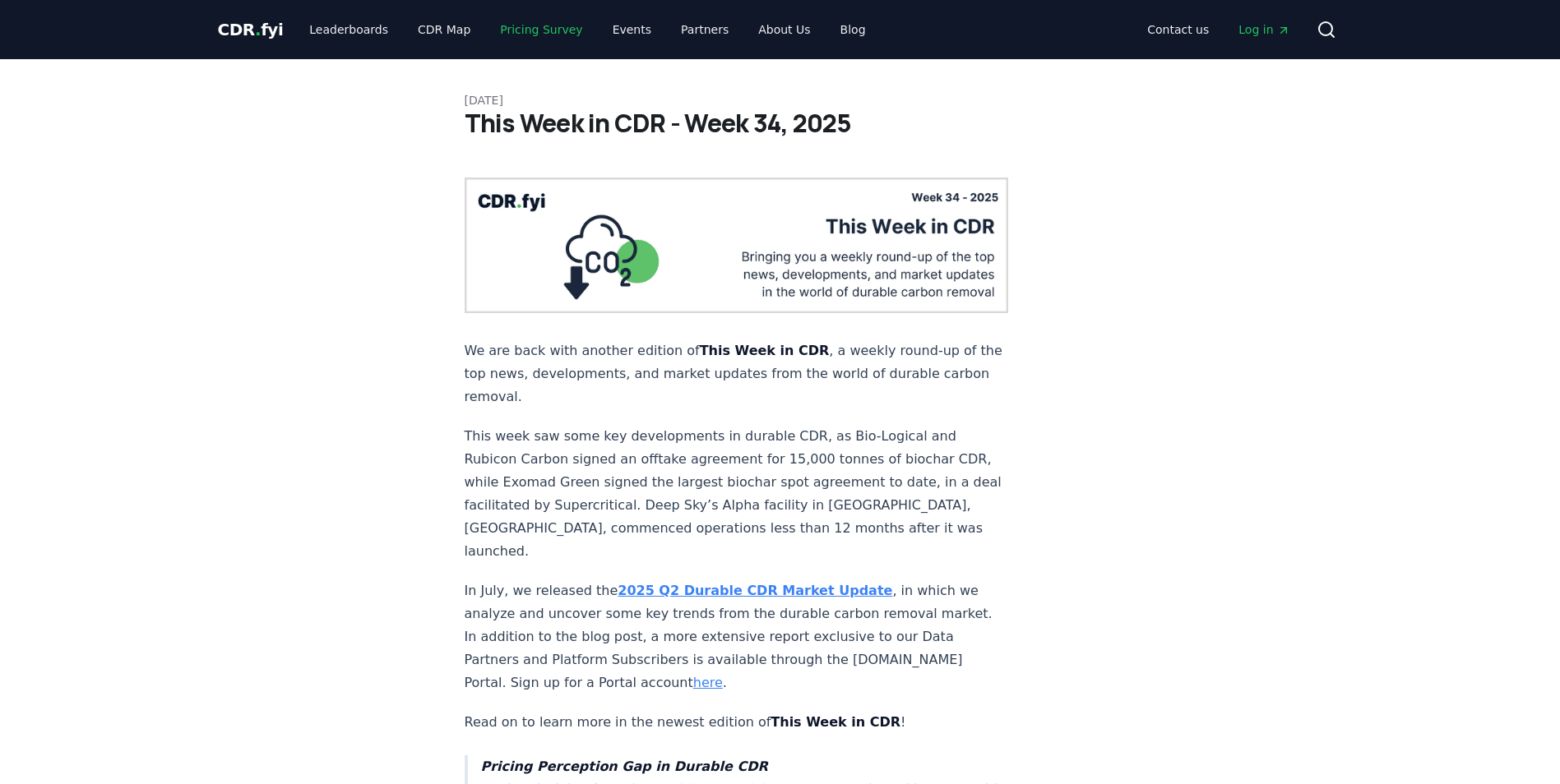
click at [520, 36] on link "Pricing Survey" at bounding box center [541, 29] width 108 height 30
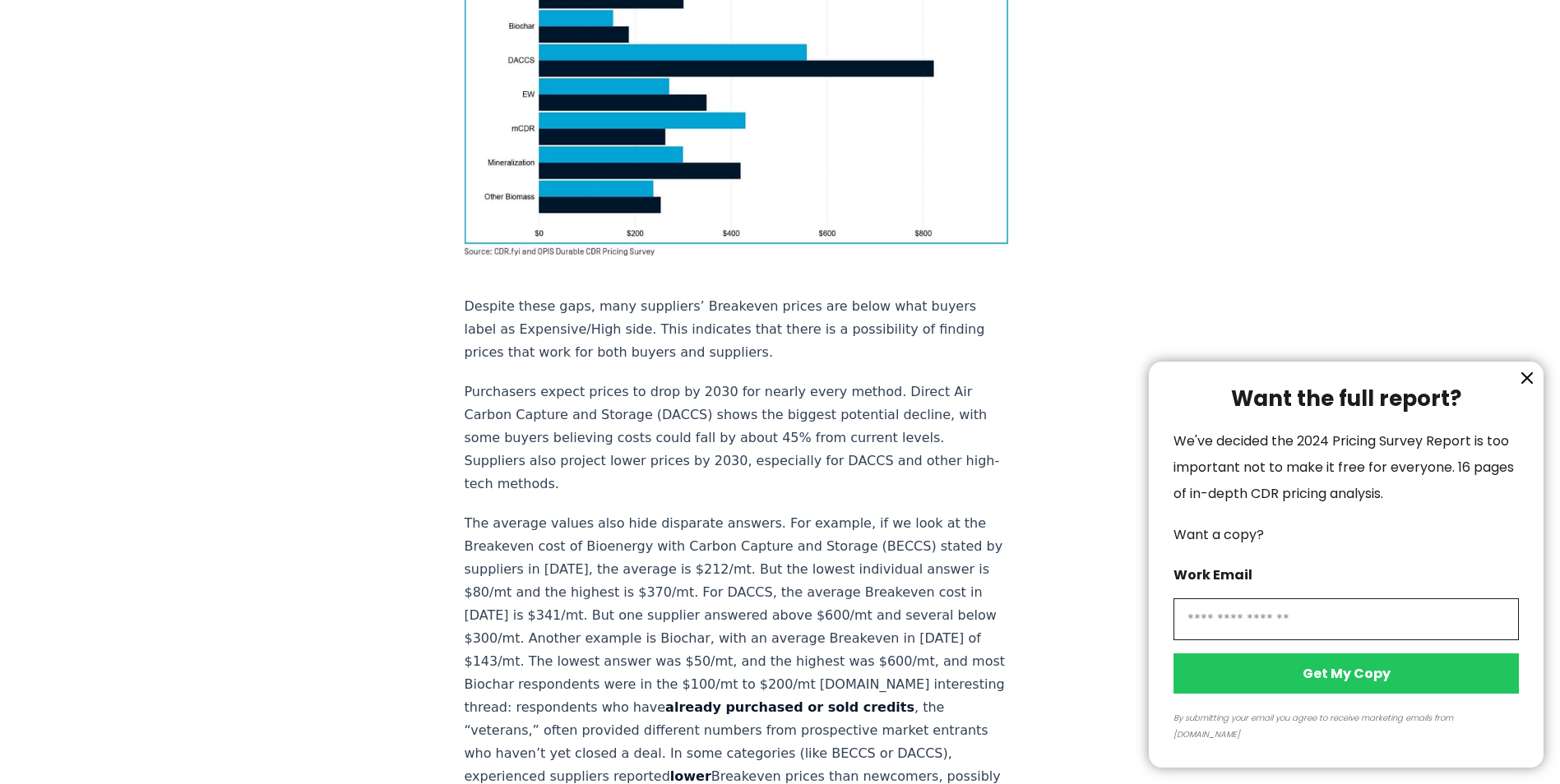
scroll to position [1398, 0]
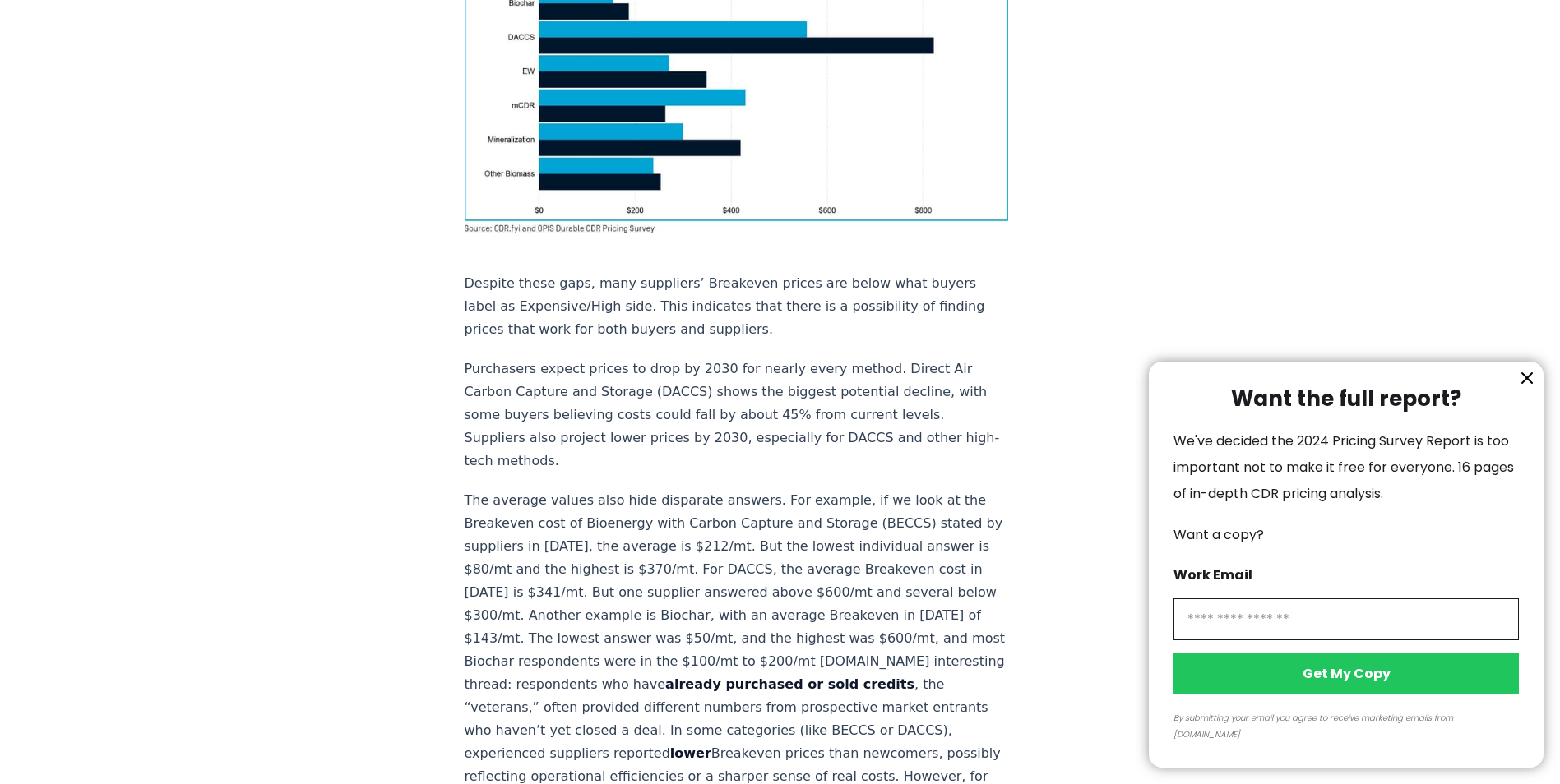
click at [686, 468] on div at bounding box center [780, 392] width 1560 height 784
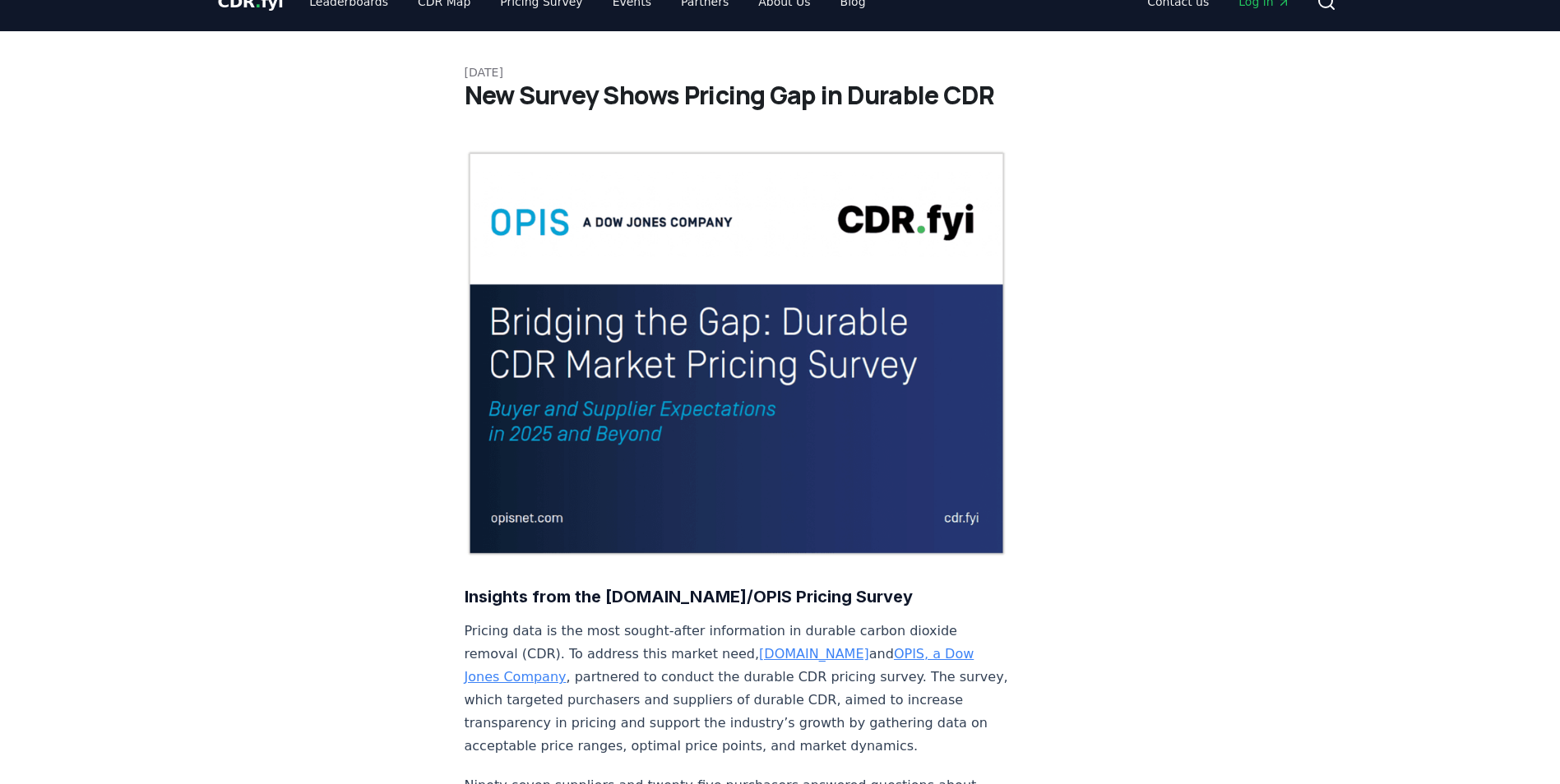
scroll to position [0, 0]
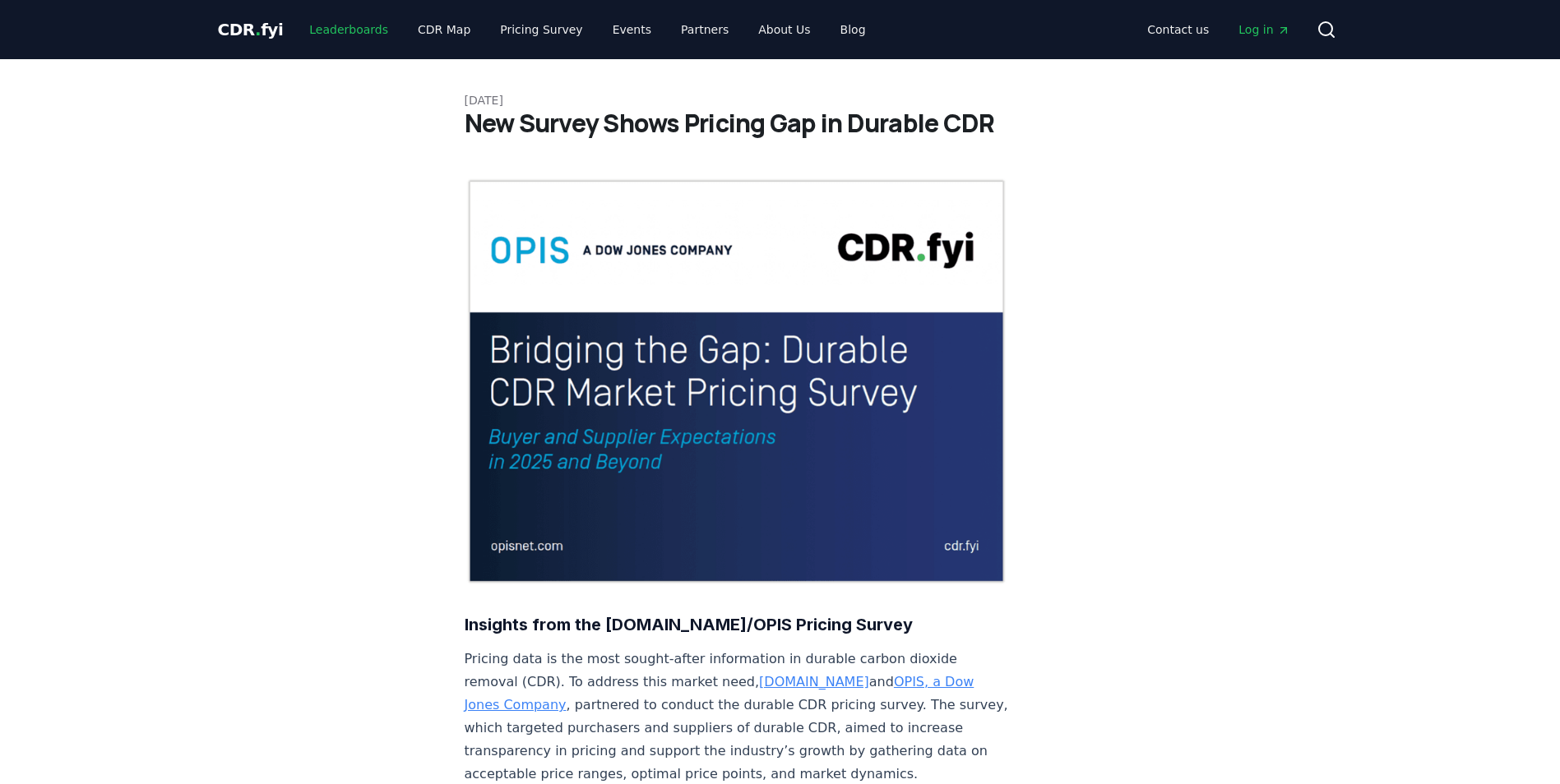
click at [317, 33] on link "Leaderboards" at bounding box center [349, 29] width 105 height 30
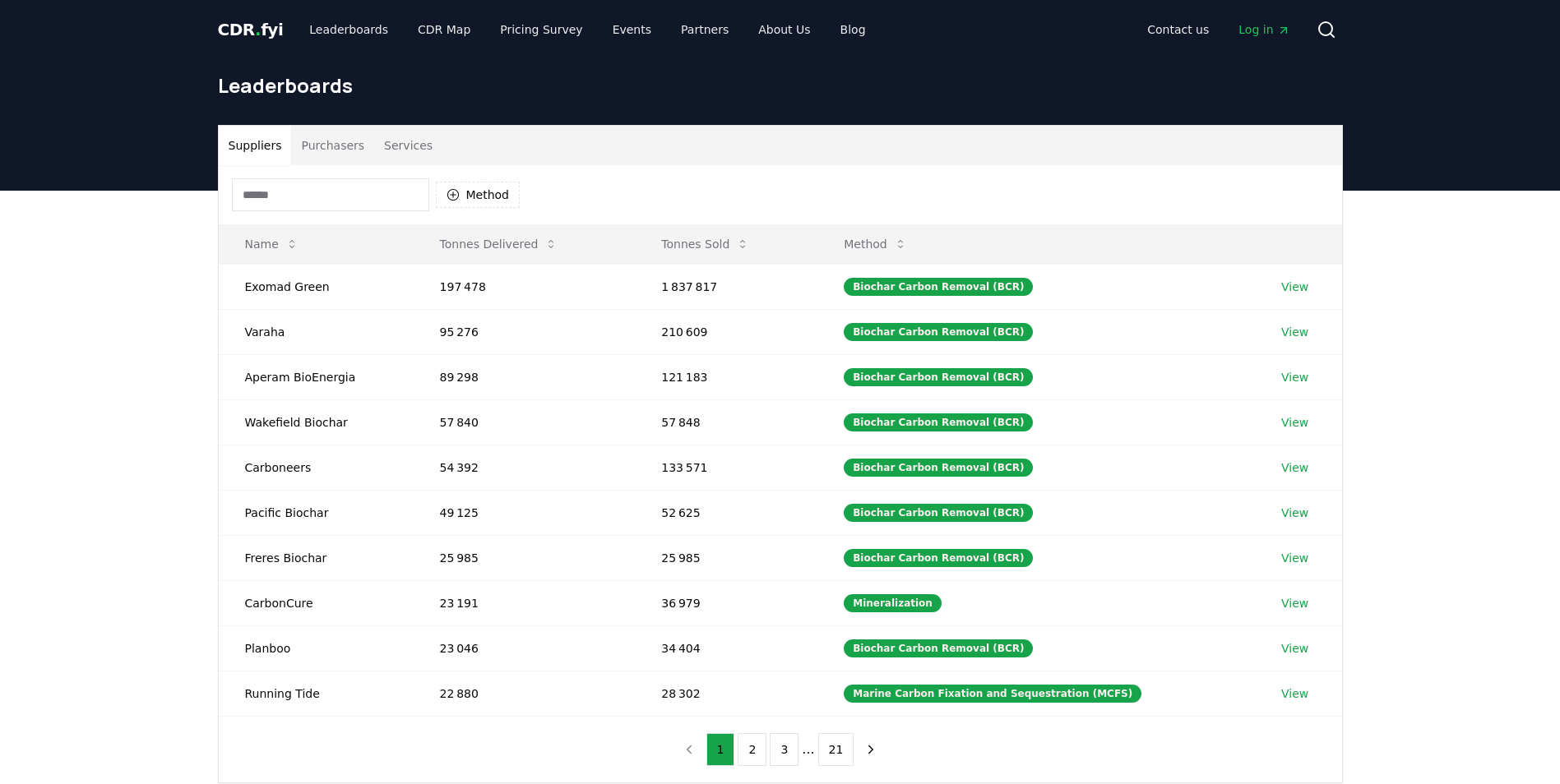
click at [320, 191] on input at bounding box center [330, 195] width 197 height 33
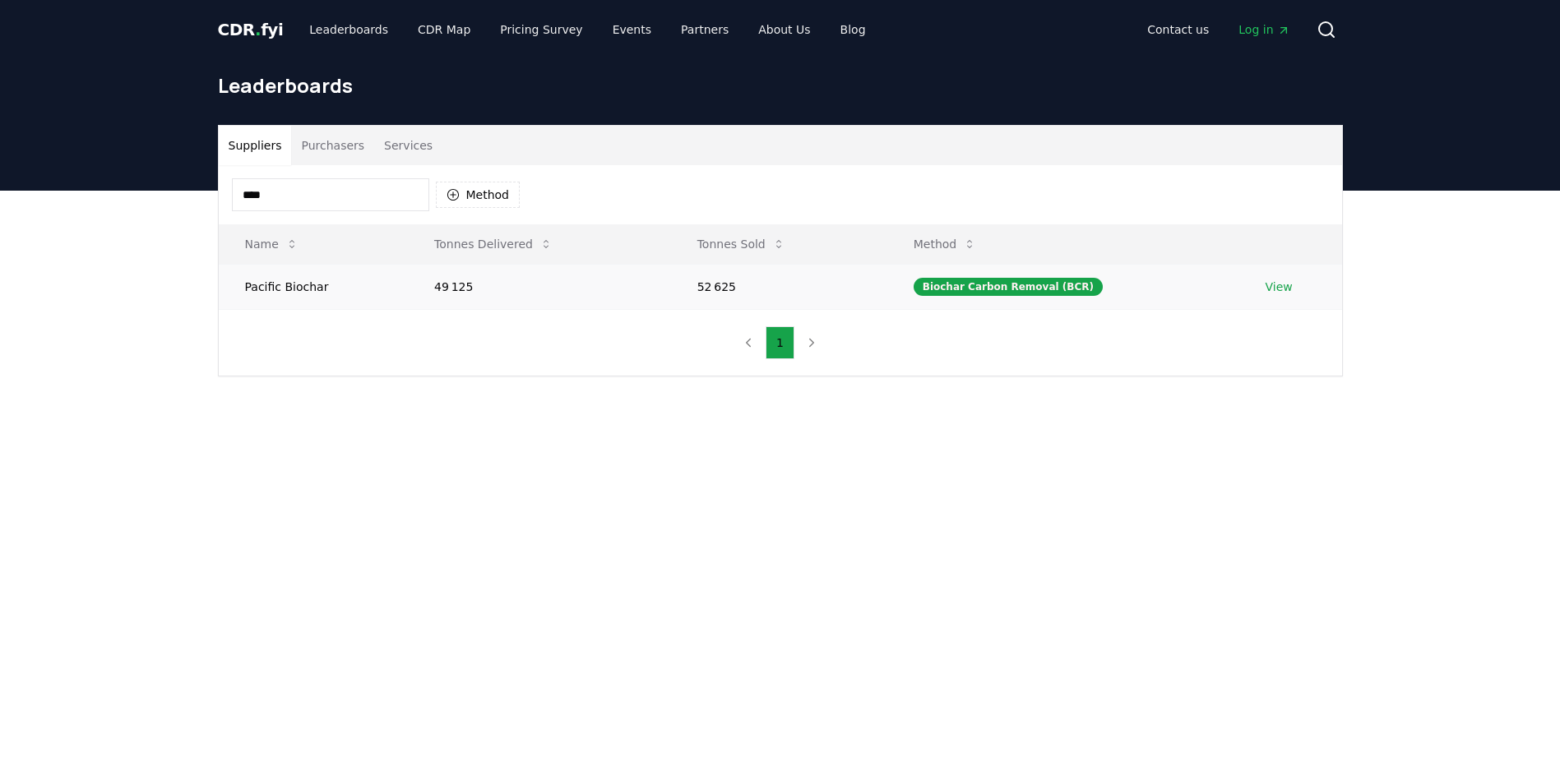
type input "****"
click at [1280, 286] on link "View" at bounding box center [1279, 286] width 27 height 16
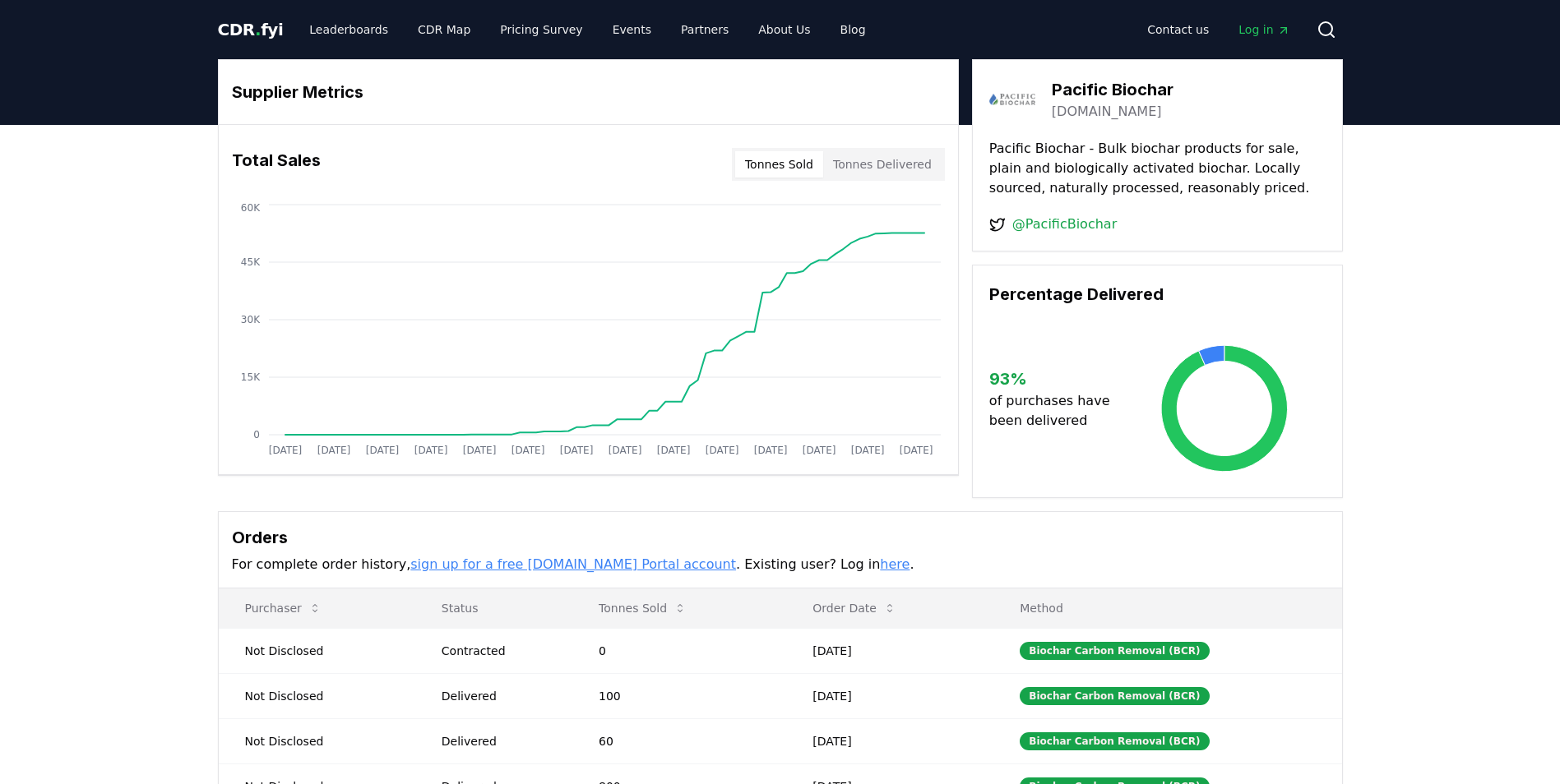
click at [249, 36] on span "CDR . fyi" at bounding box center [251, 29] width 66 height 19
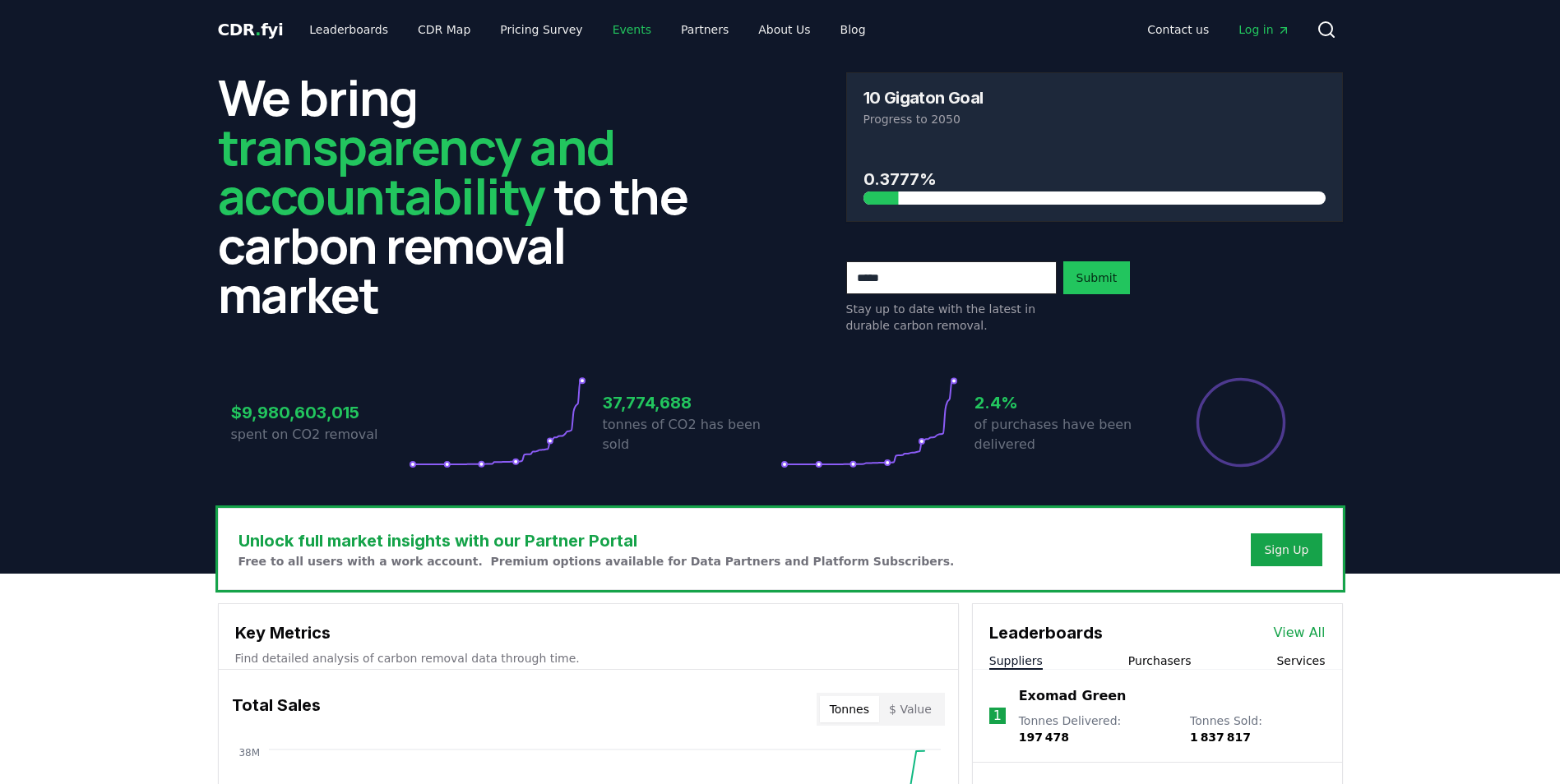
click at [611, 32] on link "Events" at bounding box center [632, 29] width 65 height 30
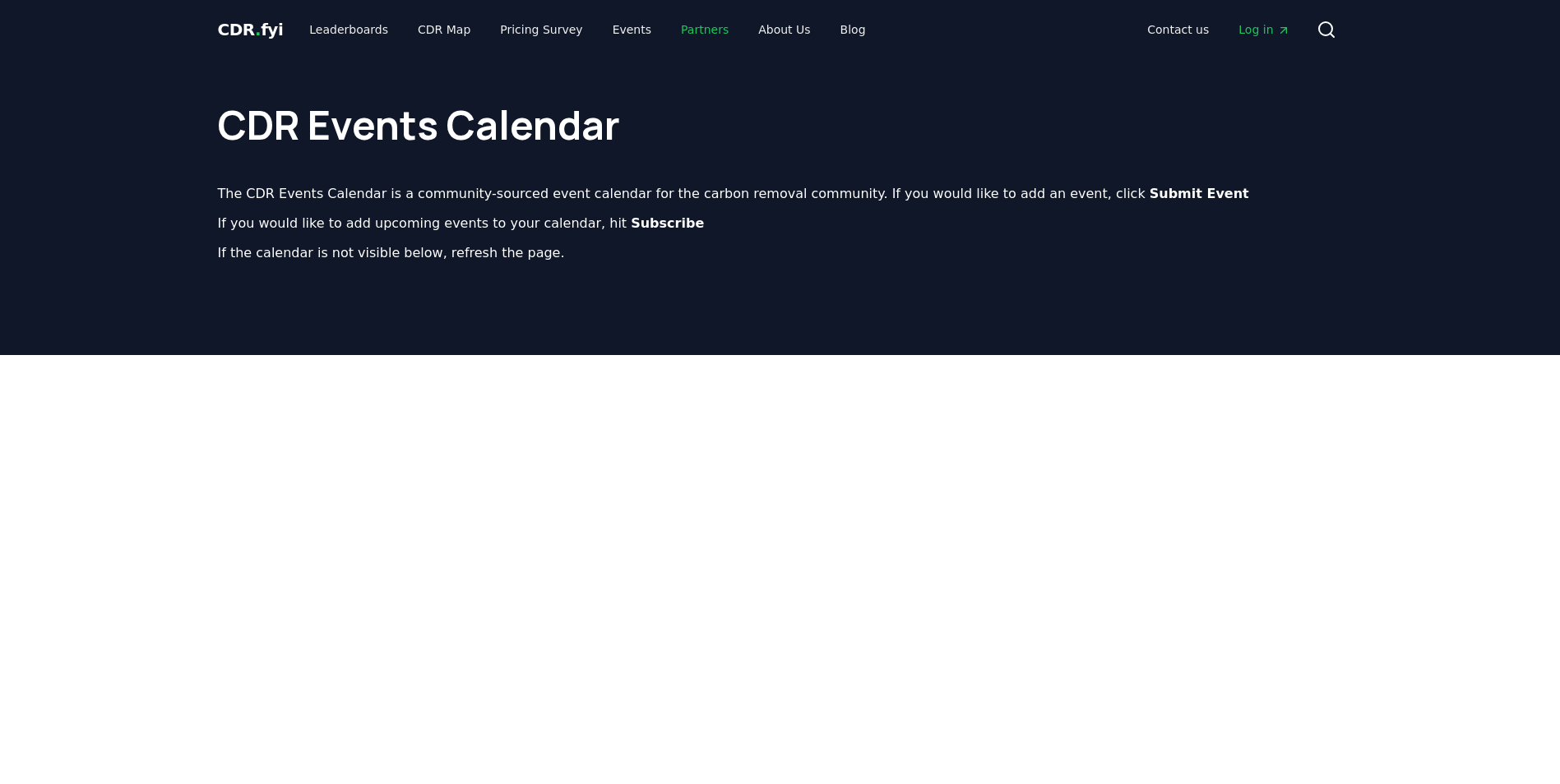
click at [675, 28] on link "Partners" at bounding box center [704, 29] width 74 height 30
